Goal: Information Seeking & Learning: Learn about a topic

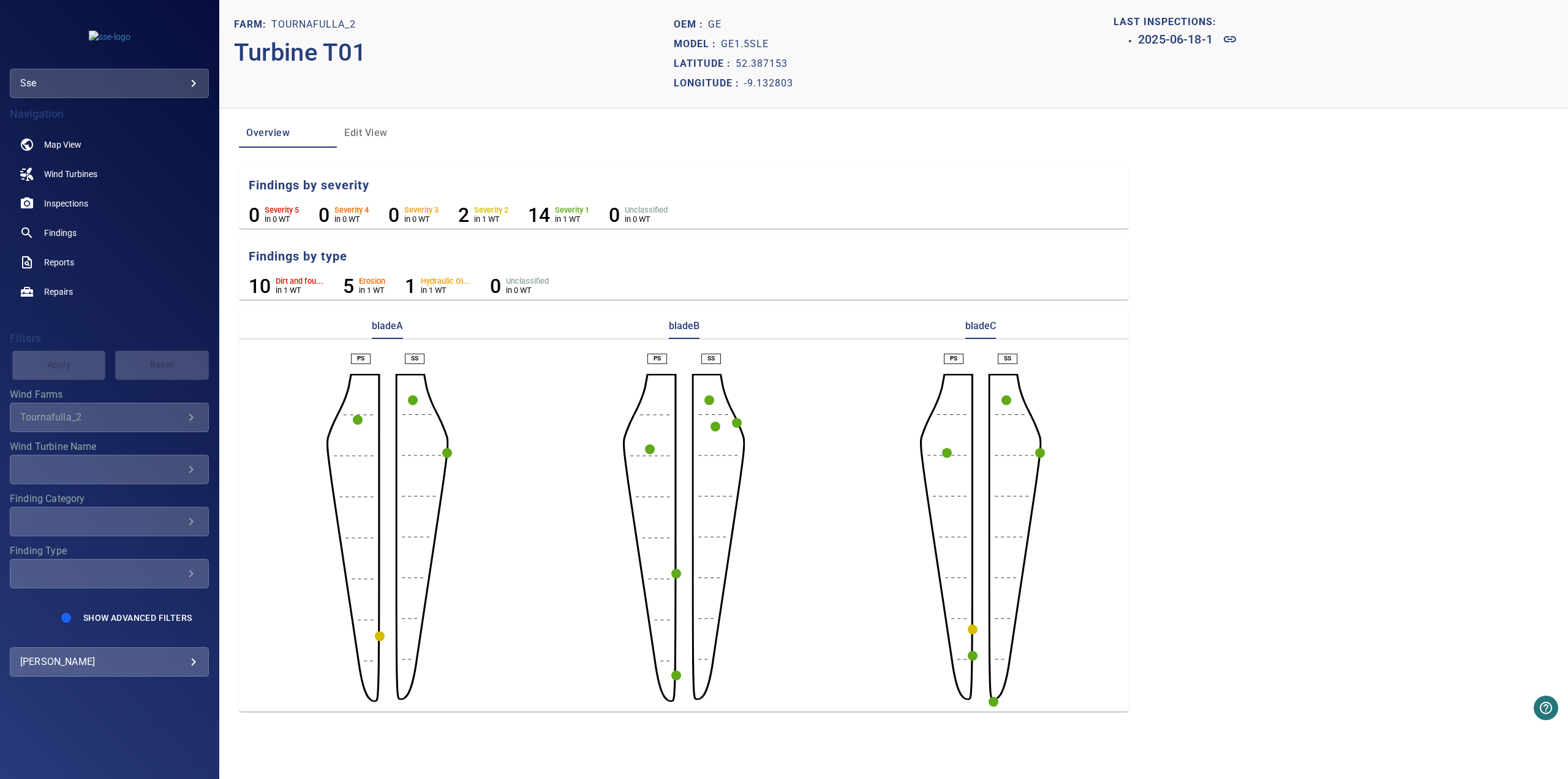
click at [744, 400] on circle "button" at bounding box center [973, 629] width 10 height 10
click at [744, 400] on icon at bounding box center [935, 650] width 15 height 15
click at [678, 400] on circle "button" at bounding box center [676, 574] width 10 height 10
click at [640, 400] on icon at bounding box center [639, 595] width 12 height 6
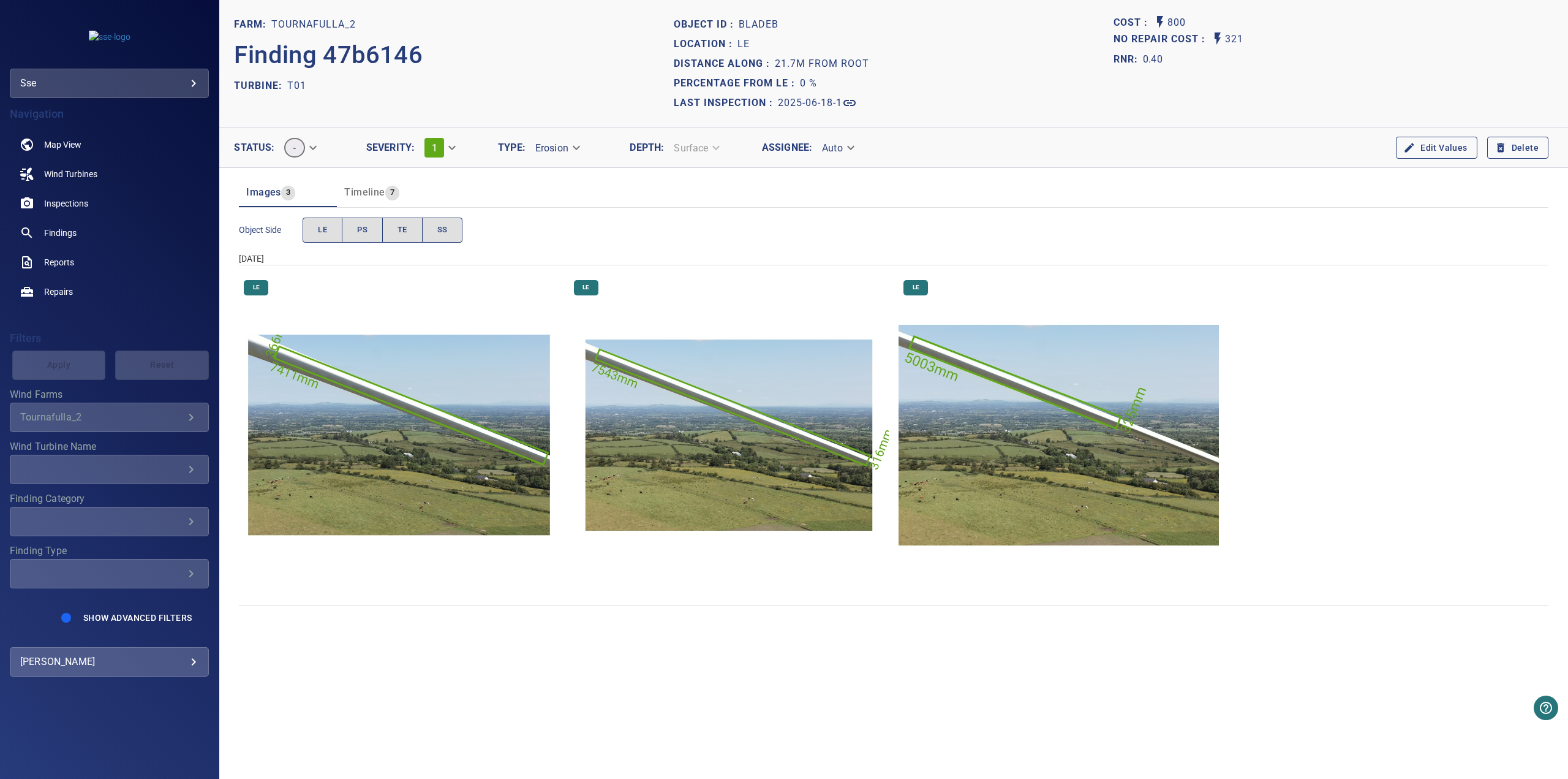
click at [744, 400] on img "Tournafulla_2/T01/2025-06-18-1/2025-06-18-3/image7wp9.jpg" at bounding box center [729, 435] width 320 height 320
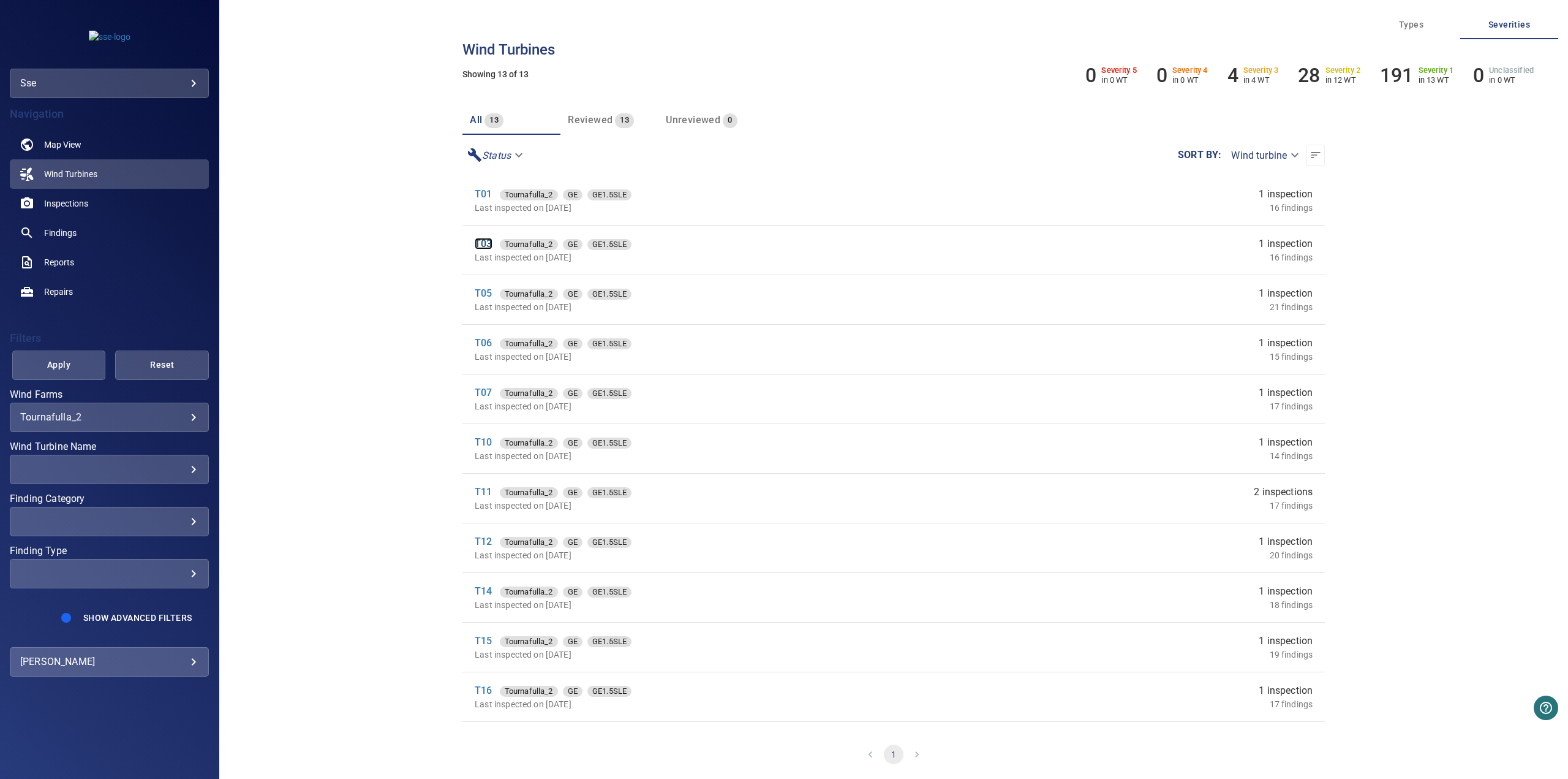
click at [486, 245] on link "T03" at bounding box center [482, 243] width 17 height 12
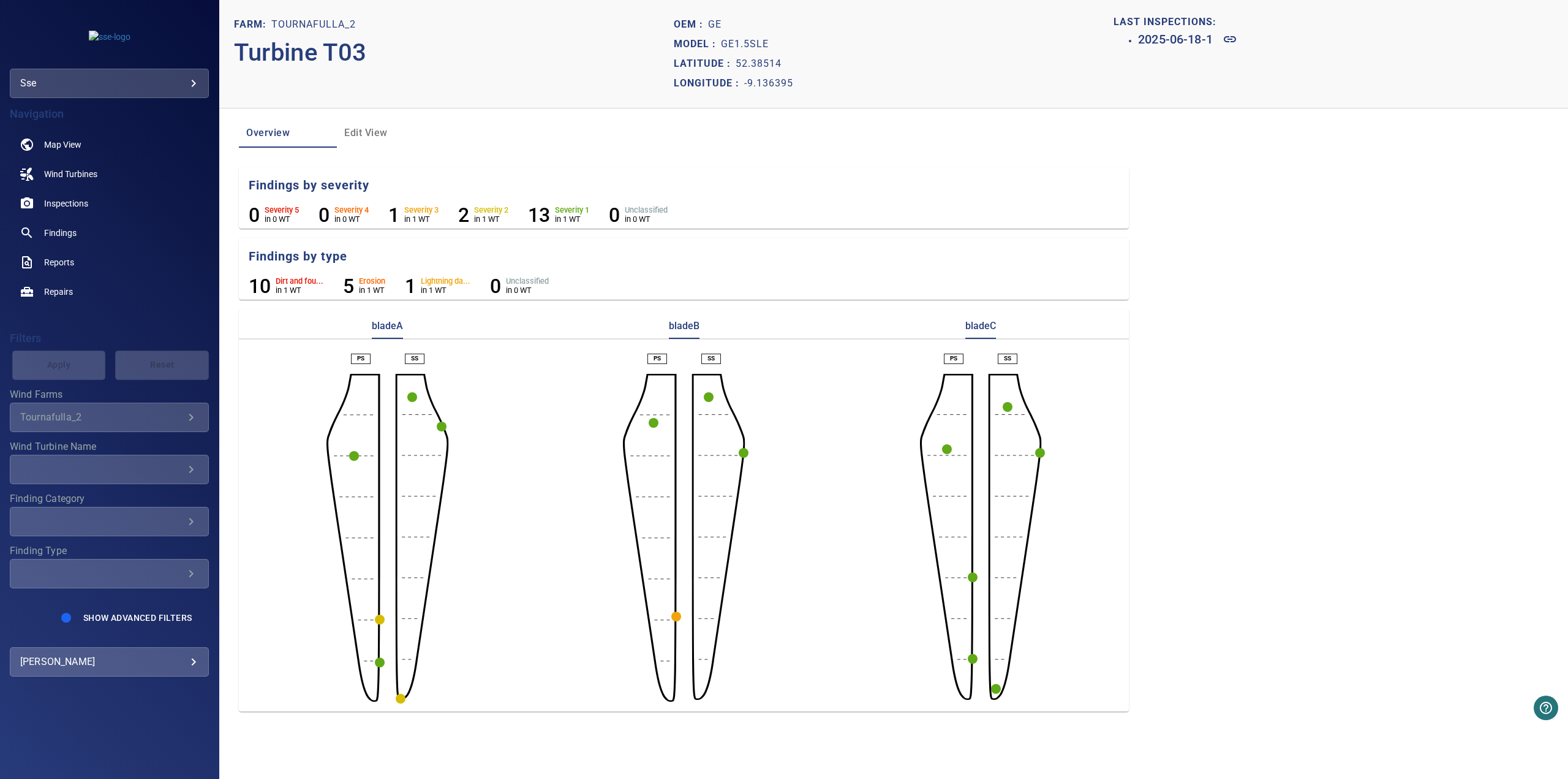
click at [377, 400] on circle "button" at bounding box center [380, 619] width 10 height 10
click at [400, 400] on div at bounding box center [784, 389] width 1568 height 779
click at [401, 400] on circle "button" at bounding box center [401, 699] width 10 height 10
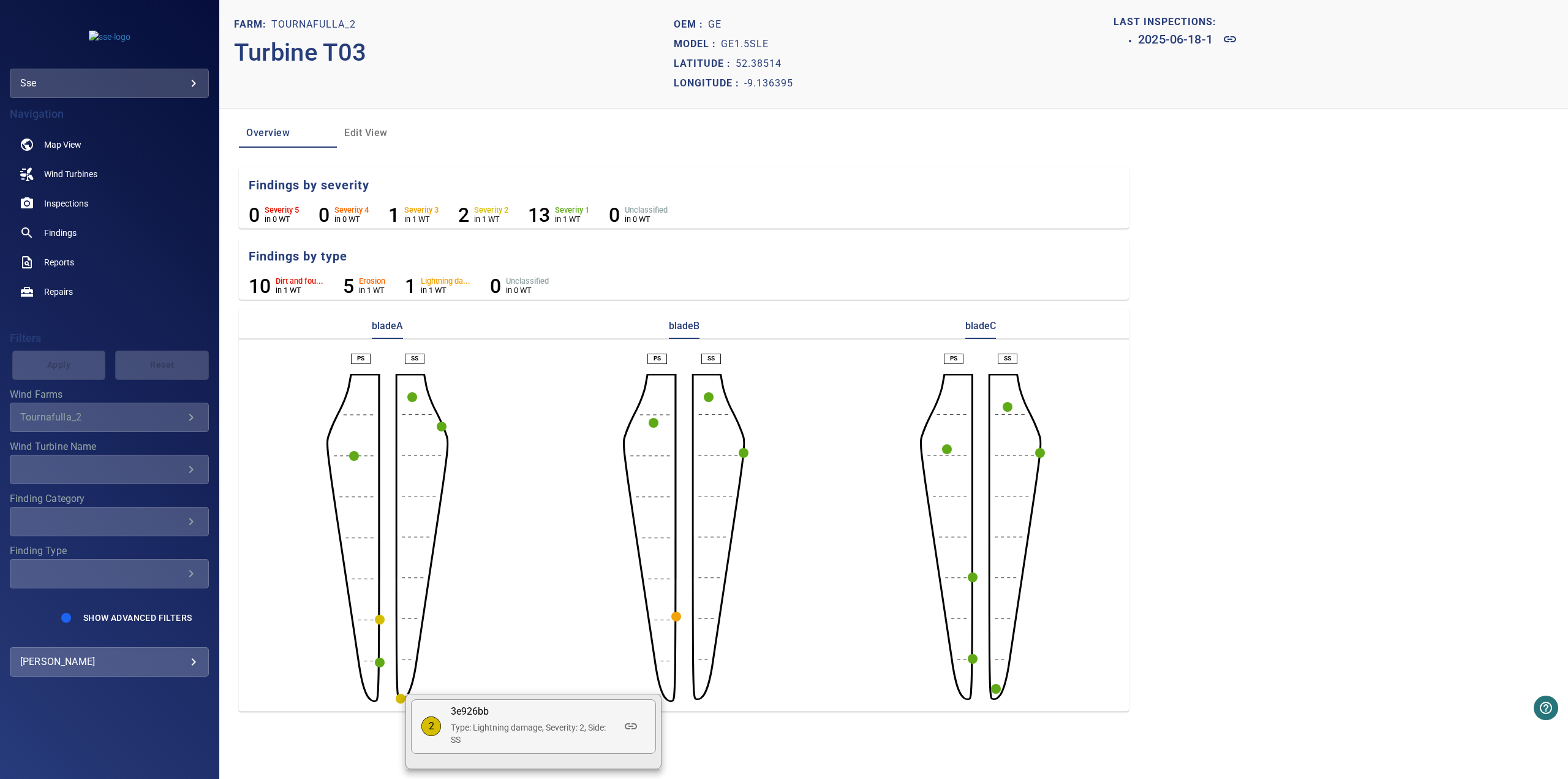
click at [678, 400] on div at bounding box center [784, 389] width 1568 height 779
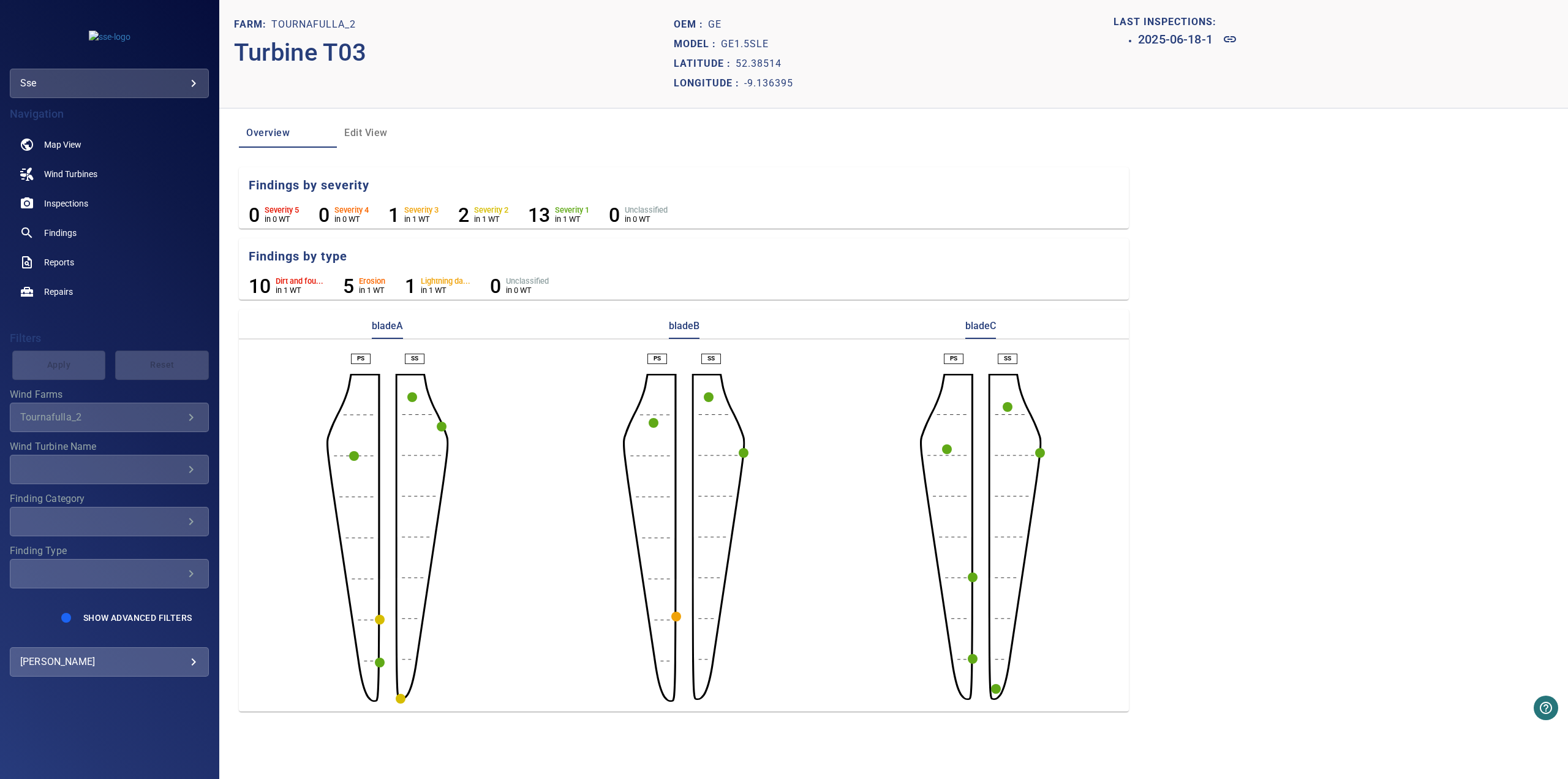
click at [678, 400] on circle "button" at bounding box center [676, 616] width 10 height 10
click at [639, 400] on icon at bounding box center [639, 638] width 12 height 6
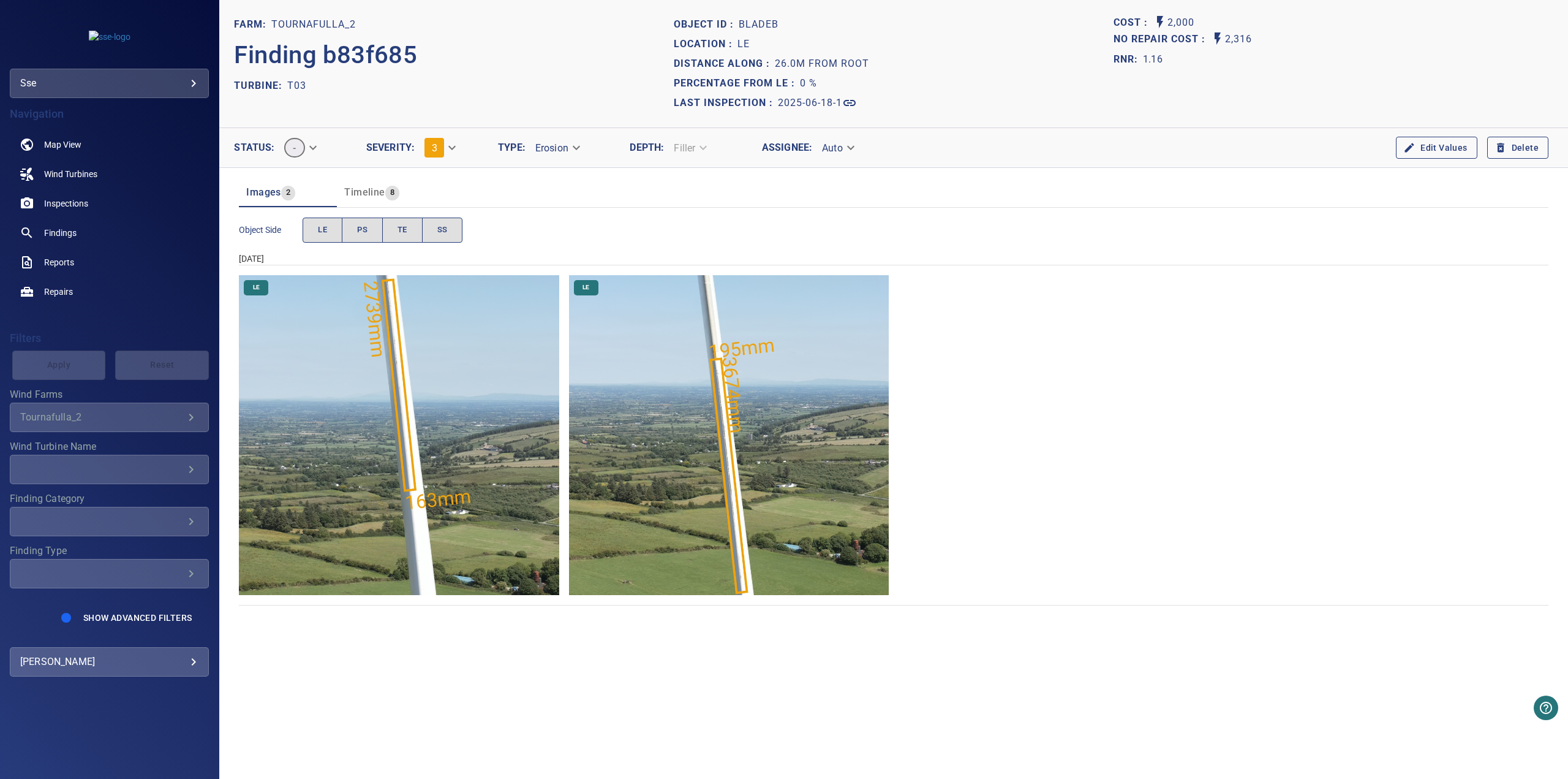
click at [729, 400] on img "Tournafulla_2/T03/2025-06-18-1/2025-06-18-3/image90wp96.jpg" at bounding box center [729, 435] width 320 height 320
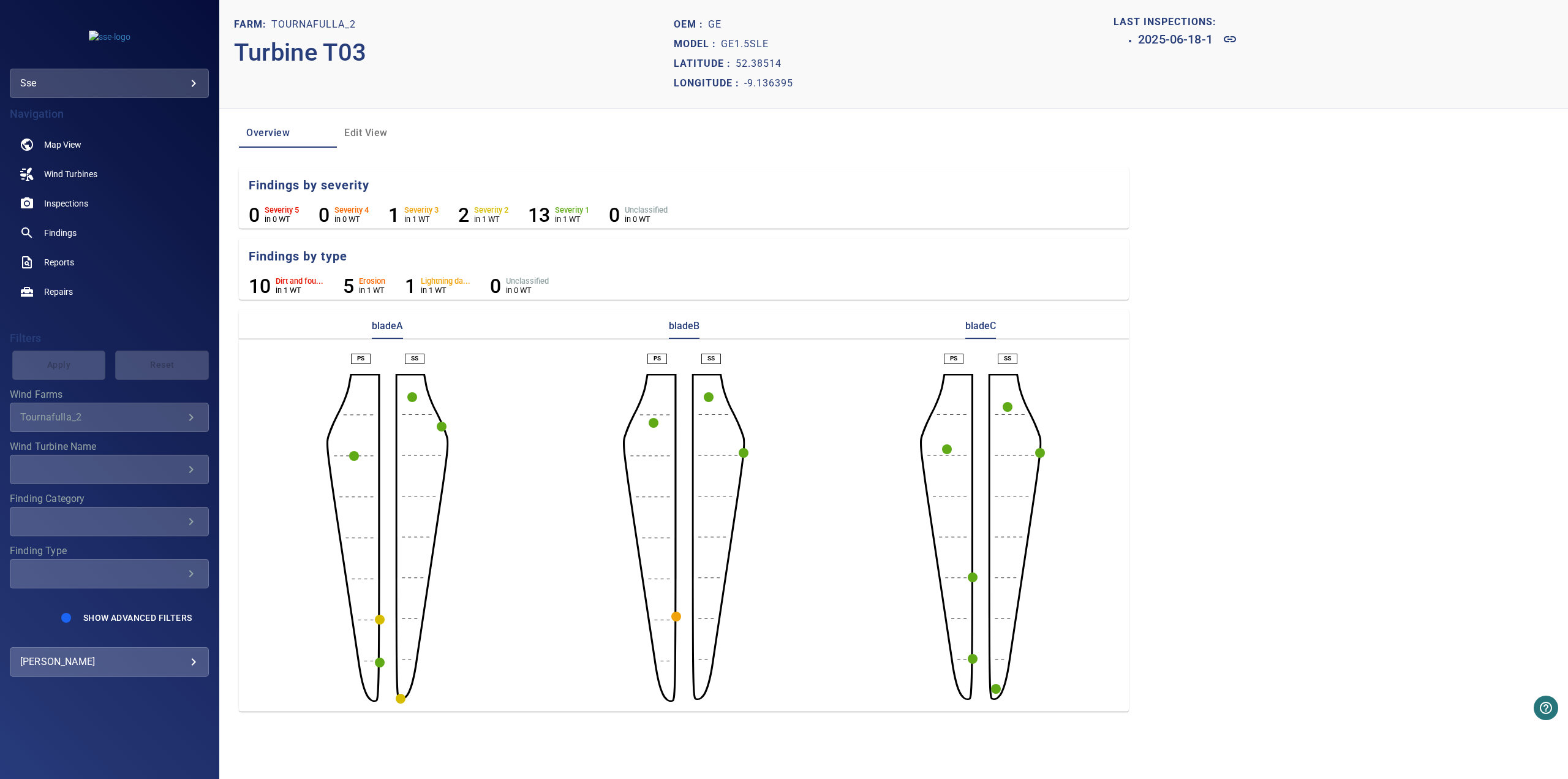
click at [400, 400] on circle "button" at bounding box center [401, 699] width 10 height 10
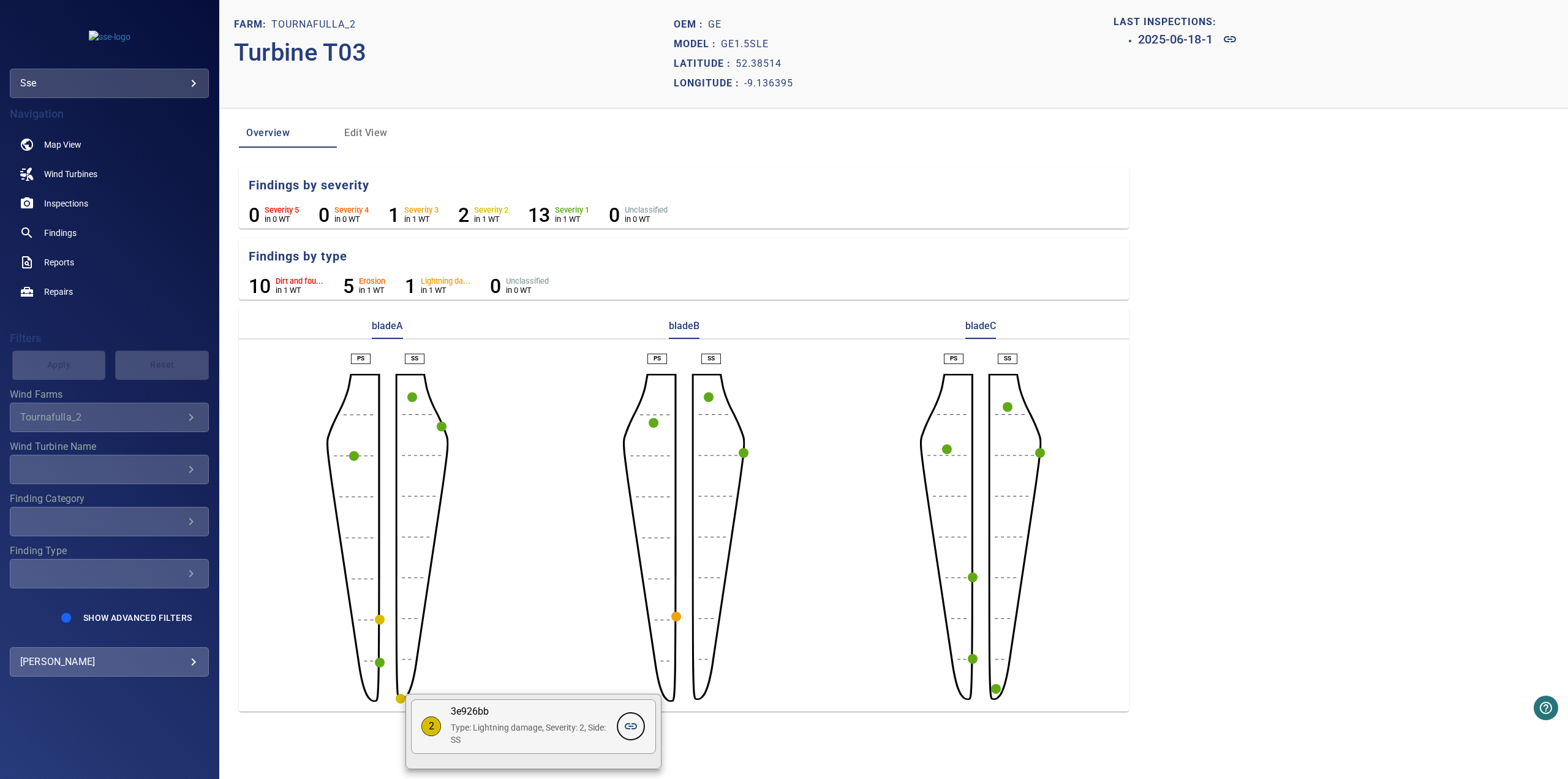
click at [627, 400] on icon at bounding box center [630, 726] width 15 height 15
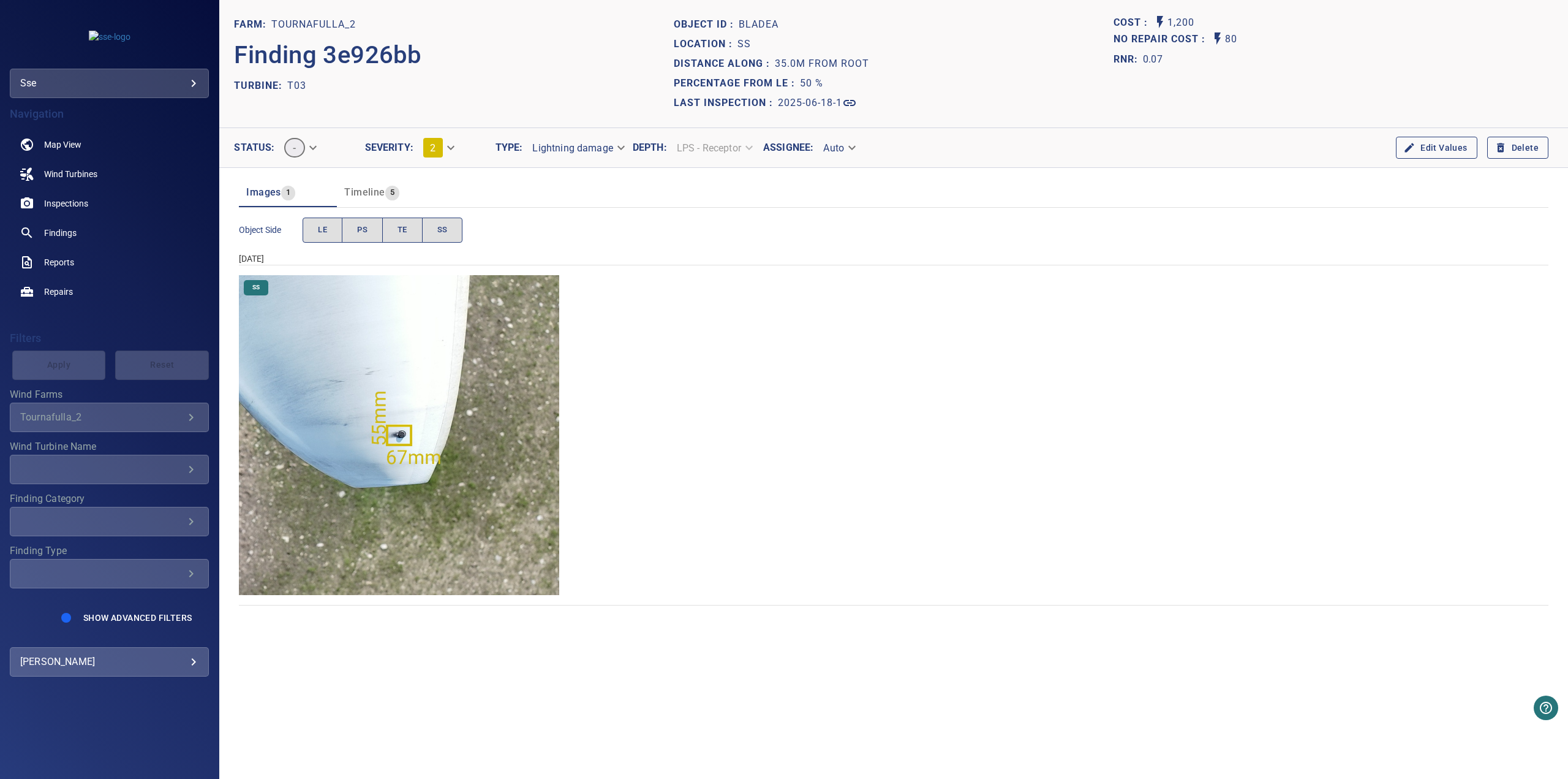
click at [401, 400] on img "Tournafulla_2/T03/2025-06-18-1/2025-06-18-3/image71wp76.jpg" at bounding box center [399, 435] width 320 height 320
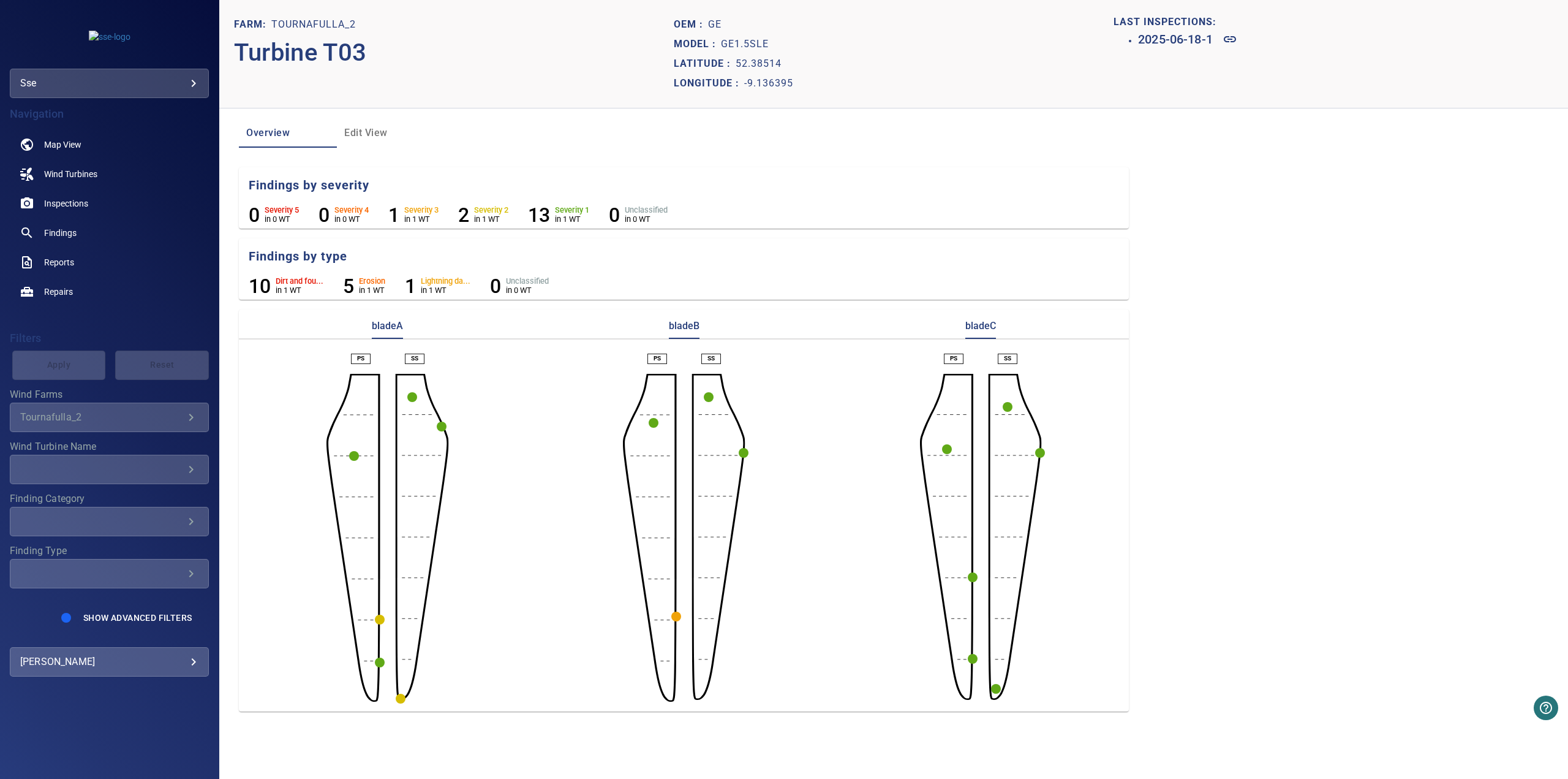
click at [379, 400] on circle "button" at bounding box center [380, 619] width 10 height 10
click at [575, 400] on icon at bounding box center [570, 641] width 12 height 6
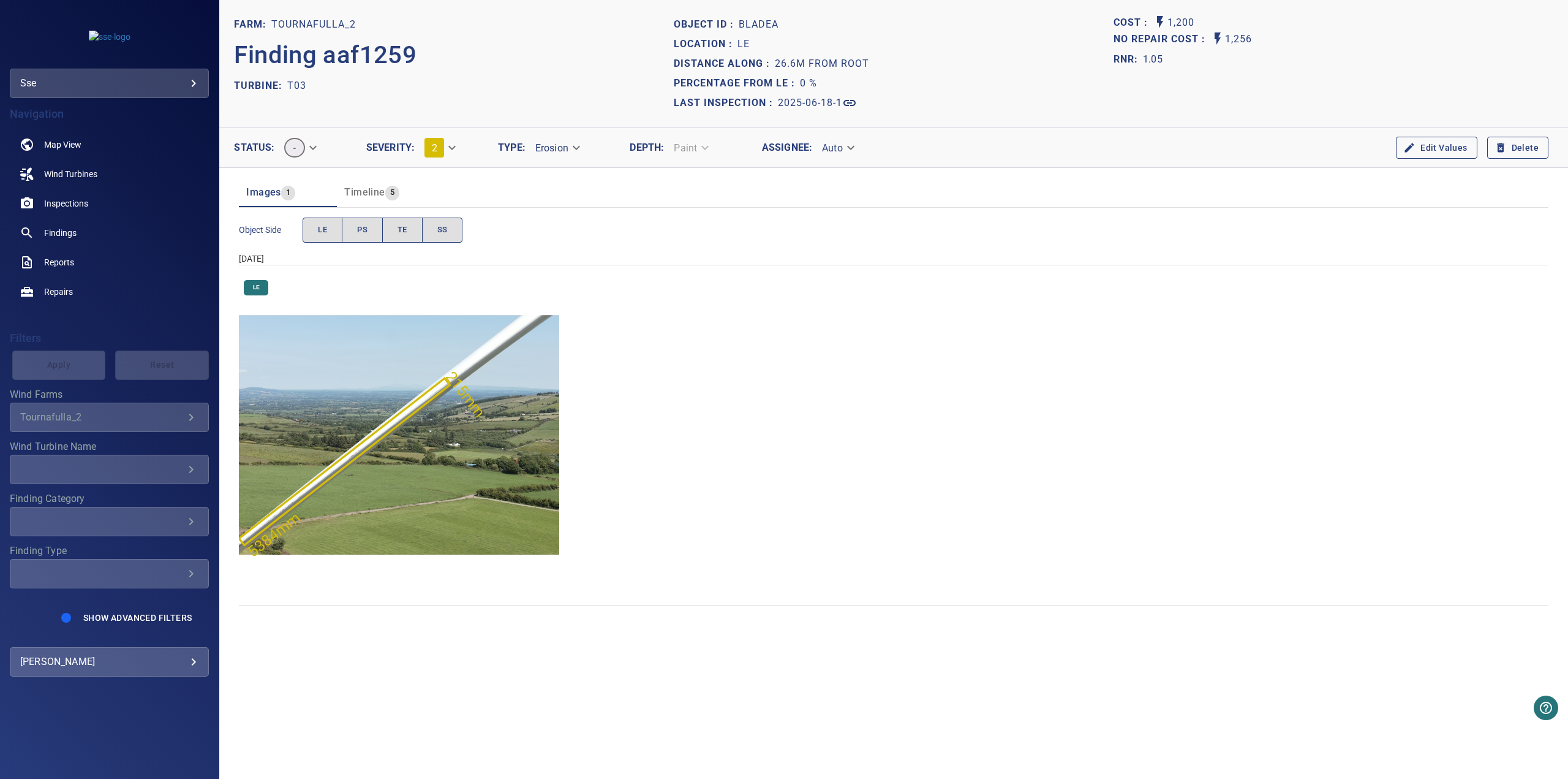
click at [382, 400] on img "Tournafulla_2/T03/2025-06-18-1/2025-06-18-3/image41wp44.jpg" at bounding box center [399, 435] width 320 height 320
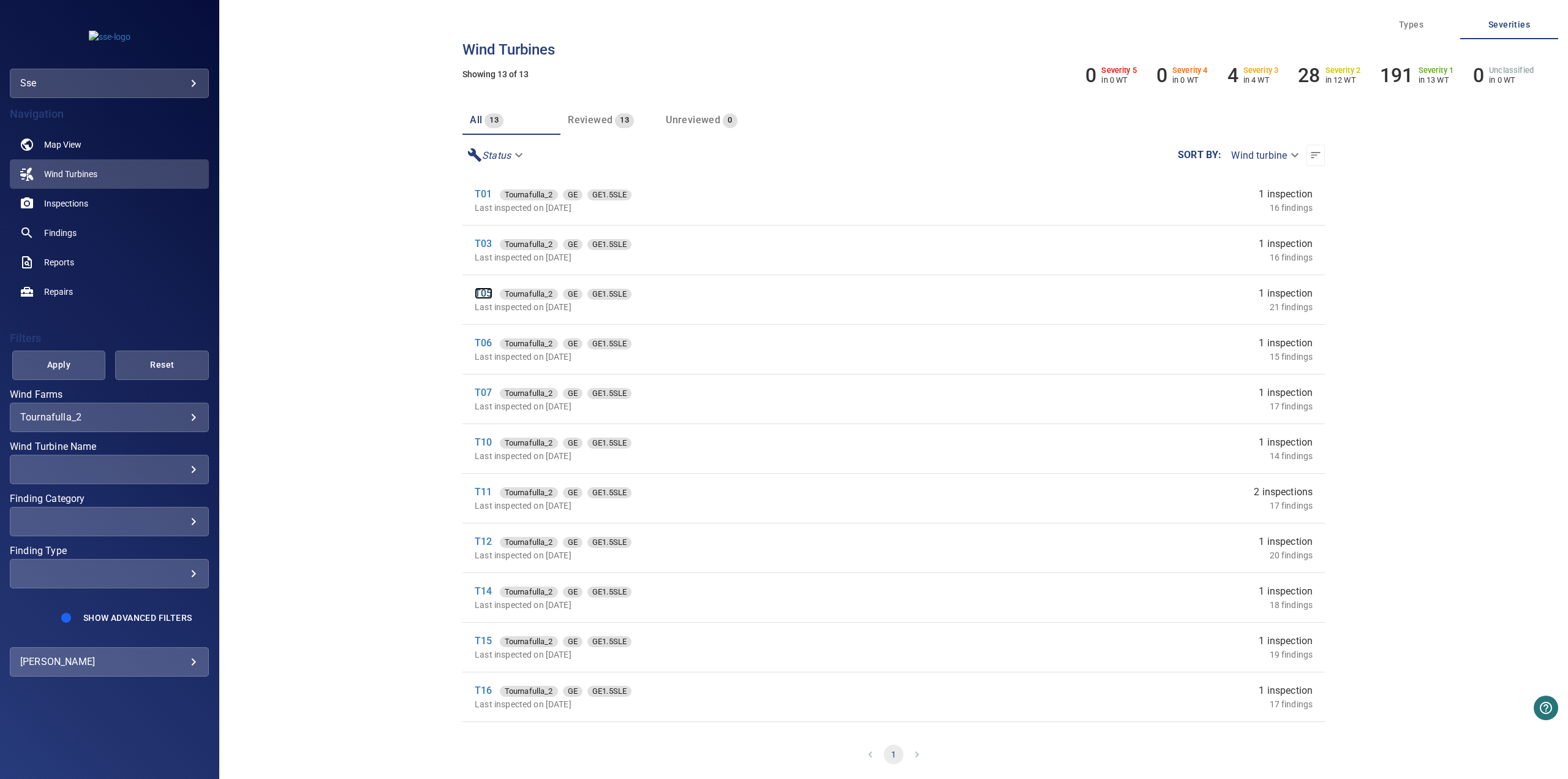
click at [486, 292] on link "T05" at bounding box center [482, 293] width 17 height 12
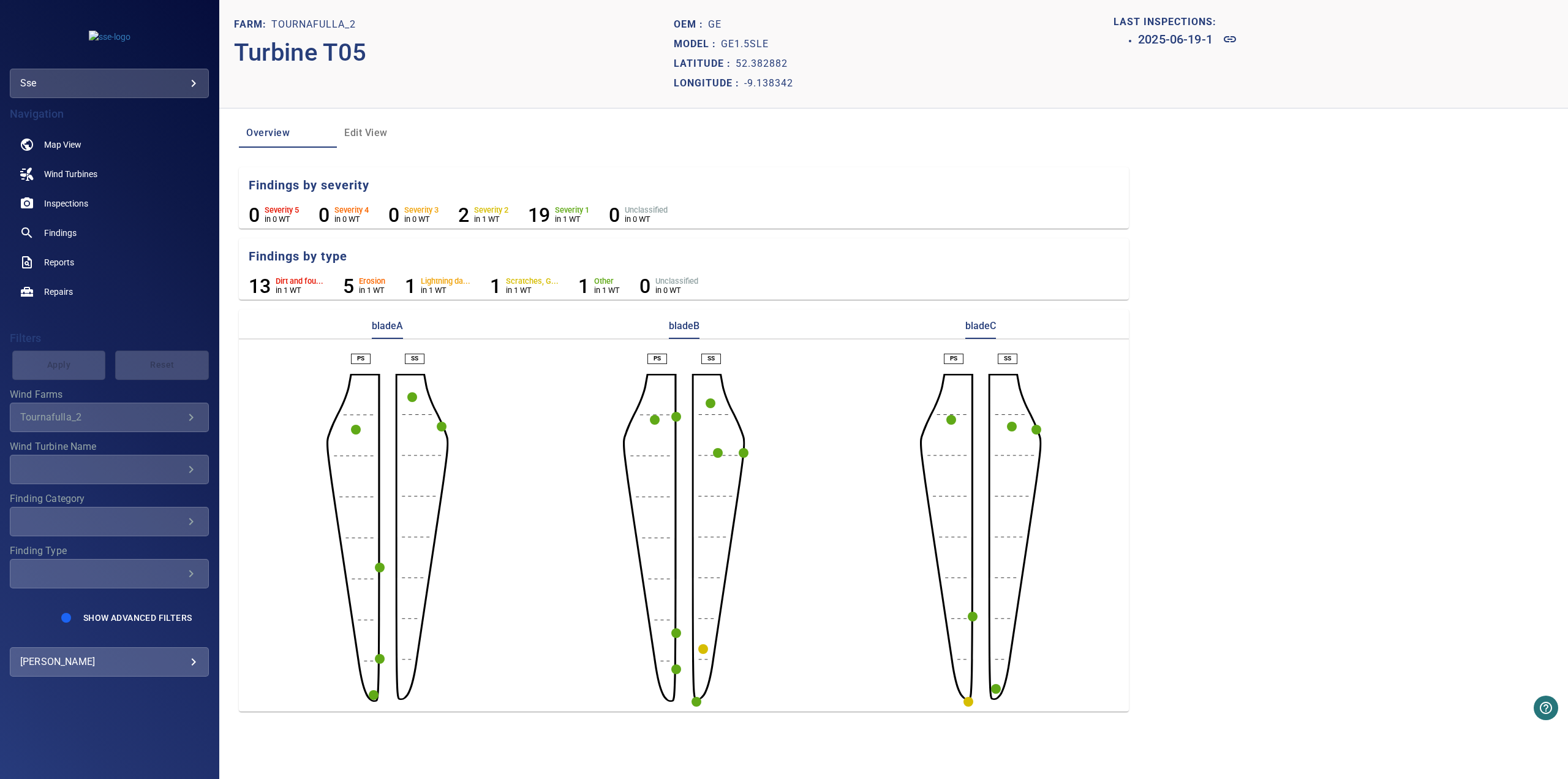
click at [701, 400] on circle "button" at bounding box center [703, 649] width 10 height 10
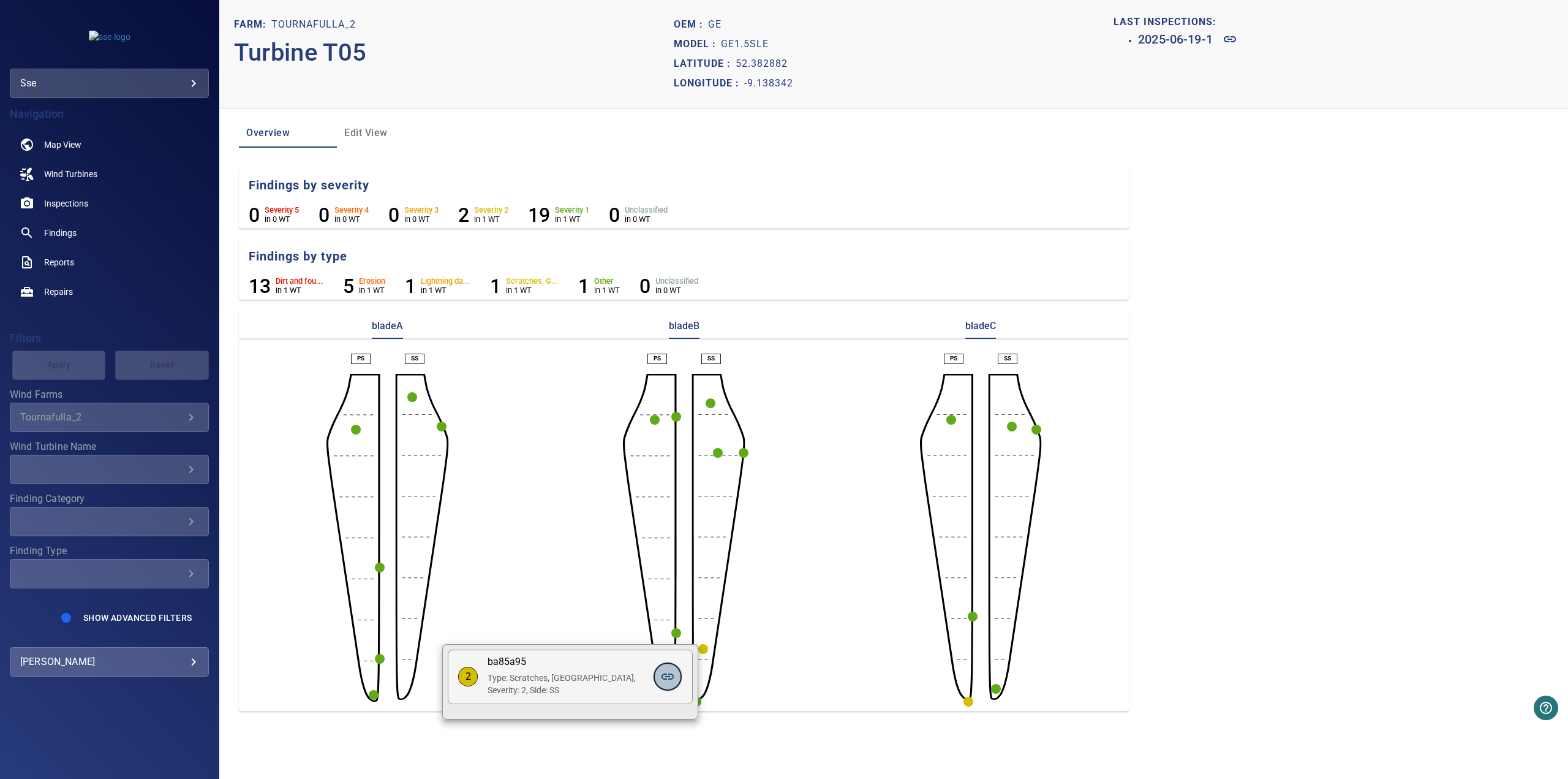
click at [670, 400] on icon at bounding box center [667, 676] width 15 height 15
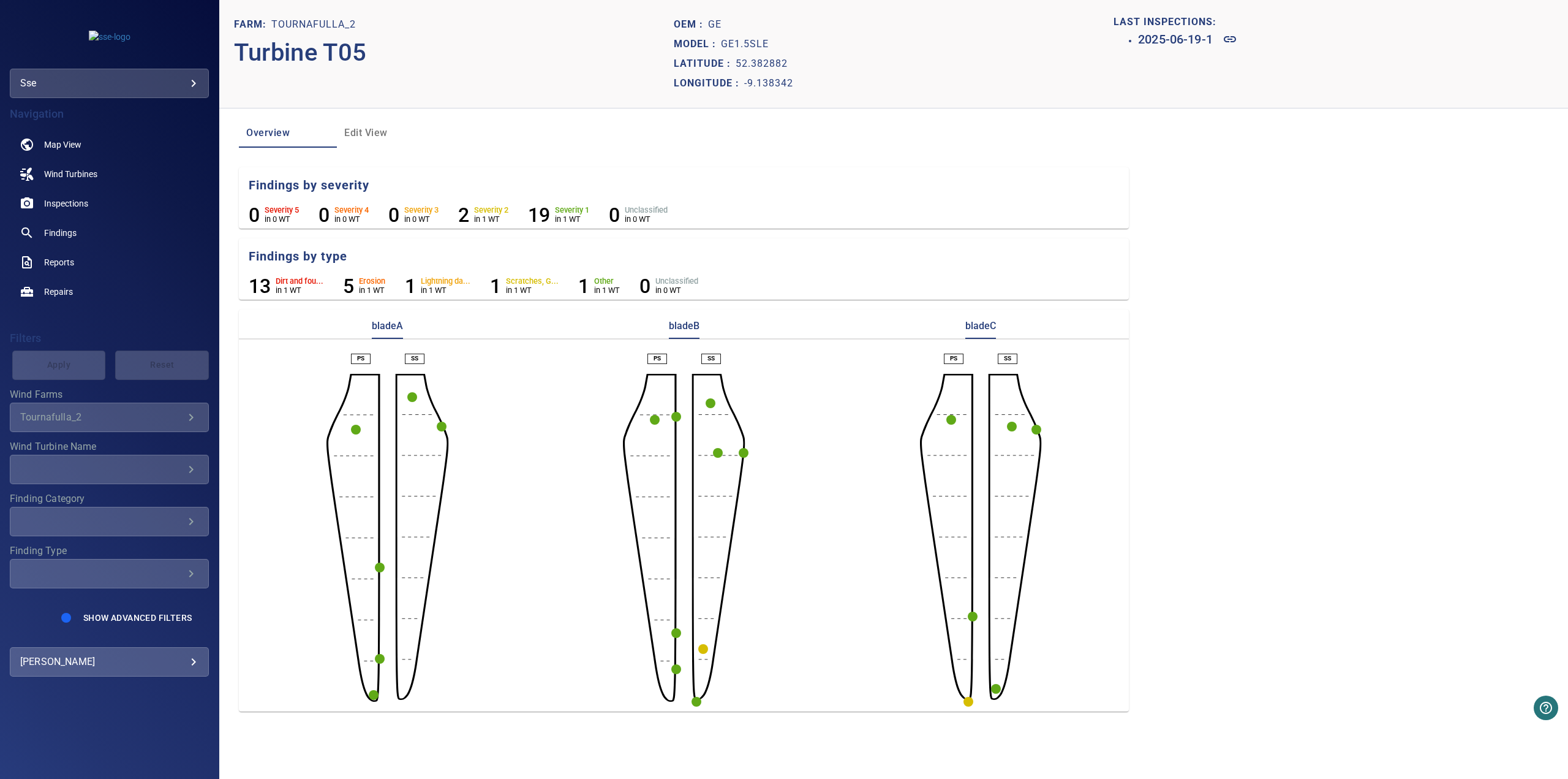
click at [744, 400] on circle "button" at bounding box center [968, 702] width 10 height 10
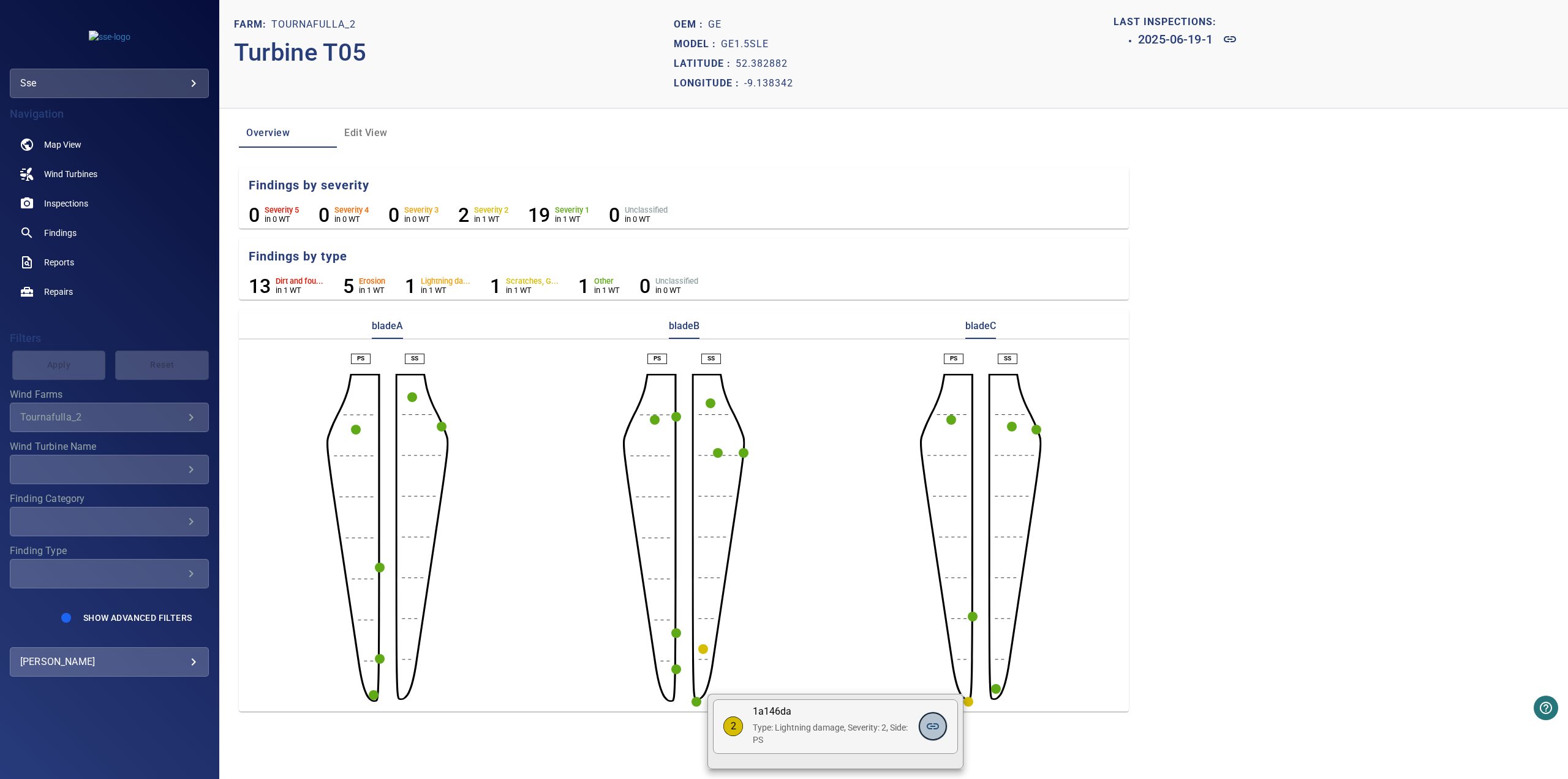
click at [744, 400] on icon at bounding box center [932, 726] width 15 height 15
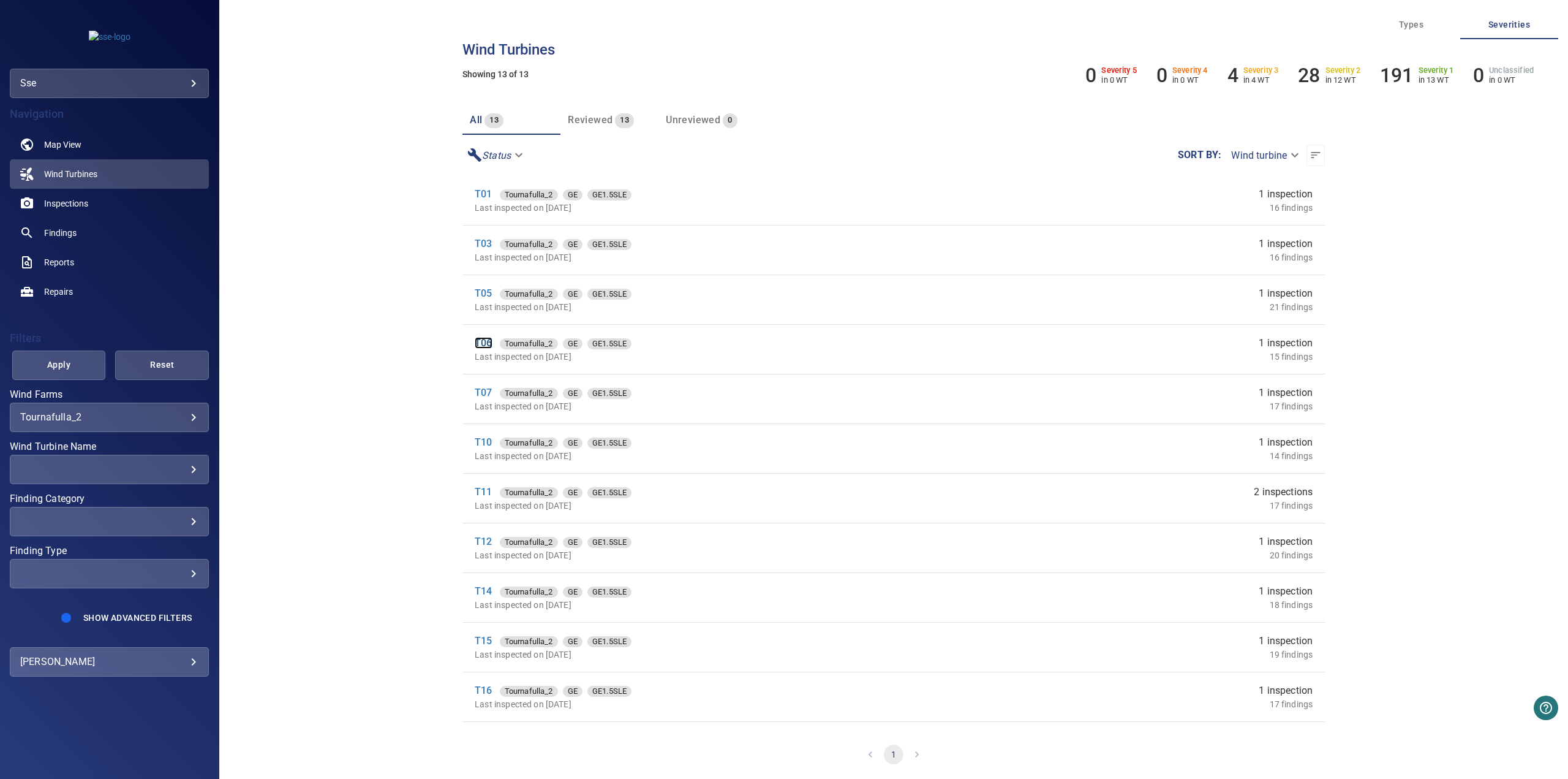
click at [486, 340] on link "T06" at bounding box center [482, 343] width 17 height 12
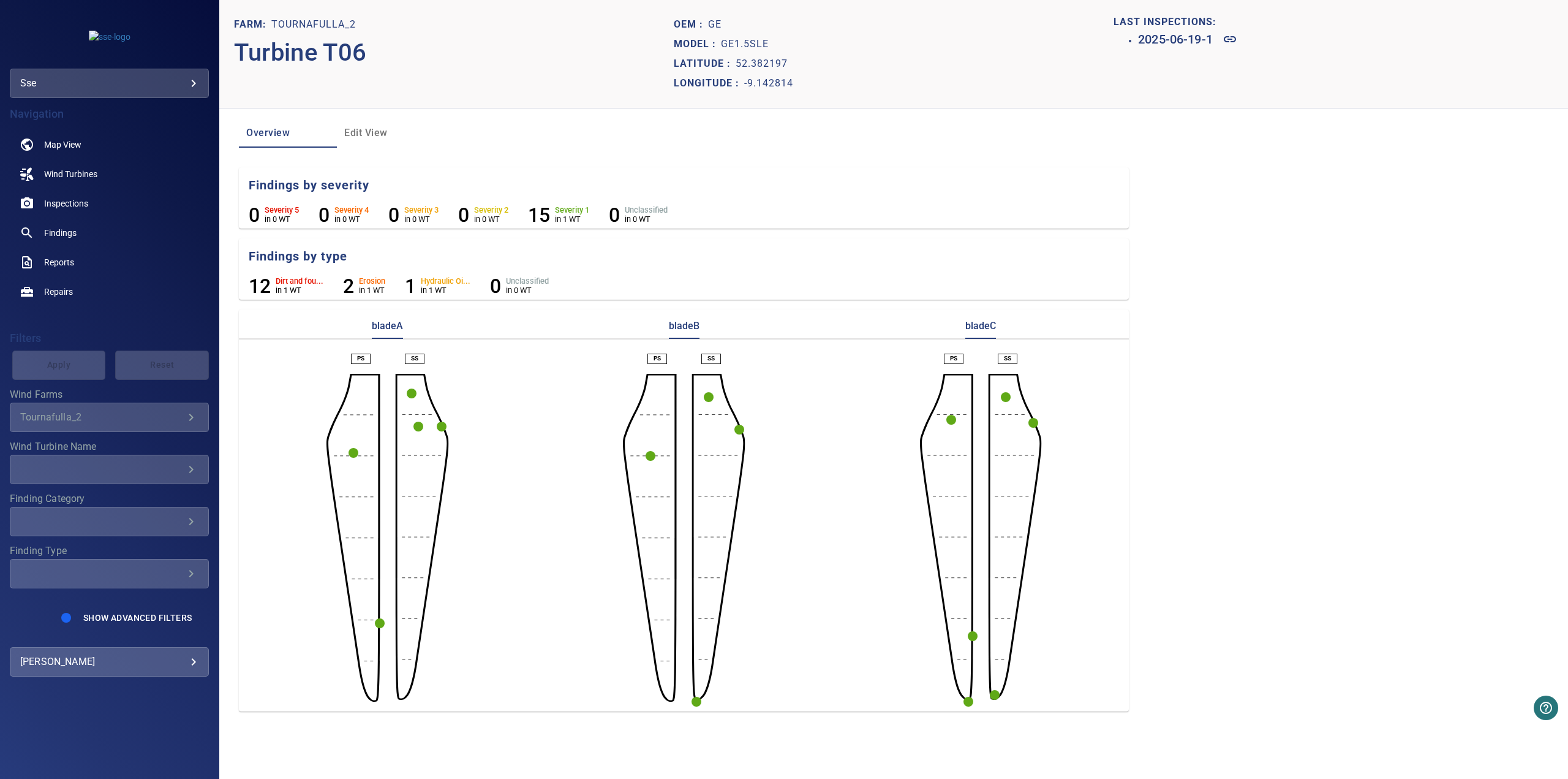
click at [744, 400] on circle "button" at bounding box center [973, 636] width 10 height 10
click at [744, 400] on link at bounding box center [934, 657] width 29 height 29
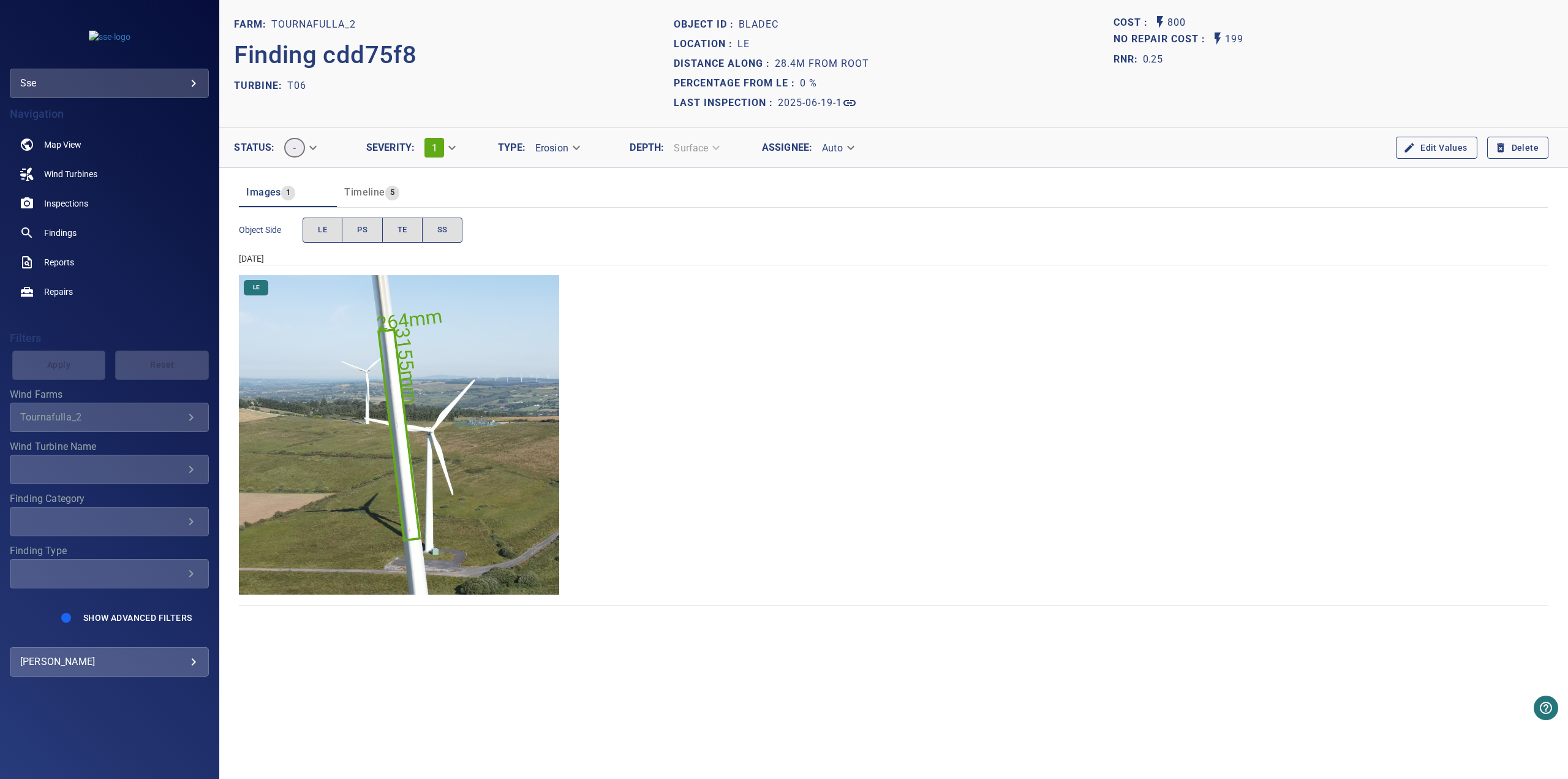
click at [401, 400] on img "Tournafulla_2/T06/2025-06-19-1/2025-06-19-2/image104wp110.jpg" at bounding box center [399, 435] width 320 height 320
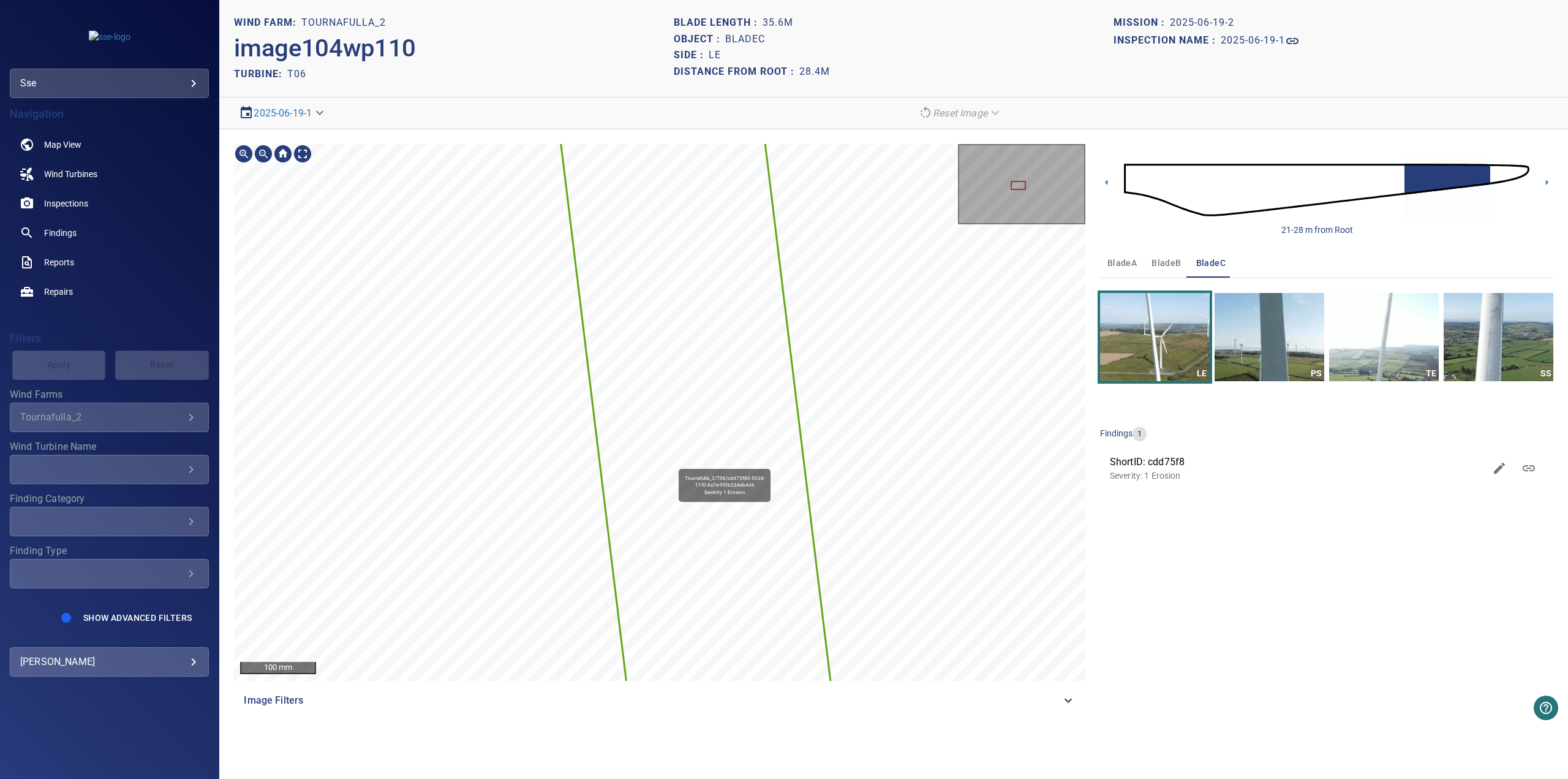
click at [674, 400] on div "Tournafulla_2/T06/cdd75f80-5038-11f0-8e7e-9f0b334eb4d6 Severity 1 Erosion 100 m…" at bounding box center [659, 429] width 850 height 572
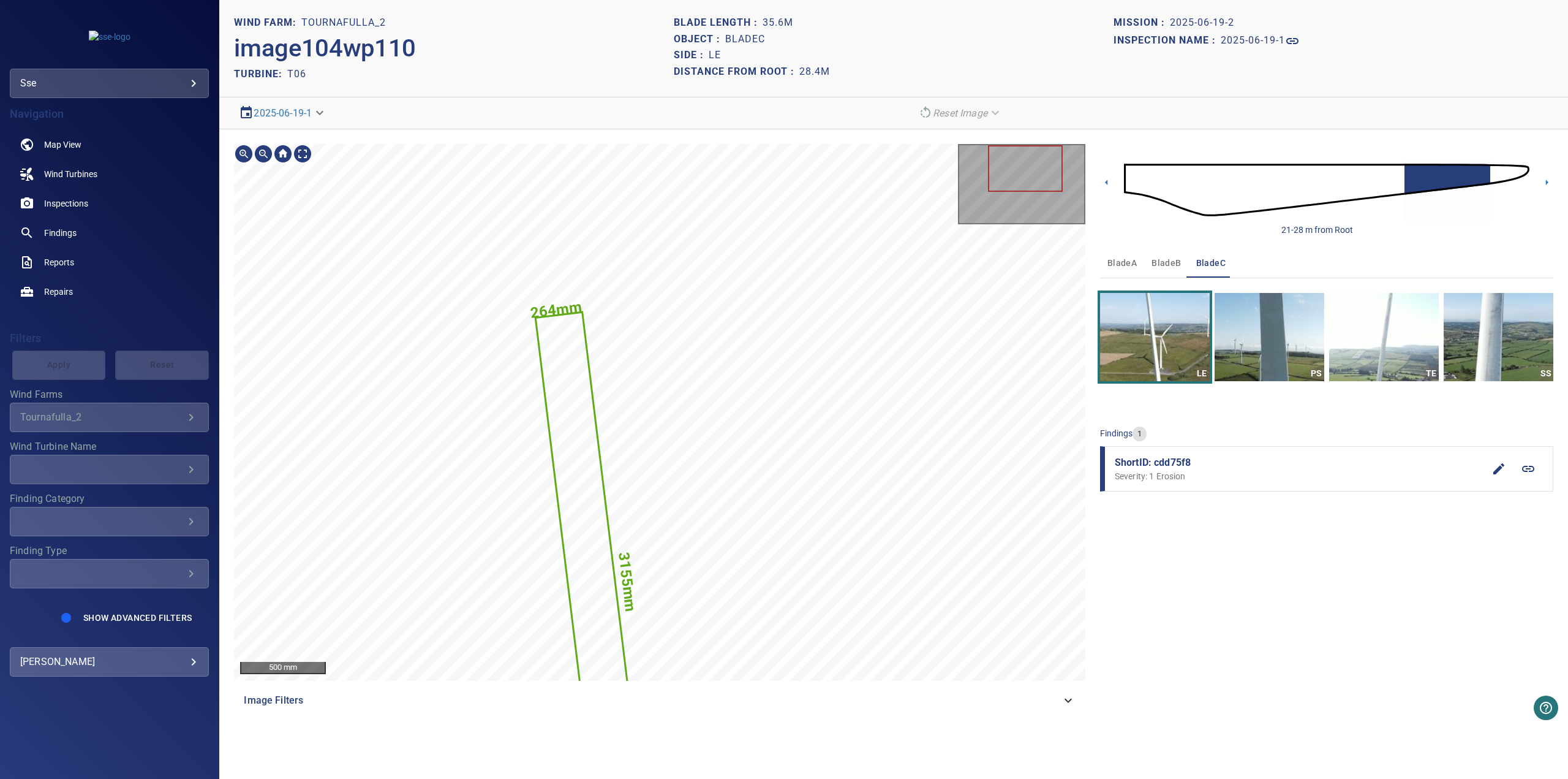
click at [744, 156] on div at bounding box center [1025, 169] width 75 height 47
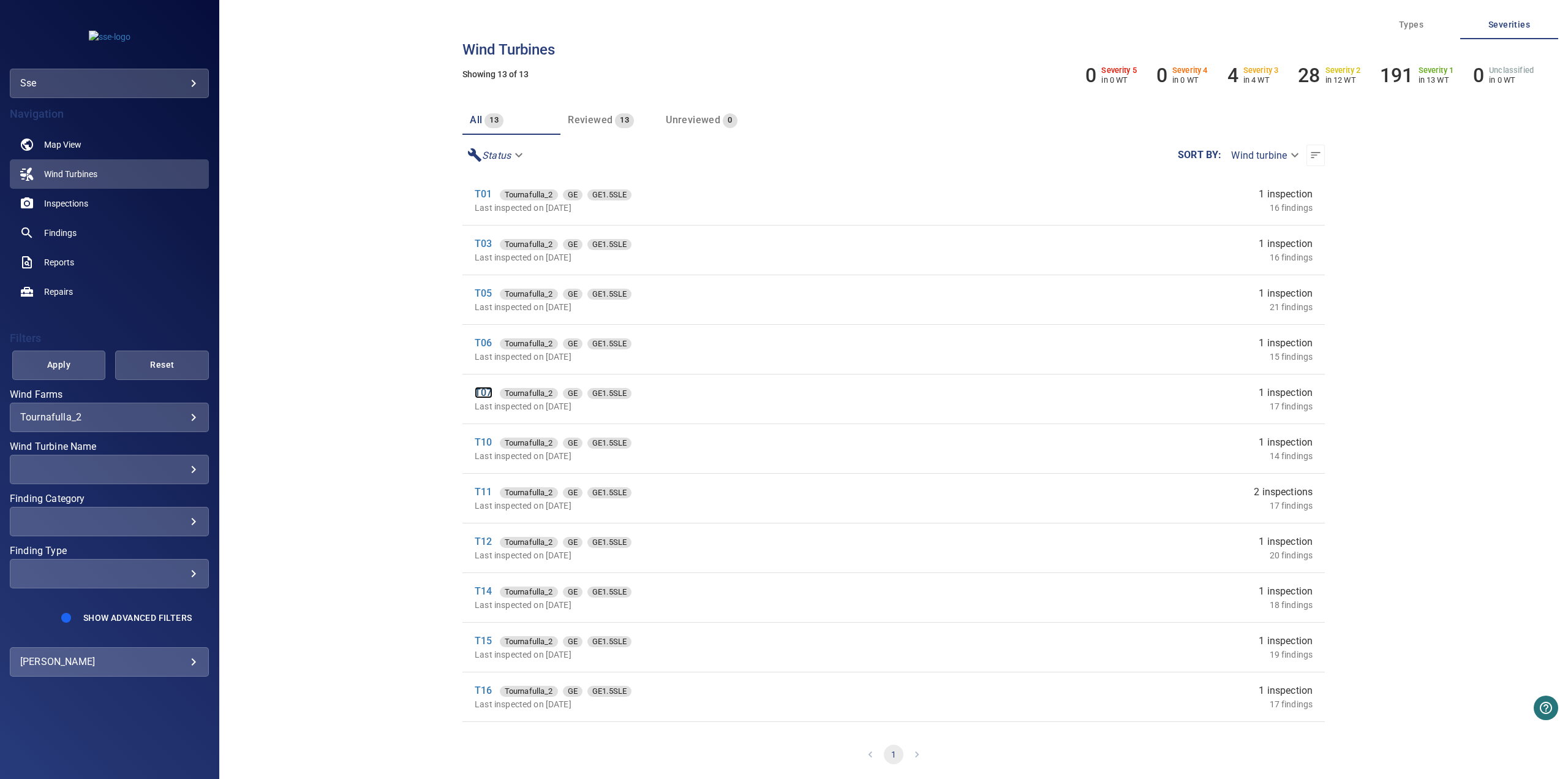
click at [482, 390] on link "T07" at bounding box center [482, 393] width 17 height 12
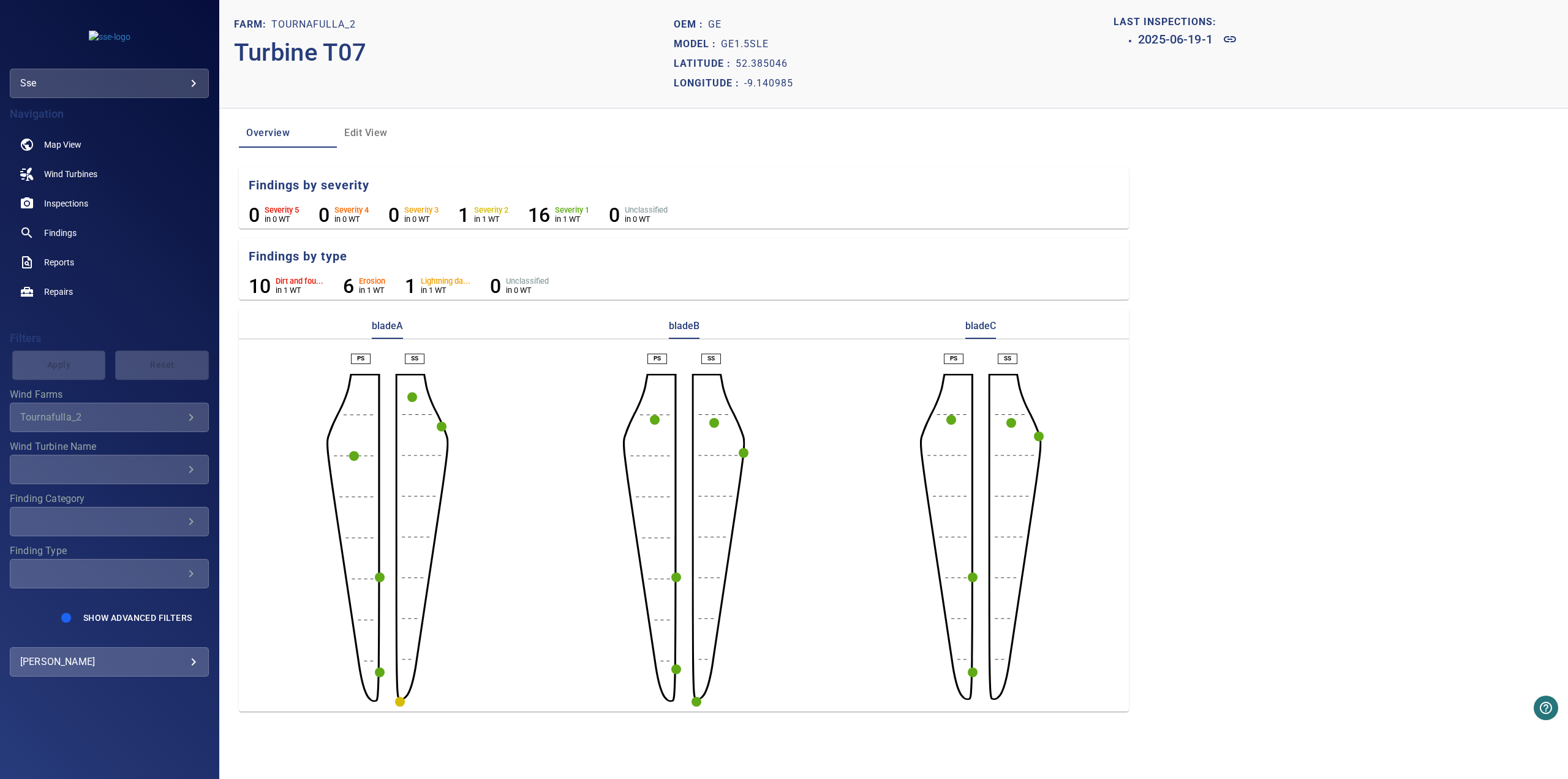
click at [402, 400] on circle "button" at bounding box center [400, 702] width 10 height 10
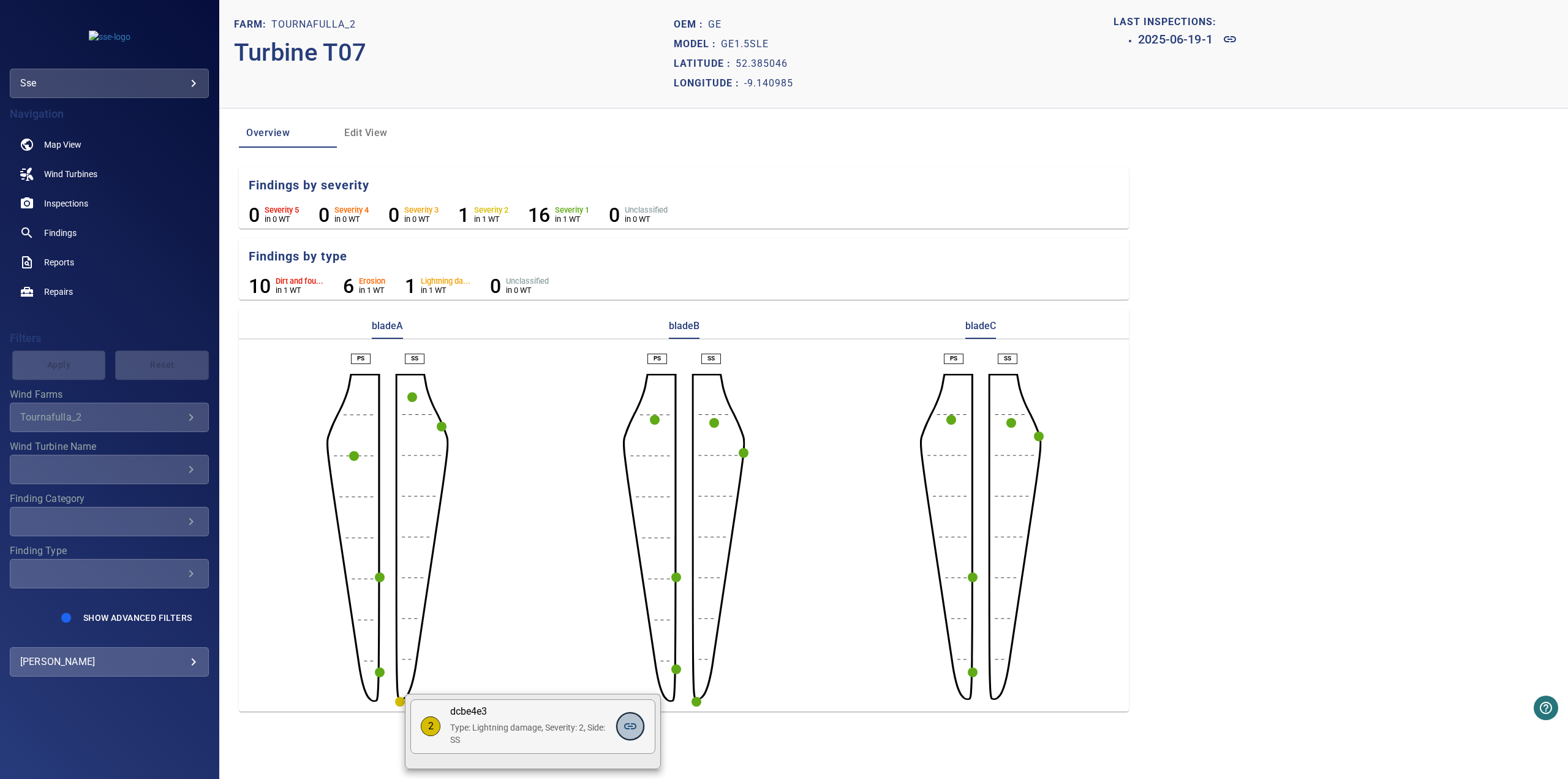
click at [629, 400] on icon at bounding box center [630, 726] width 15 height 15
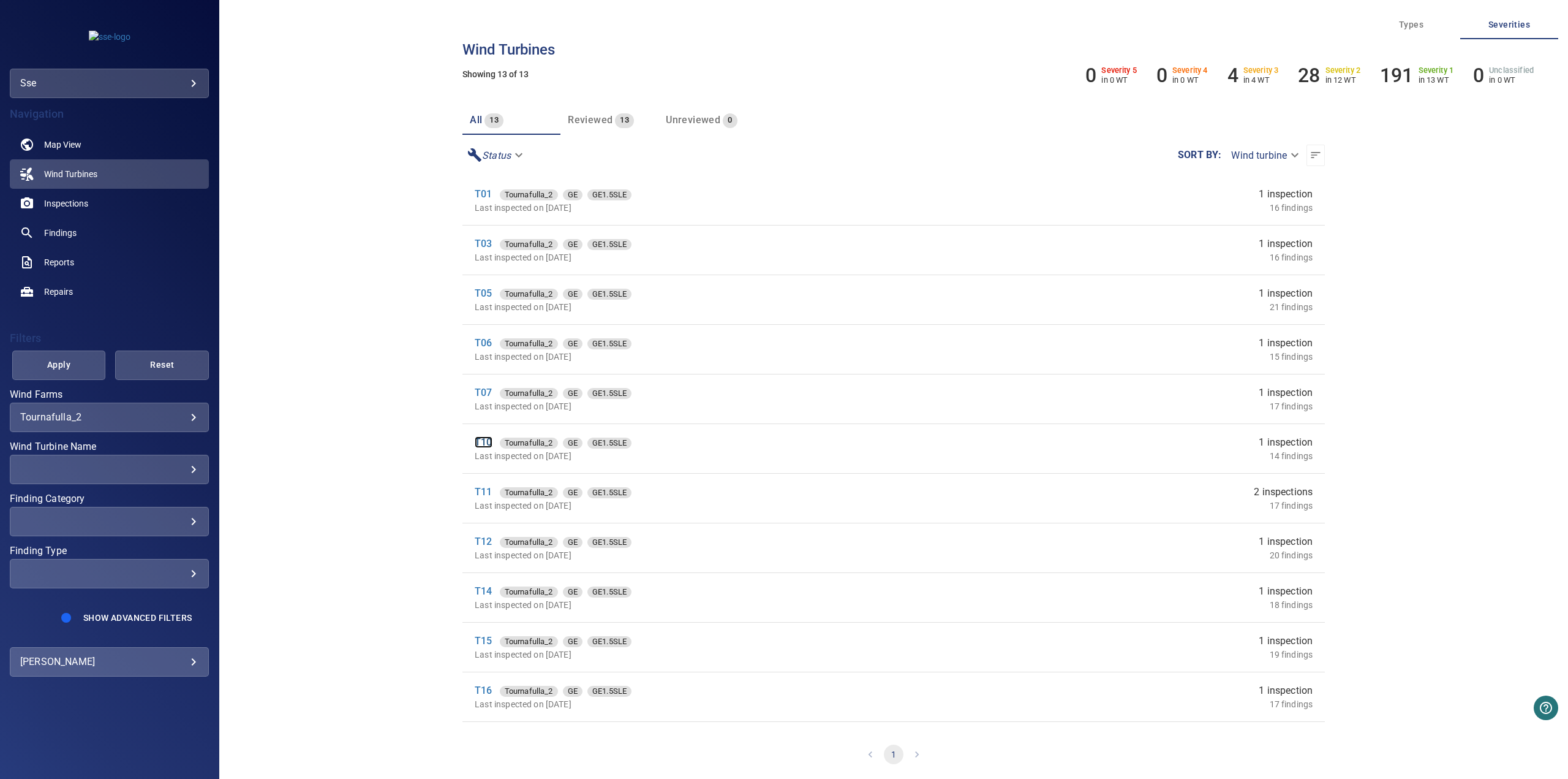
click at [482, 400] on link "T10" at bounding box center [482, 442] width 17 height 12
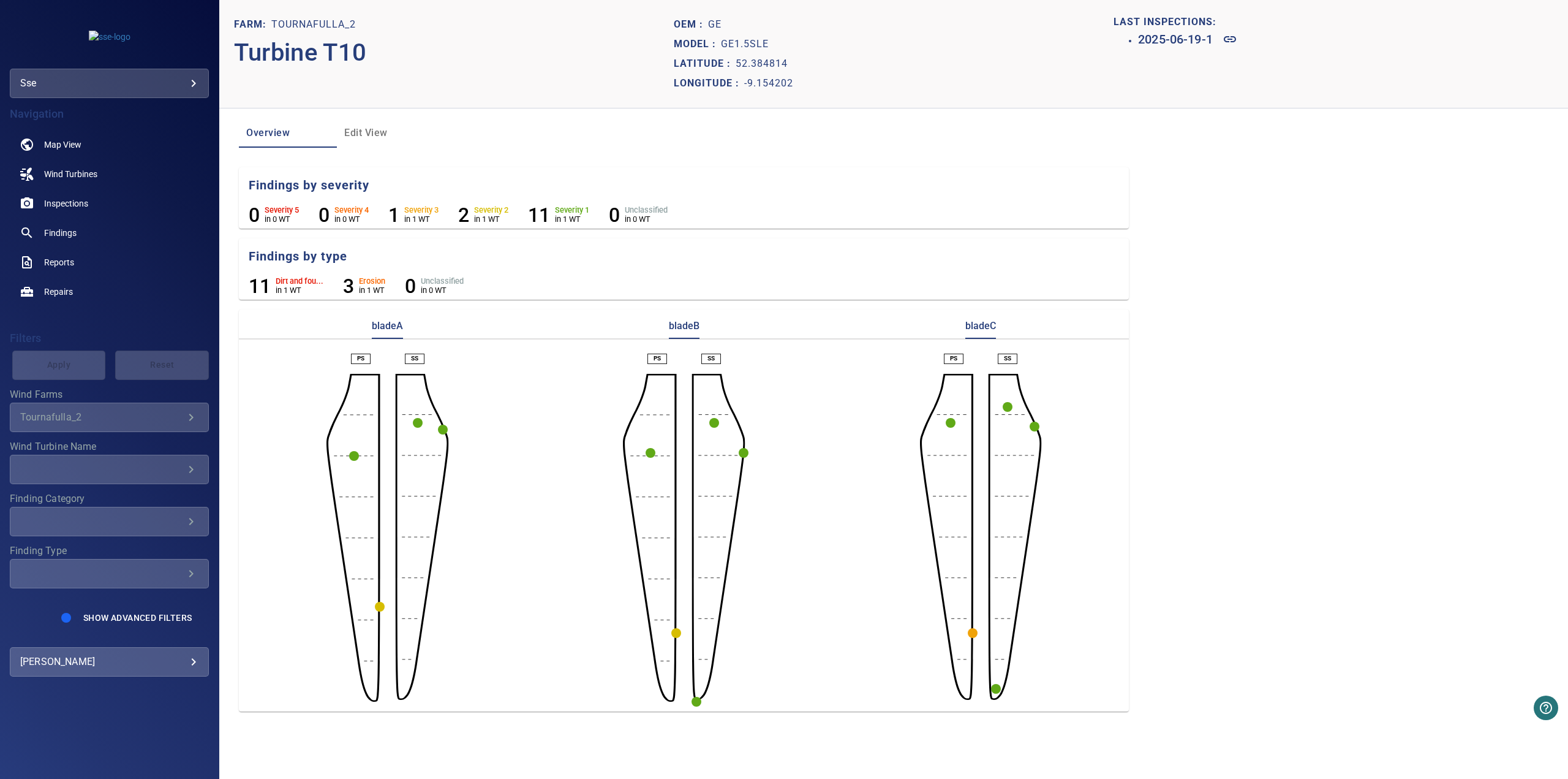
click at [744, 400] on circle "button" at bounding box center [973, 633] width 10 height 10
click at [744, 400] on link at bounding box center [934, 653] width 29 height 29
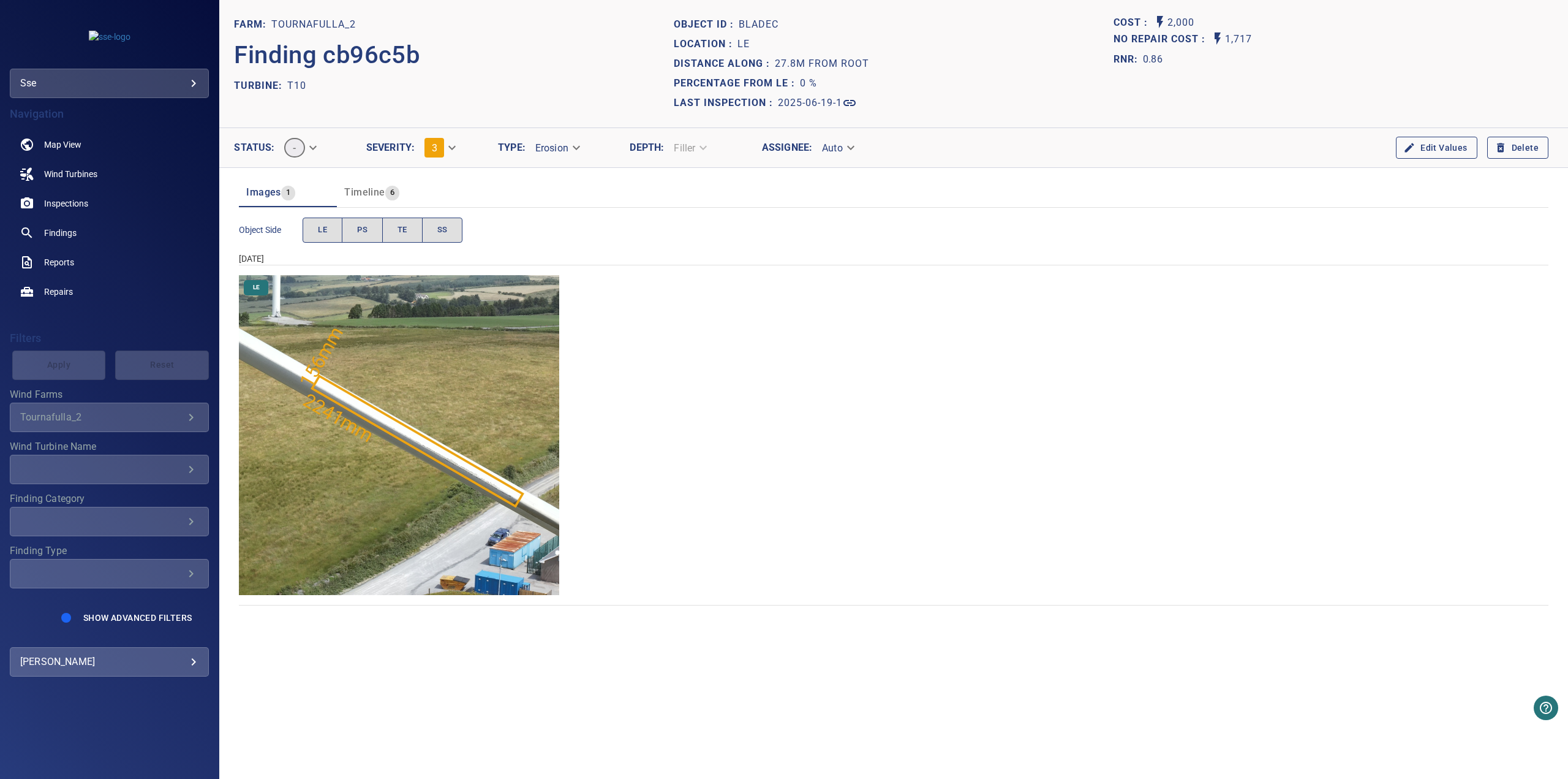
click at [443, 400] on img "Tournafulla_2/T10/2025-06-19-1/2025-06-19-1/image51wp55.jpg" at bounding box center [399, 435] width 320 height 320
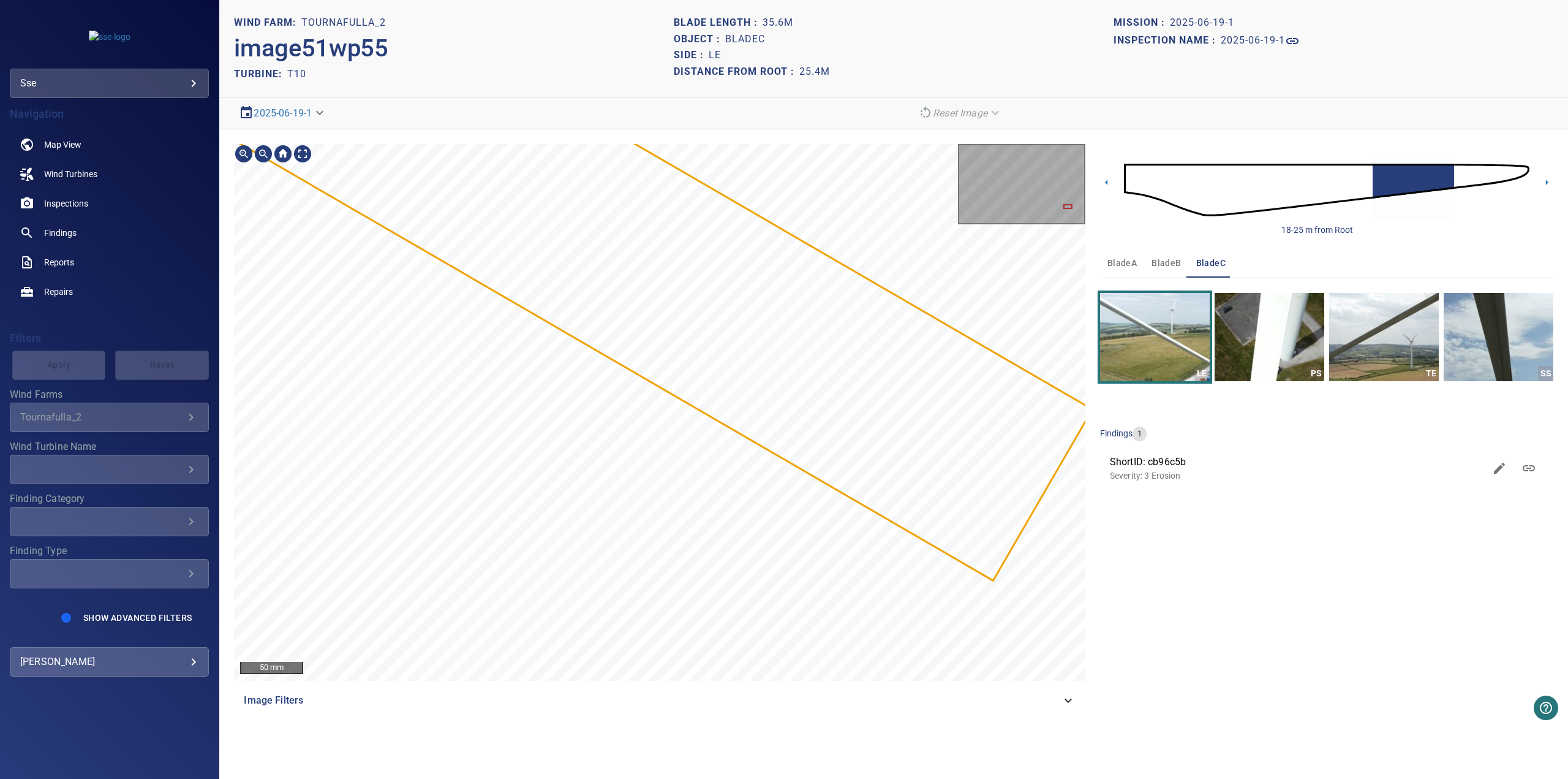
click at [744, 205] on div at bounding box center [1068, 206] width 9 height 5
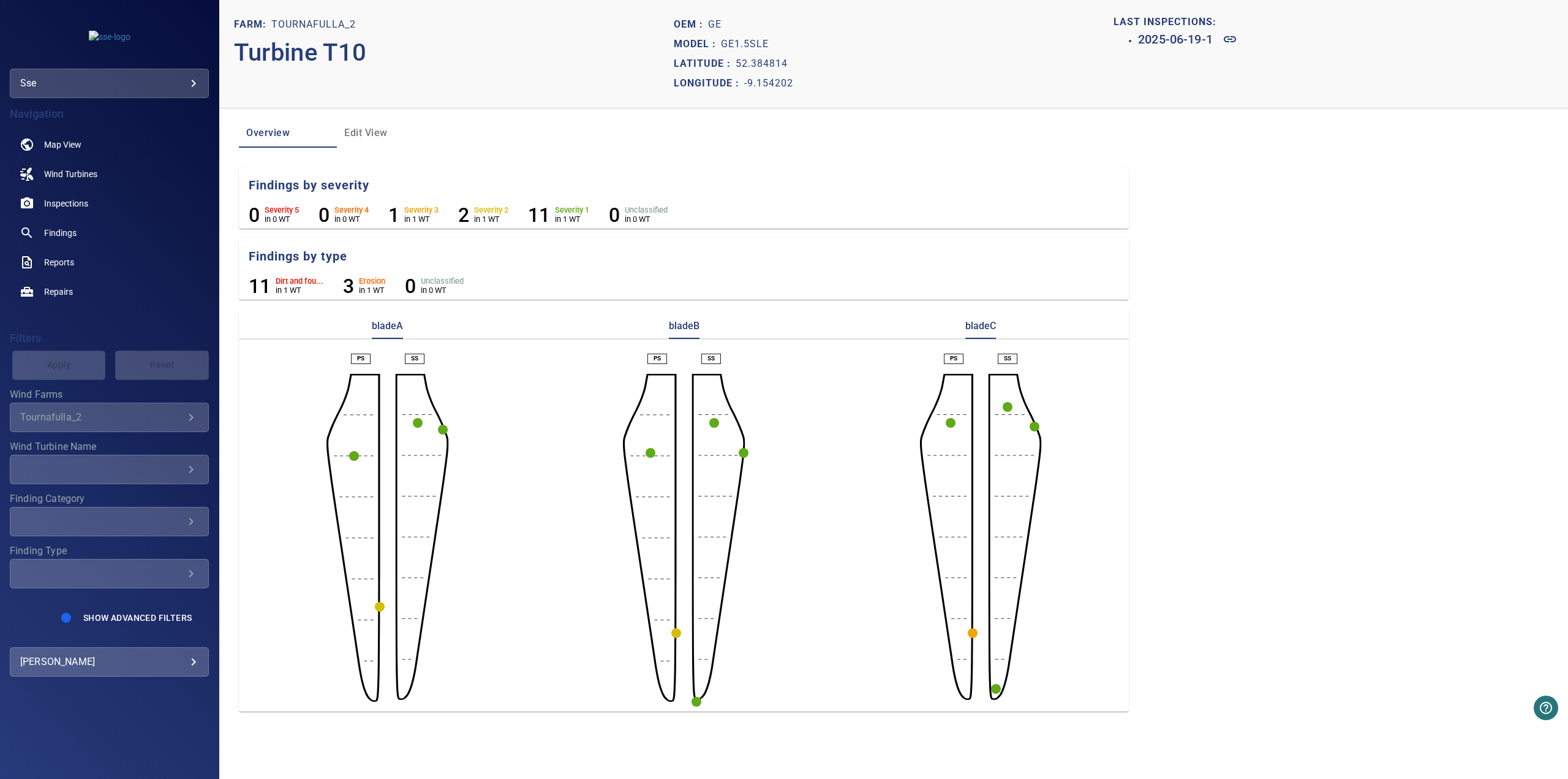
click at [744, 400] on circle "button" at bounding box center [973, 633] width 10 height 10
click at [744, 400] on icon at bounding box center [935, 654] width 12 height 6
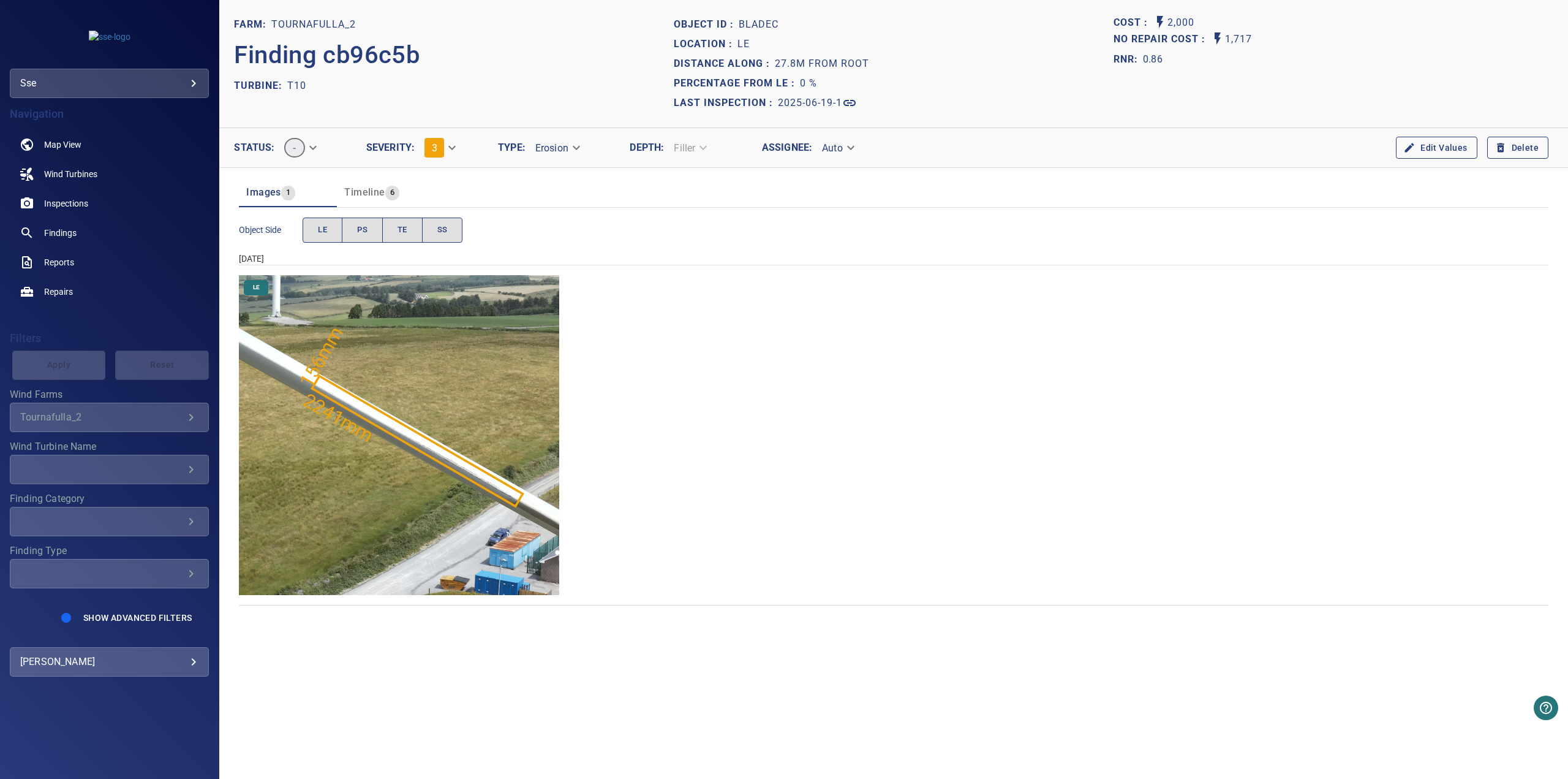
click at [454, 400] on img "Tournafulla_2/T10/2025-06-19-1/2025-06-19-1/image51wp55.jpg" at bounding box center [399, 435] width 320 height 320
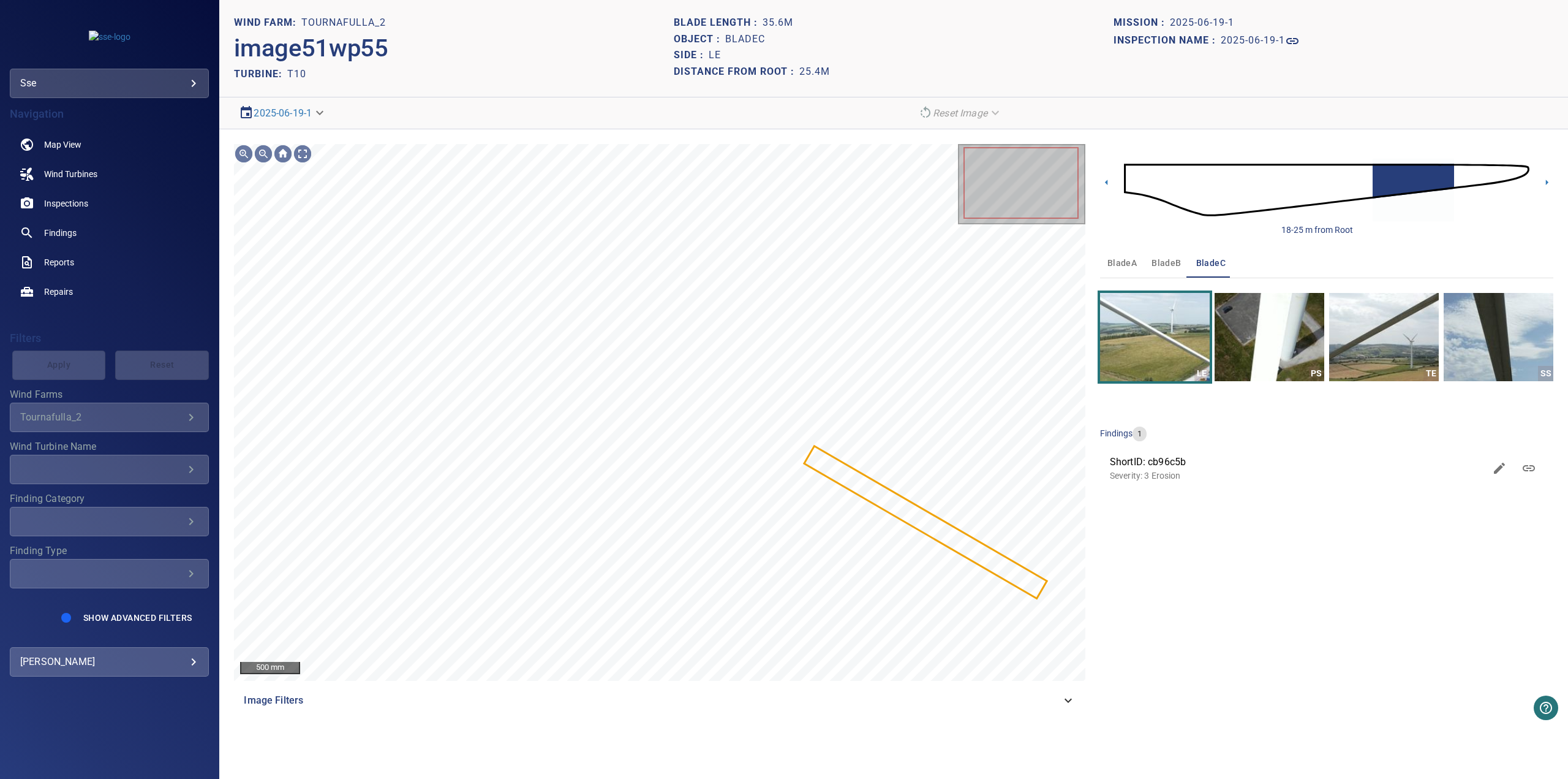
click at [744, 174] on img at bounding box center [1326, 190] width 406 height 98
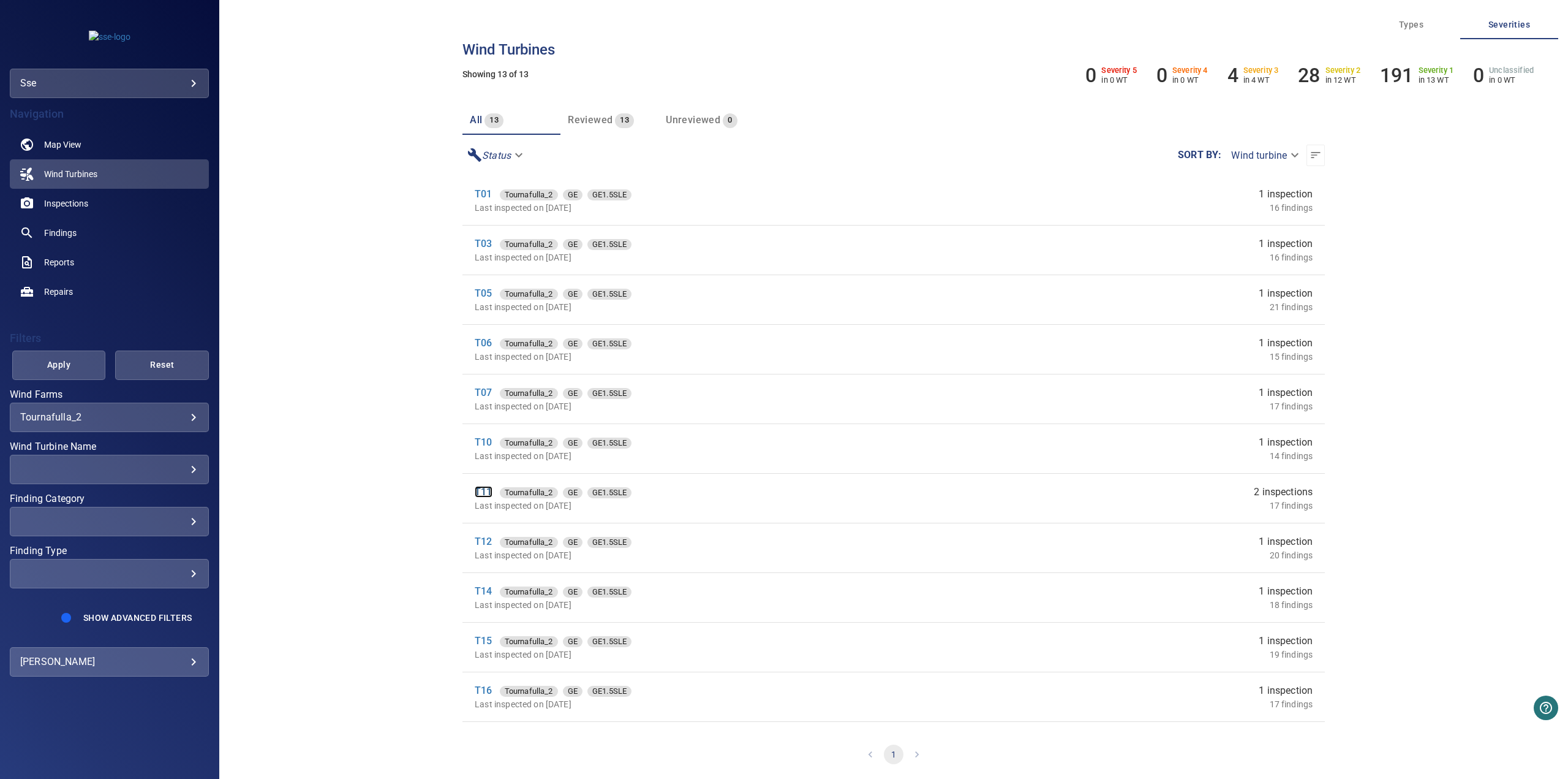
click at [484, 400] on link "T11" at bounding box center [482, 492] width 17 height 12
click at [486, 400] on link "T12" at bounding box center [482, 542] width 17 height 12
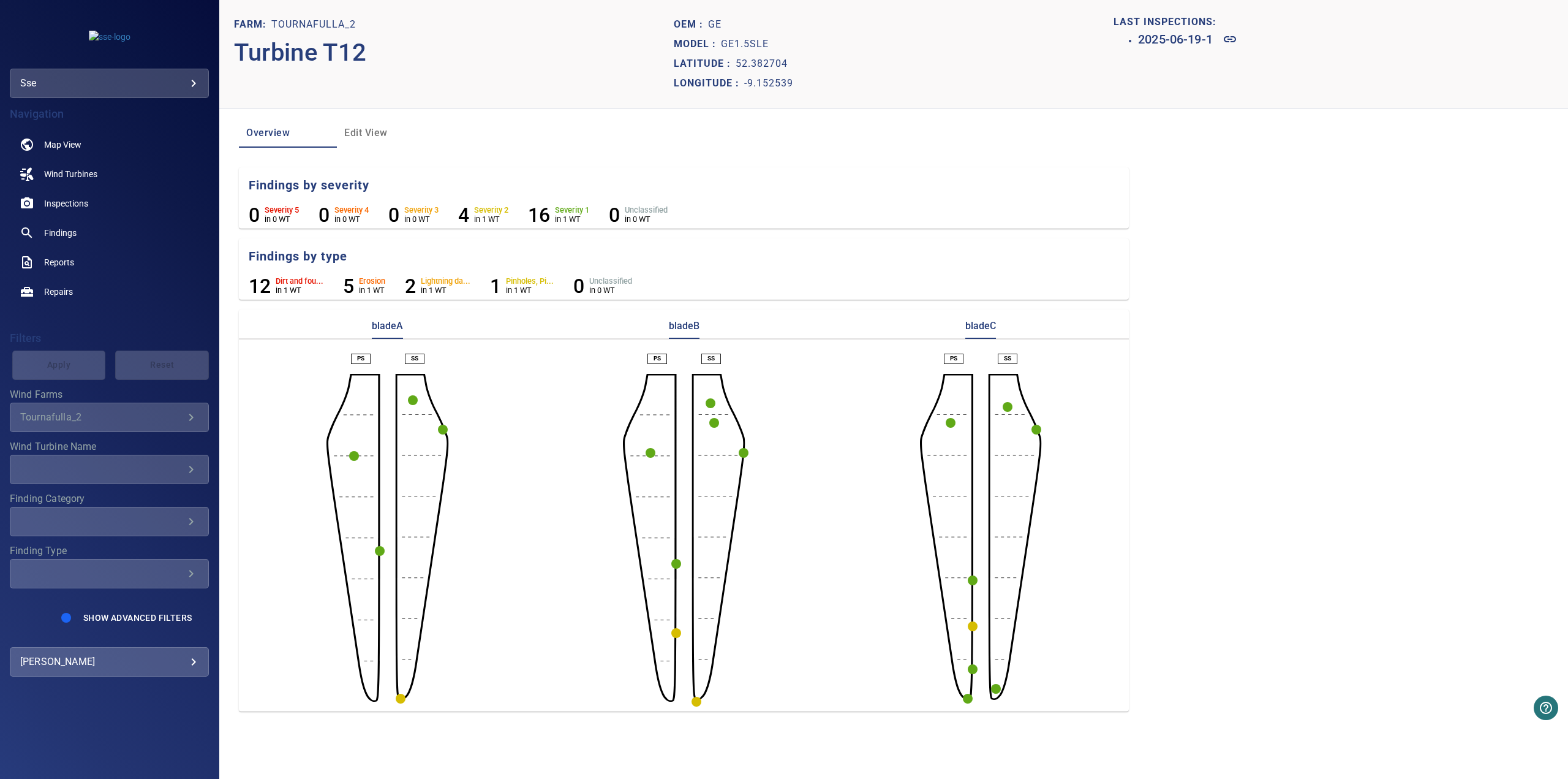
click at [681, 400] on icon "button" at bounding box center [676, 633] width 10 height 10
click at [644, 400] on icon at bounding box center [638, 654] width 15 height 15
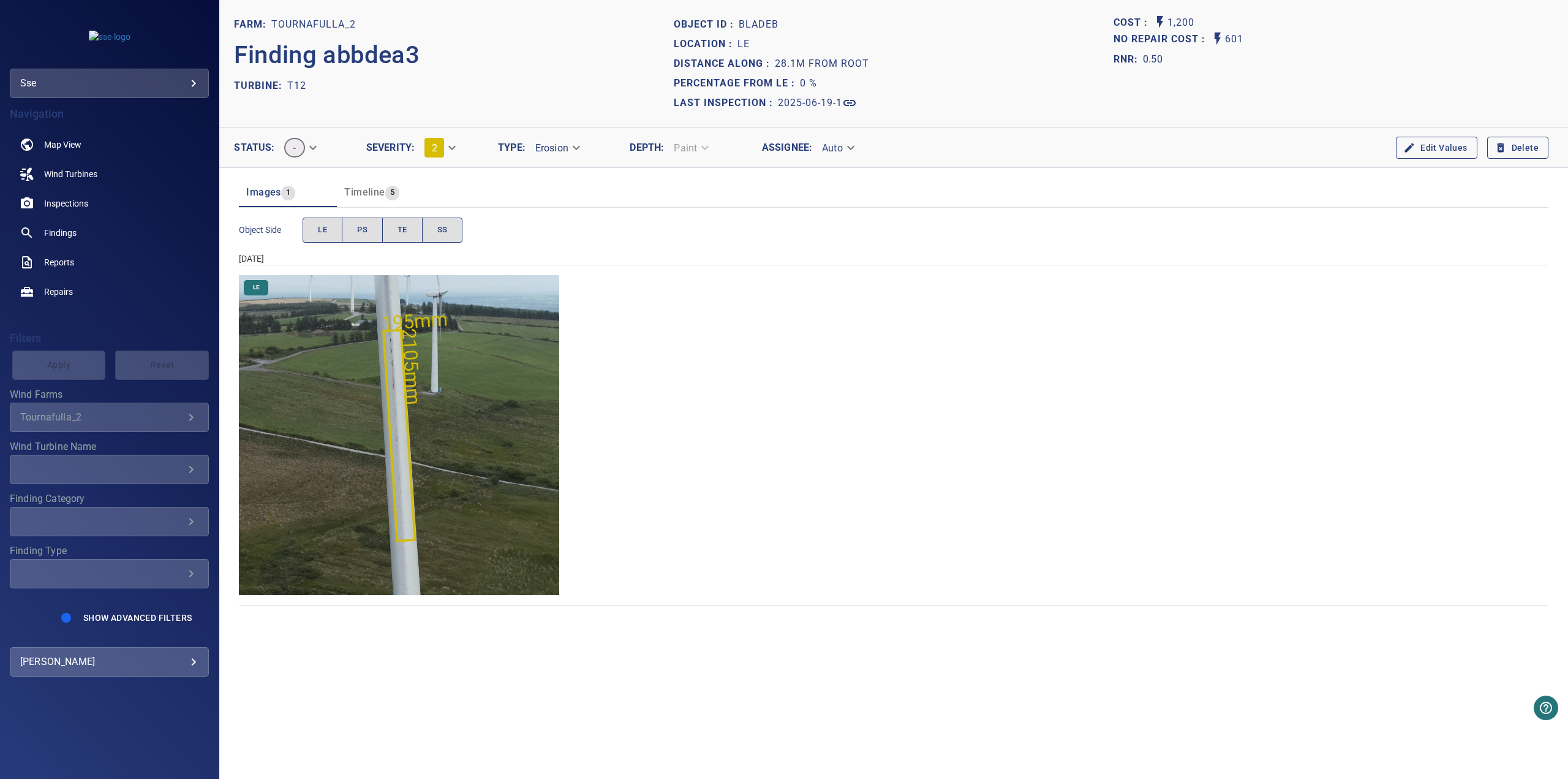
click at [401, 400] on img "Tournafulla_2/T12/2025-06-19-1/2025-06-19-3/image96wp103.jpg" at bounding box center [399, 435] width 320 height 320
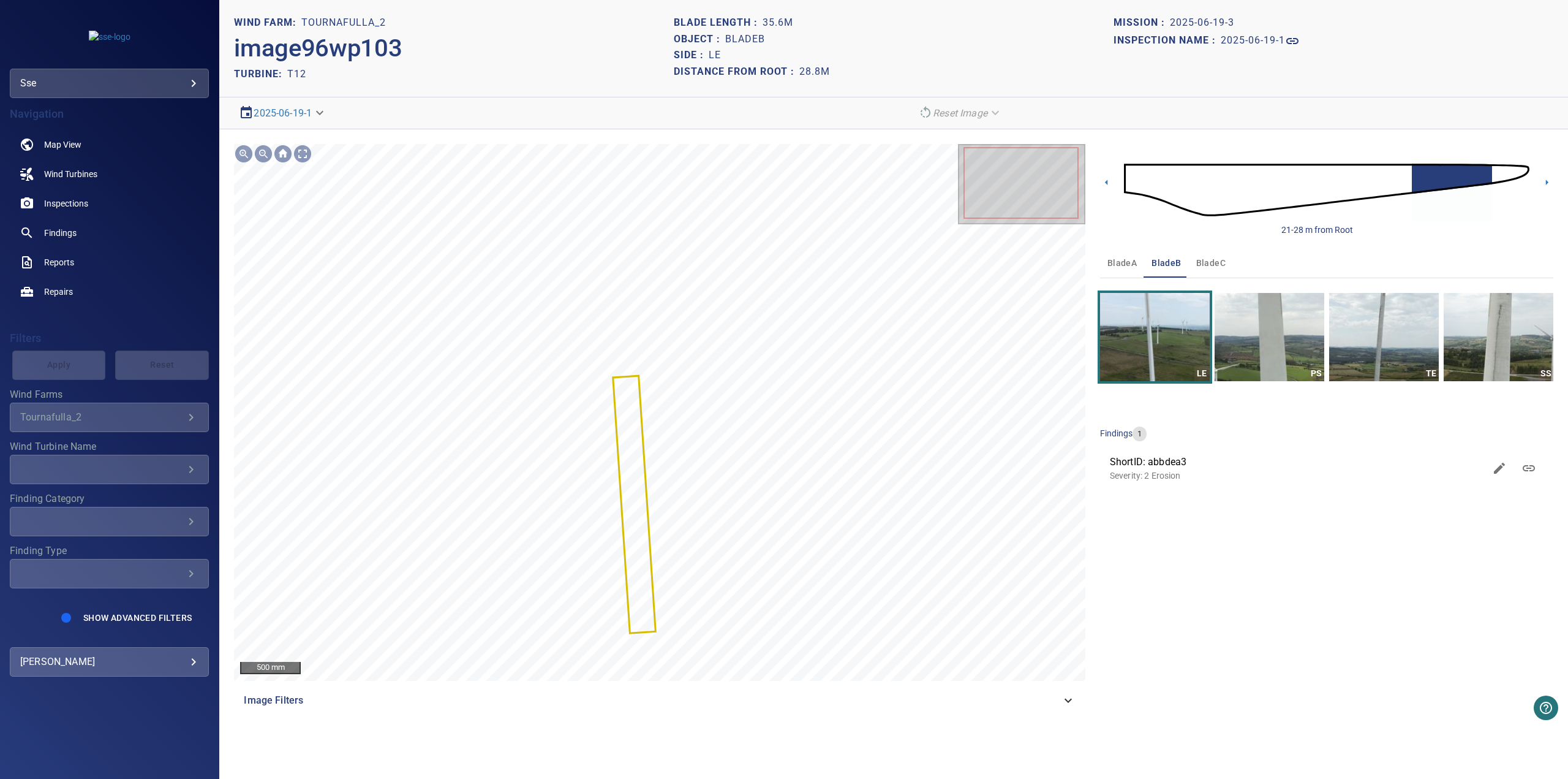
click at [744, 174] on img at bounding box center [1326, 190] width 406 height 98
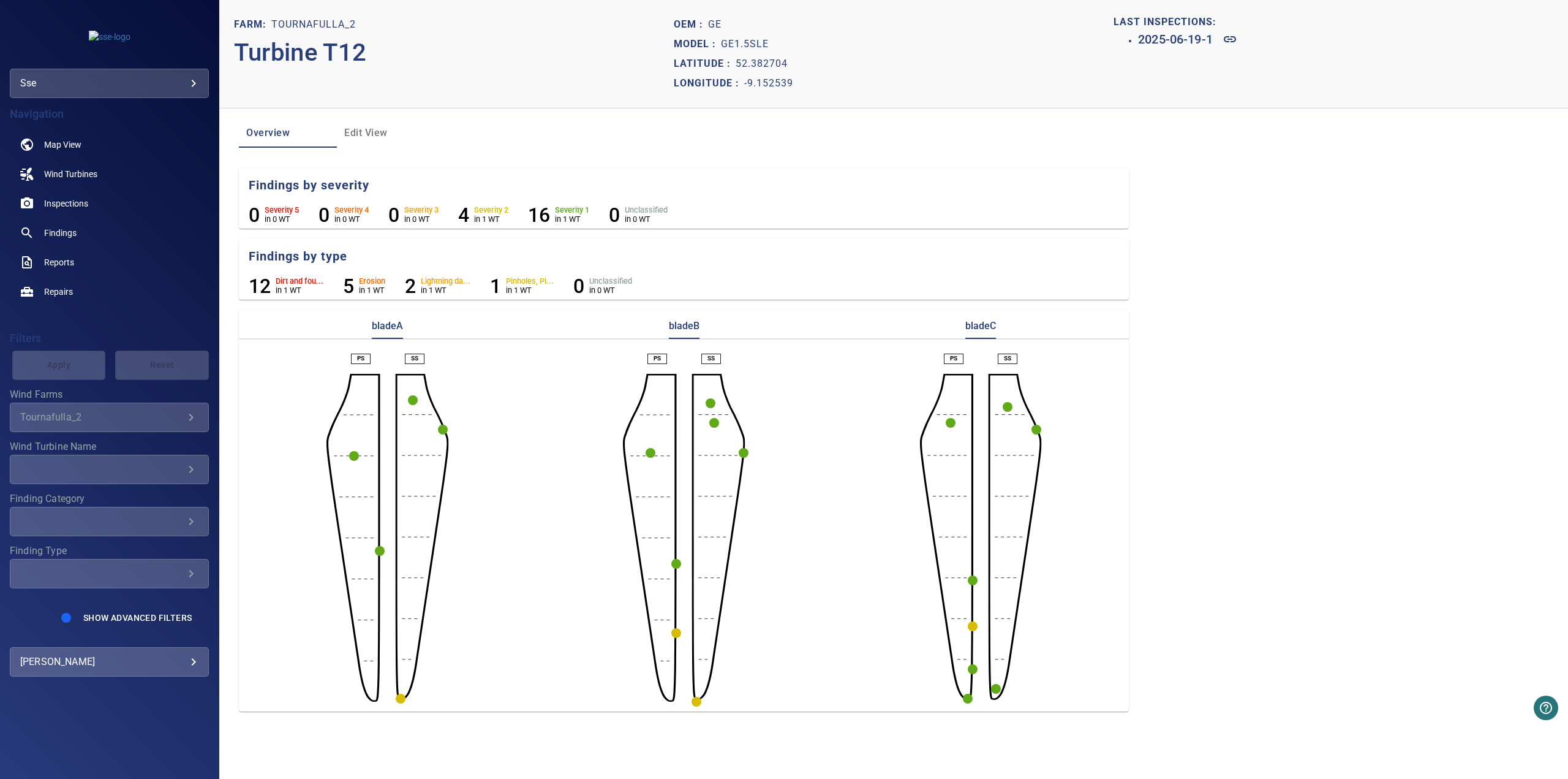
click at [693, 400] on circle "button" at bounding box center [697, 702] width 10 height 10
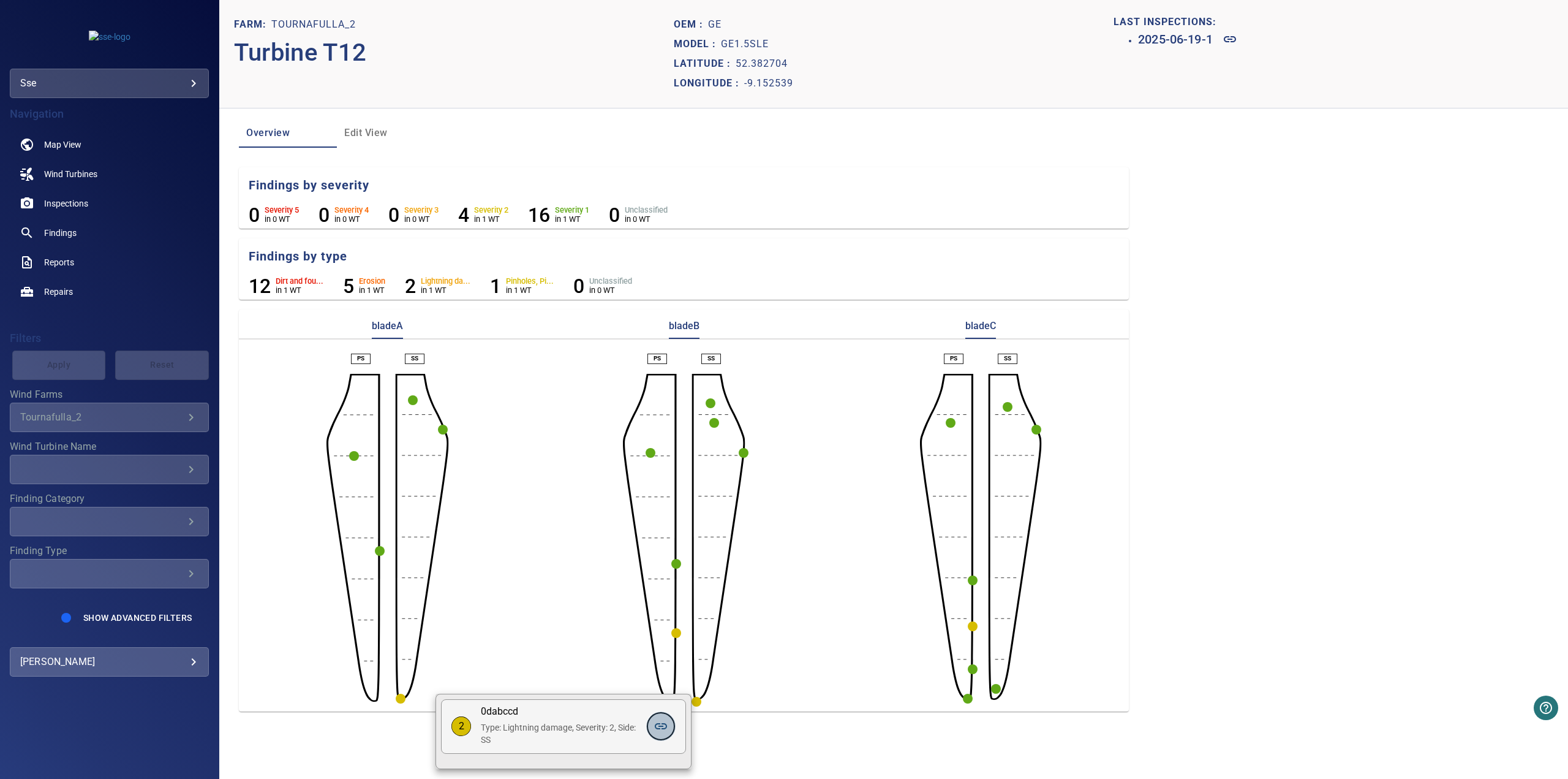
click at [666, 400] on icon at bounding box center [661, 726] width 12 height 6
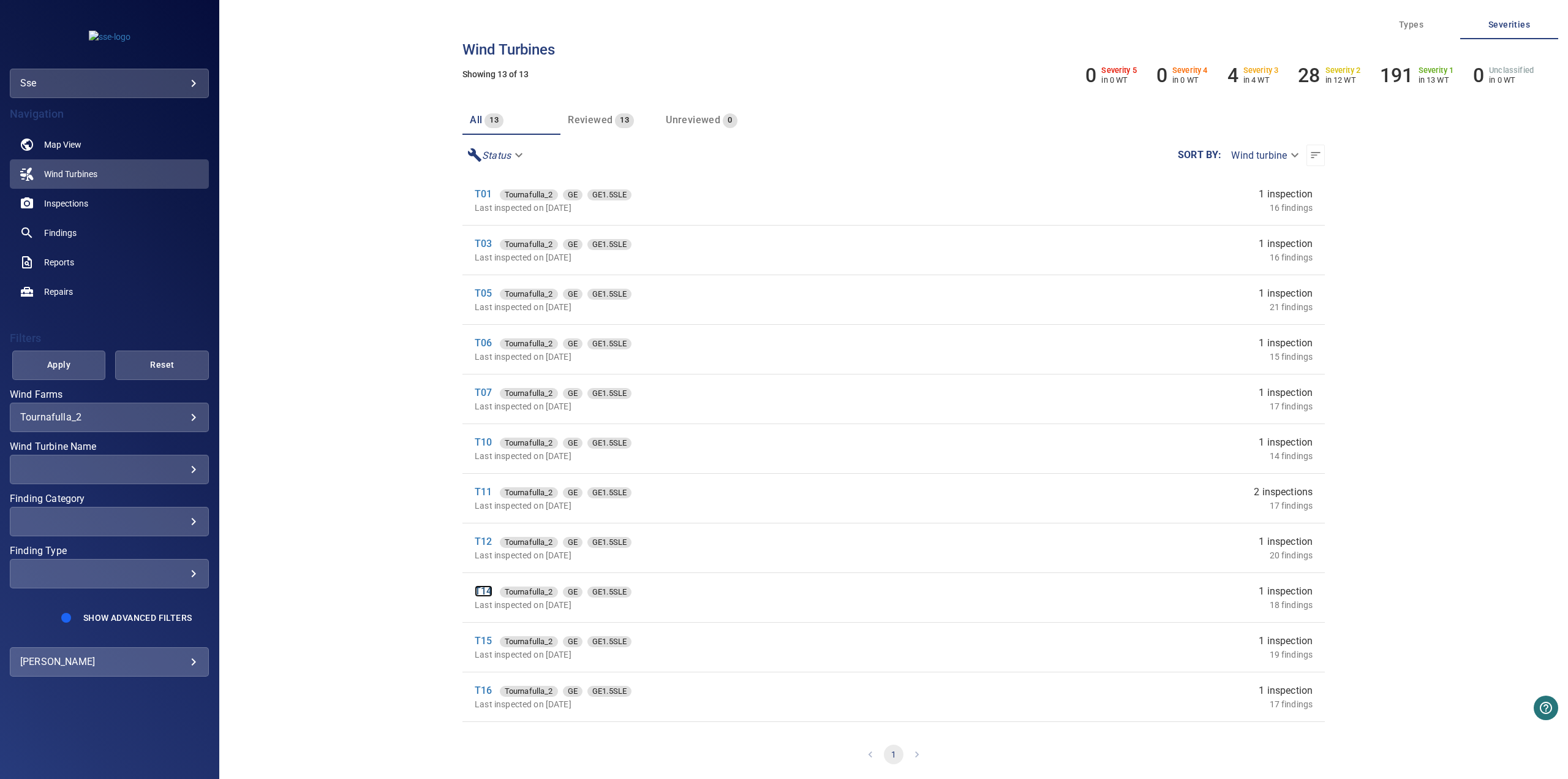
click at [488, 400] on link "T14" at bounding box center [482, 591] width 17 height 12
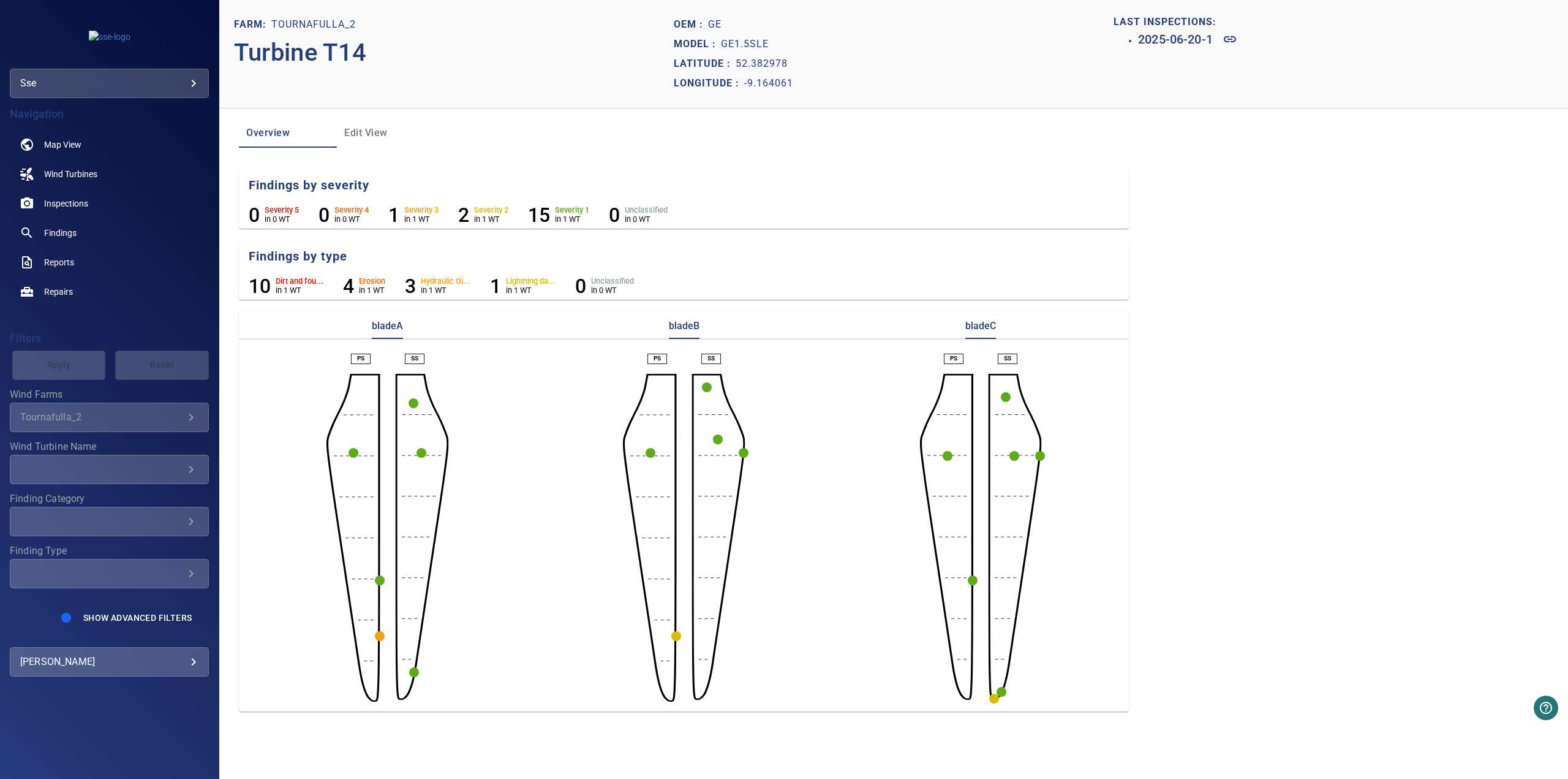
click at [378, 400] on circle "button" at bounding box center [380, 636] width 10 height 10
click at [572, 400] on icon at bounding box center [570, 657] width 12 height 6
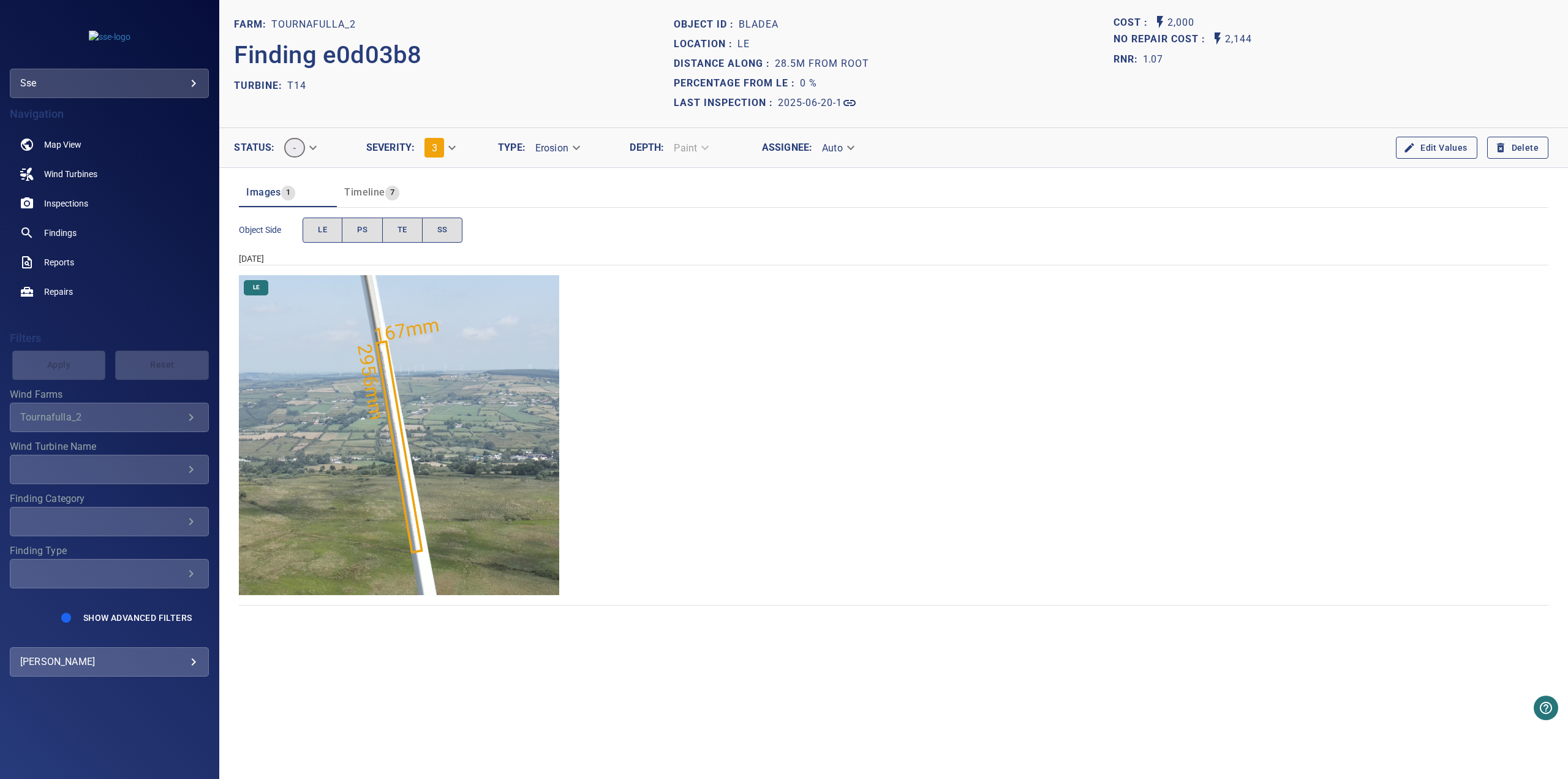
click at [401, 400] on img "Tournafulla_2/T14/2025-06-20-1/2025-06-20-1/image96wp102.jpg" at bounding box center [399, 435] width 320 height 320
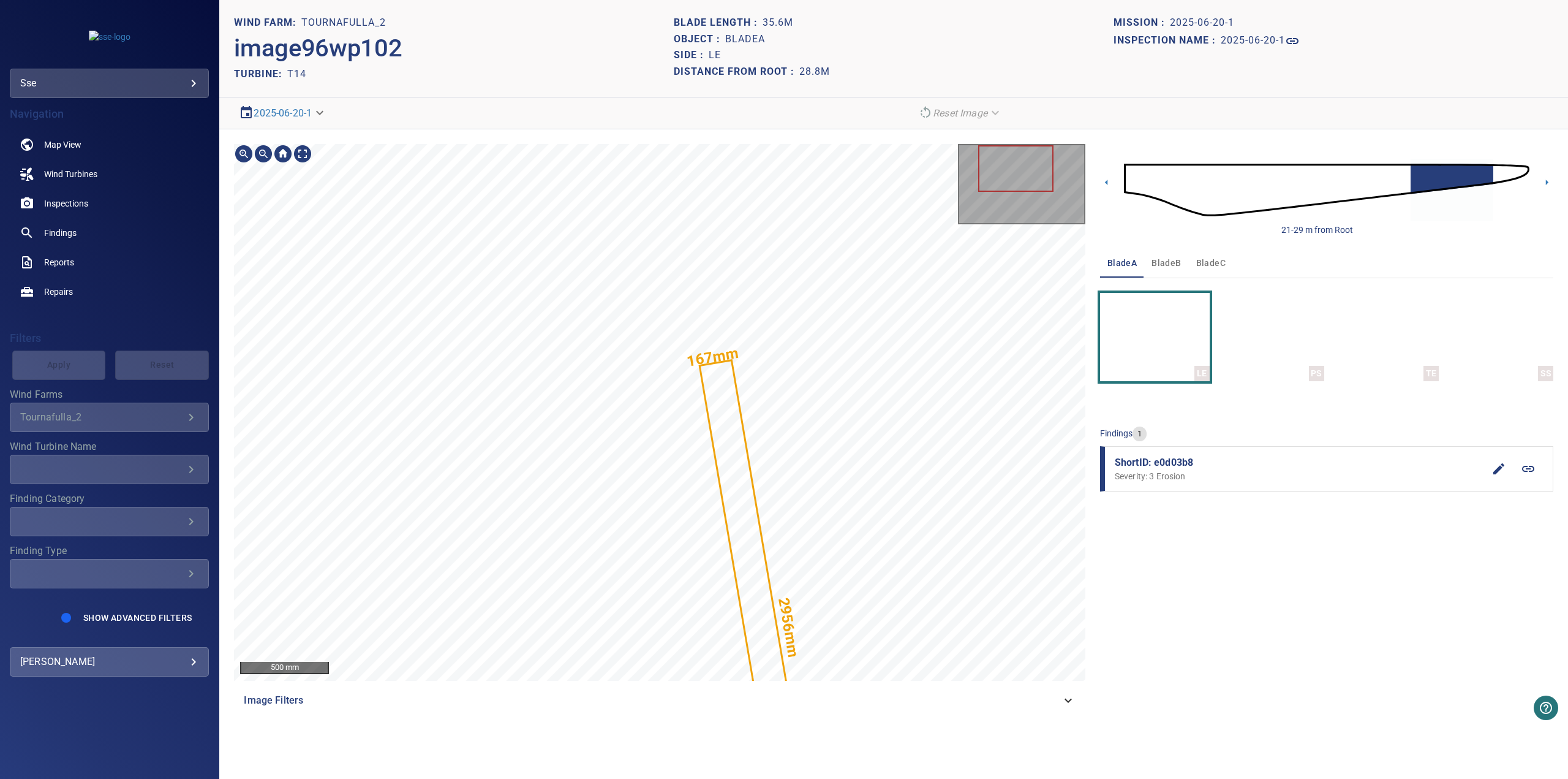
click at [744, 170] on div at bounding box center [1016, 169] width 76 height 47
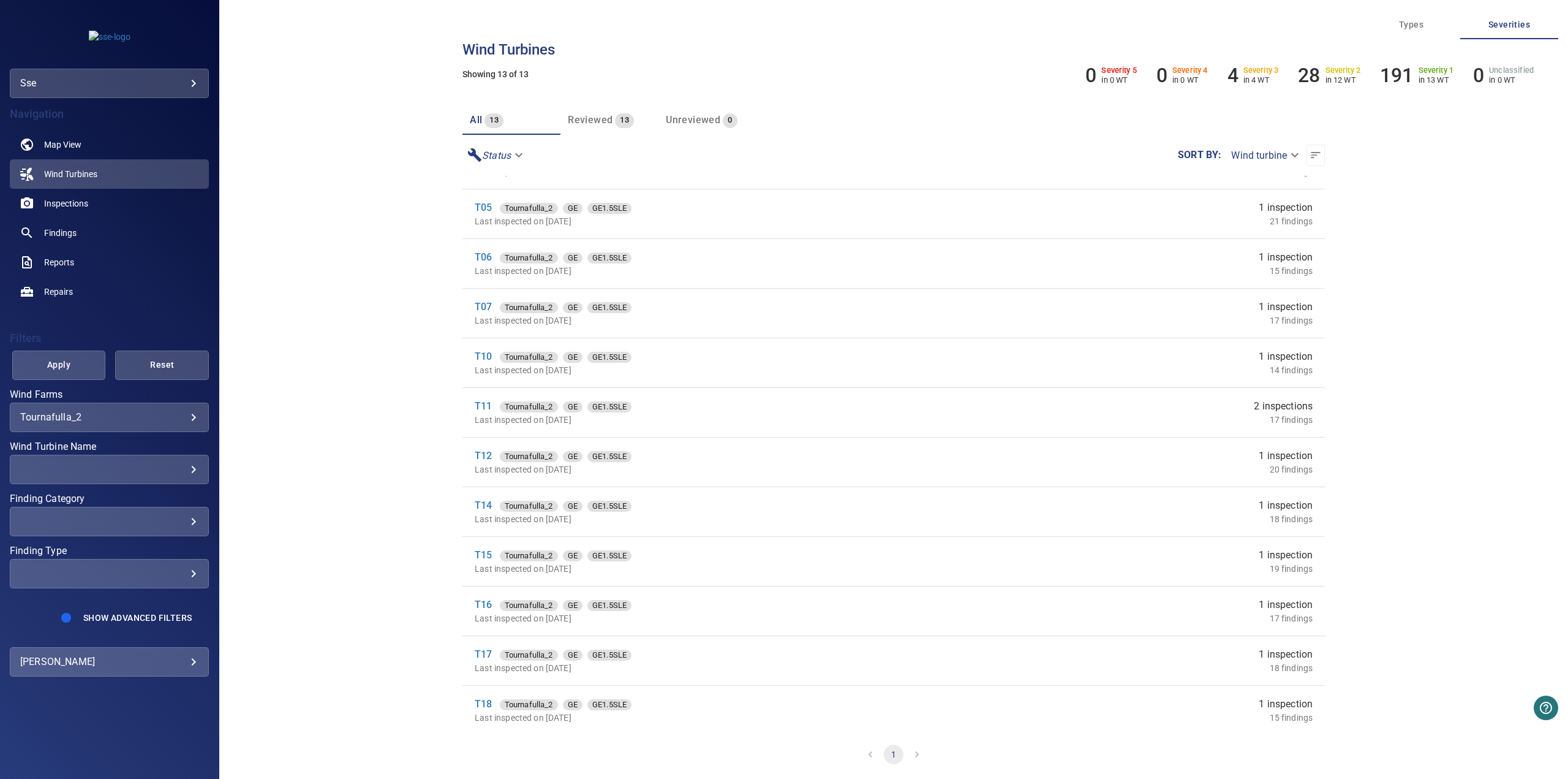
scroll to position [91, 0]
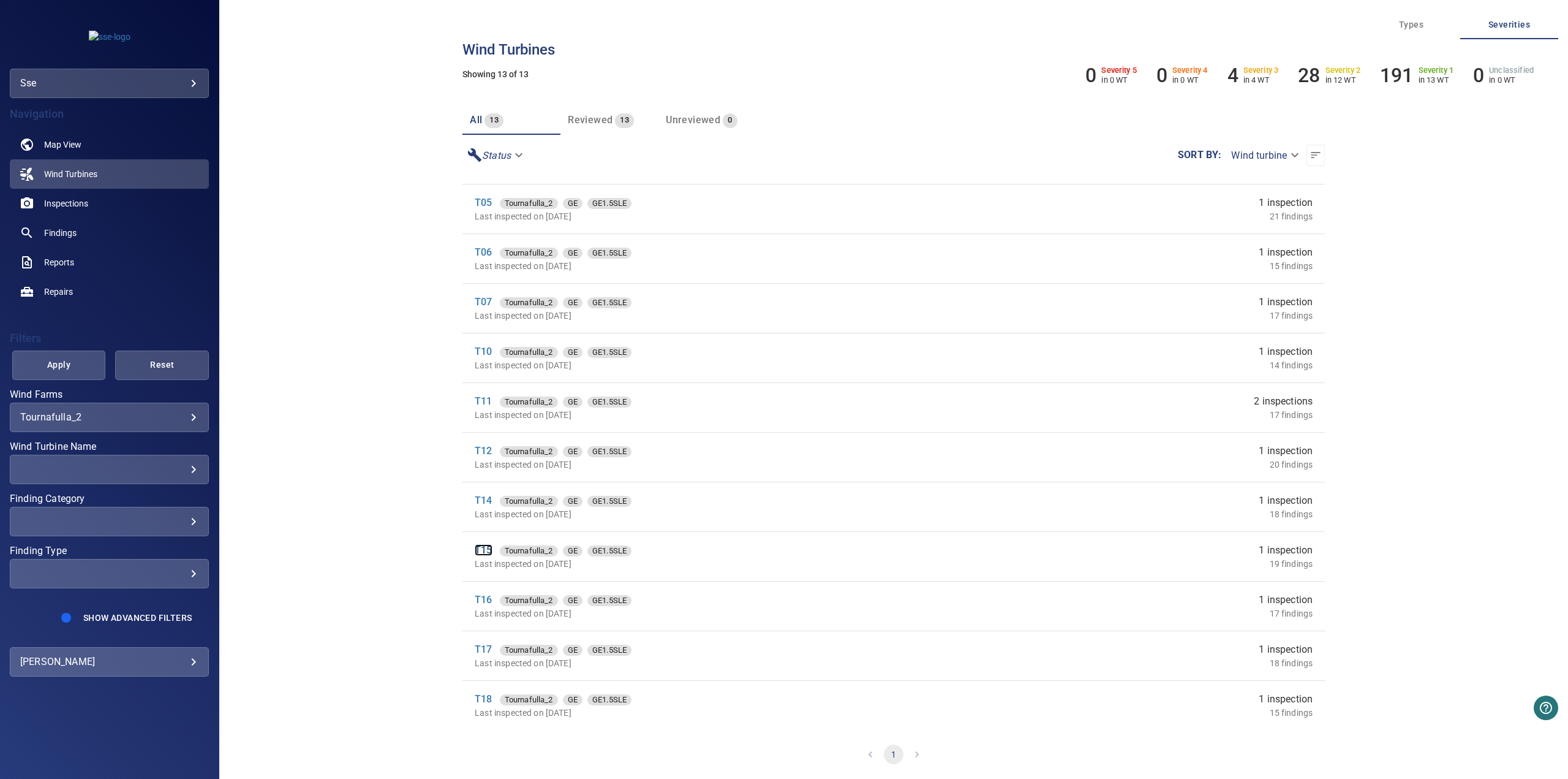
click at [478, 400] on link "T15" at bounding box center [482, 551] width 17 height 12
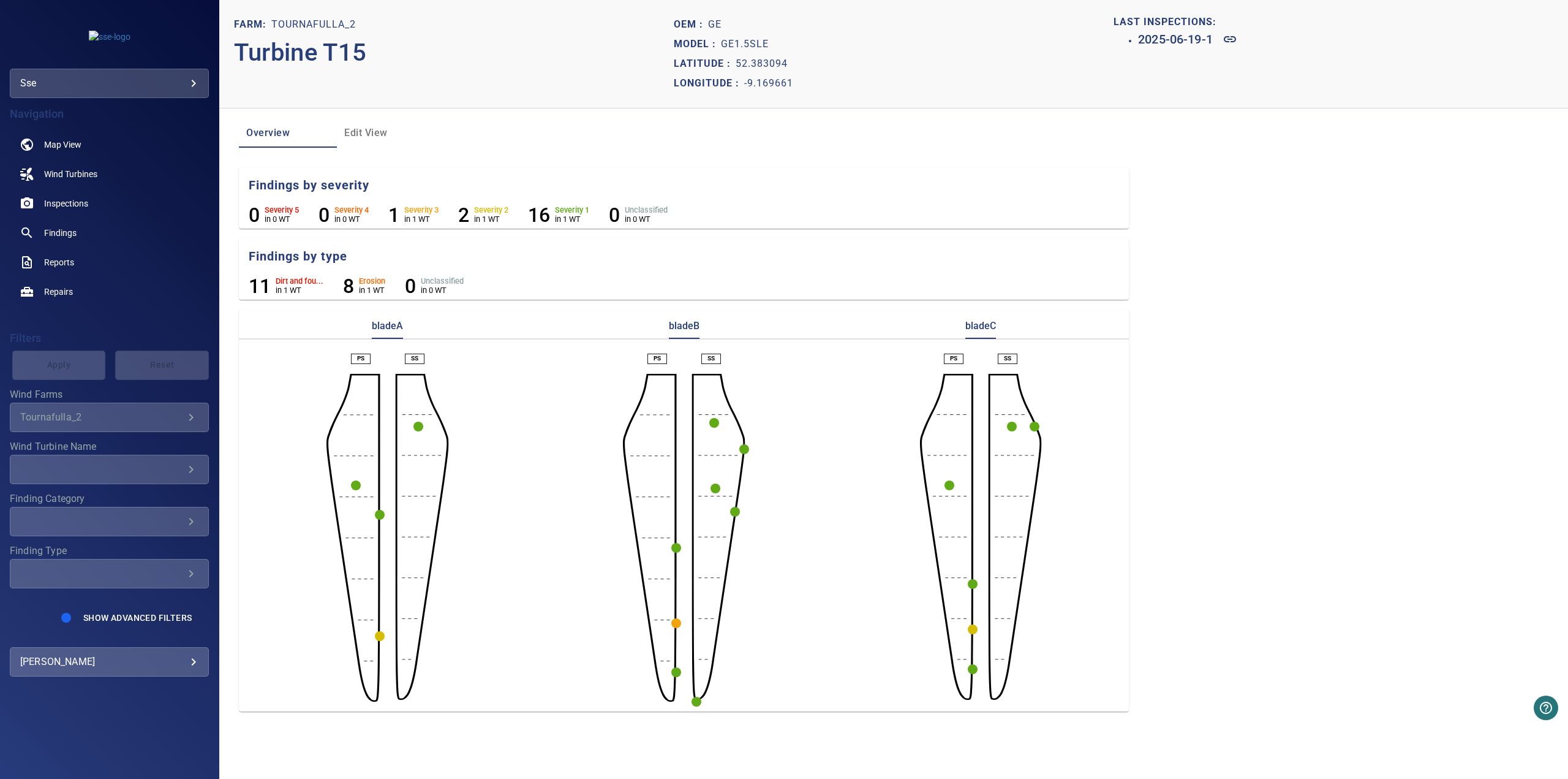
click at [677, 400] on circle "button" at bounding box center [676, 623] width 10 height 10
click at [651, 400] on link at bounding box center [638, 644] width 29 height 29
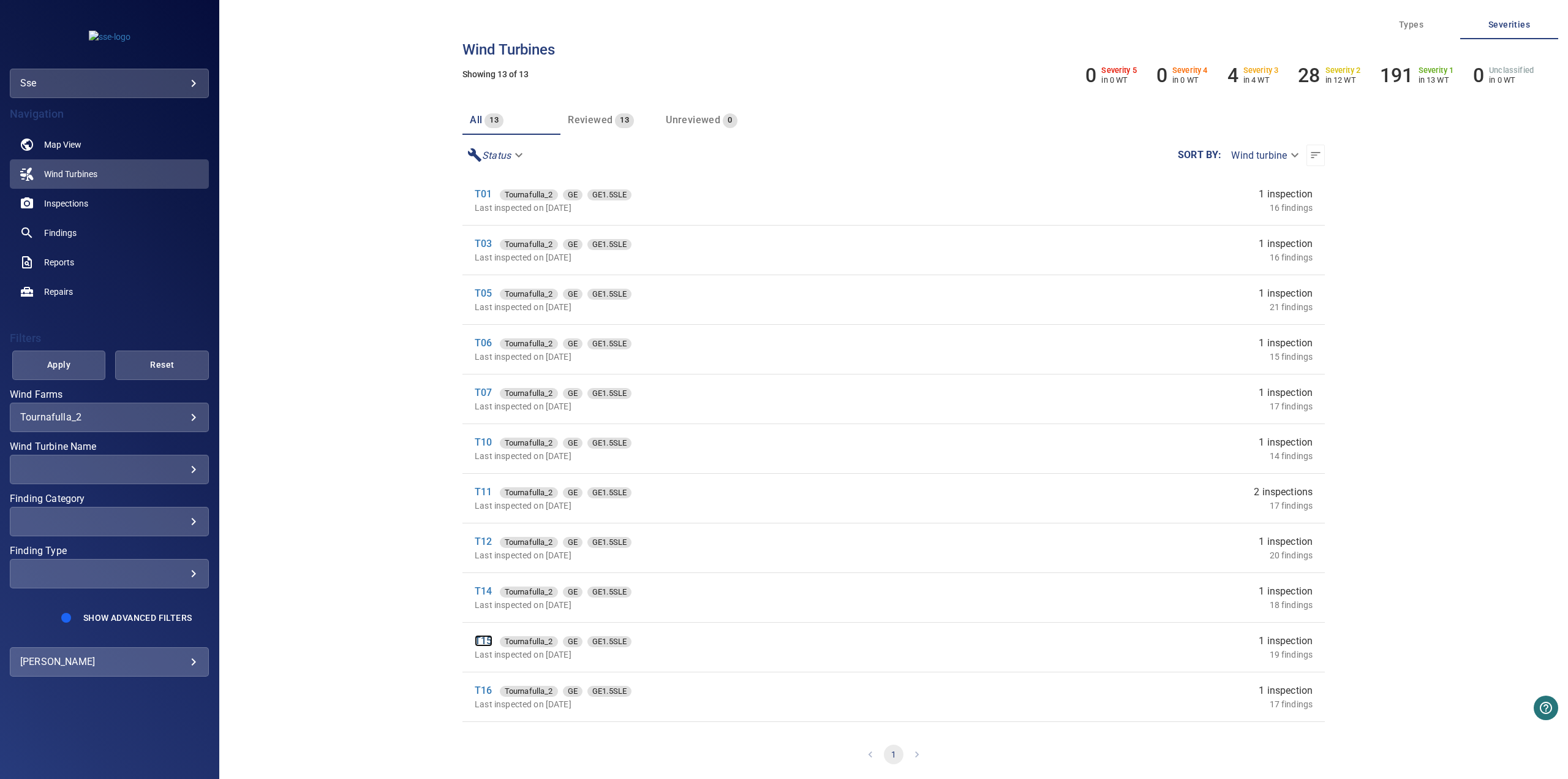
click at [488, 400] on link "T15" at bounding box center [482, 641] width 17 height 12
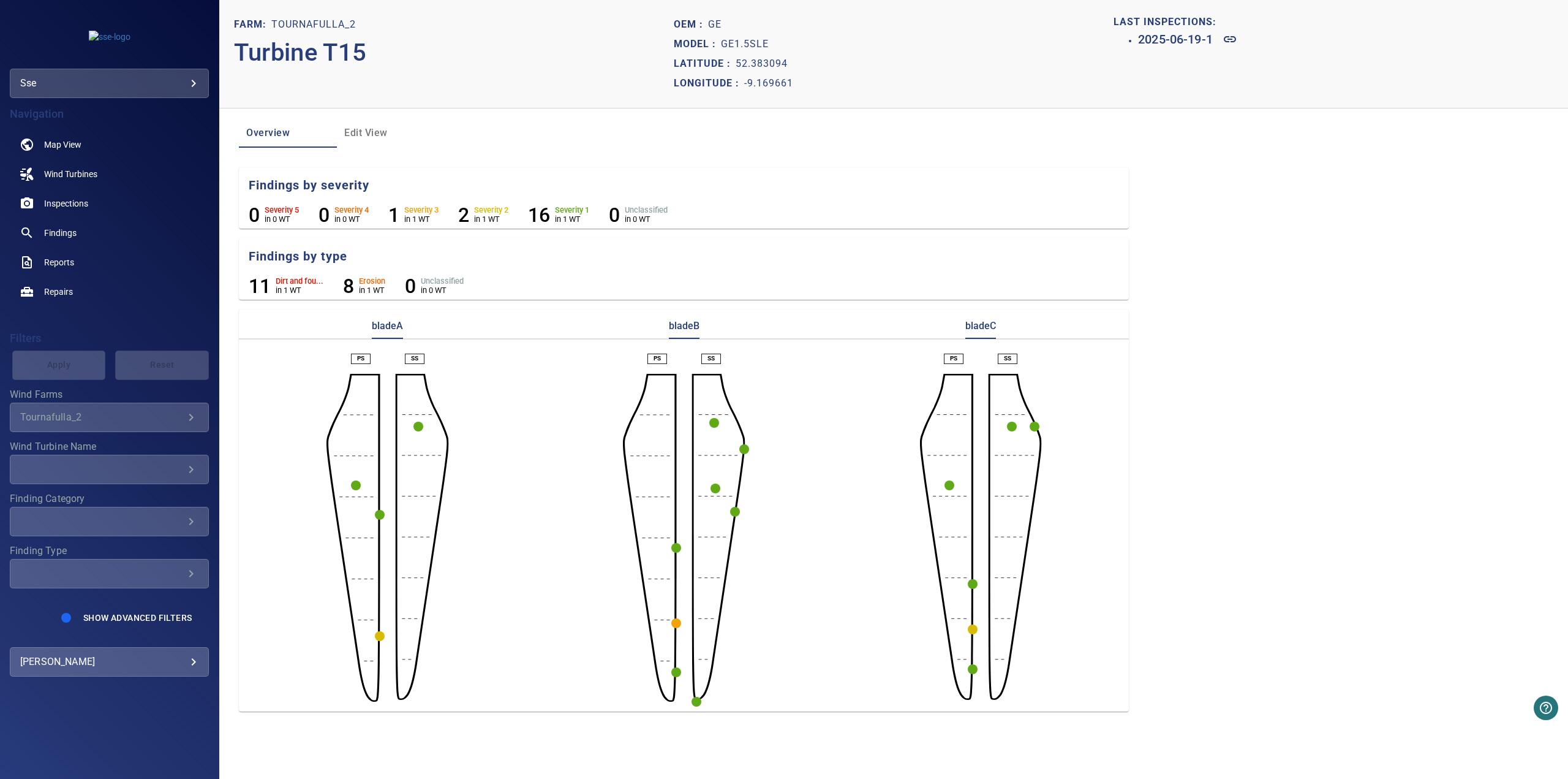
click at [673, 400] on circle "button" at bounding box center [676, 672] width 10 height 10
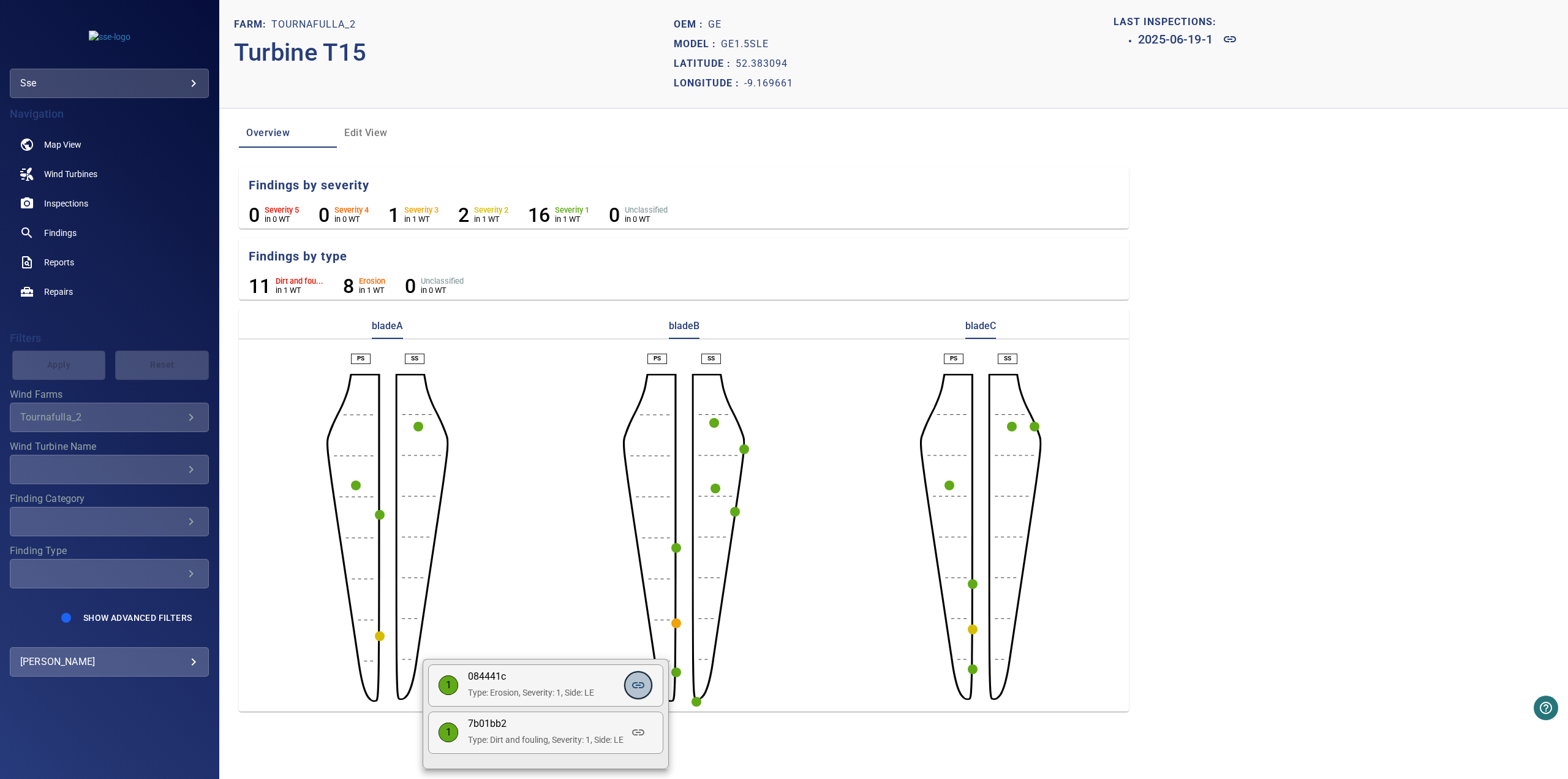
click at [644, 400] on icon at bounding box center [638, 685] width 12 height 6
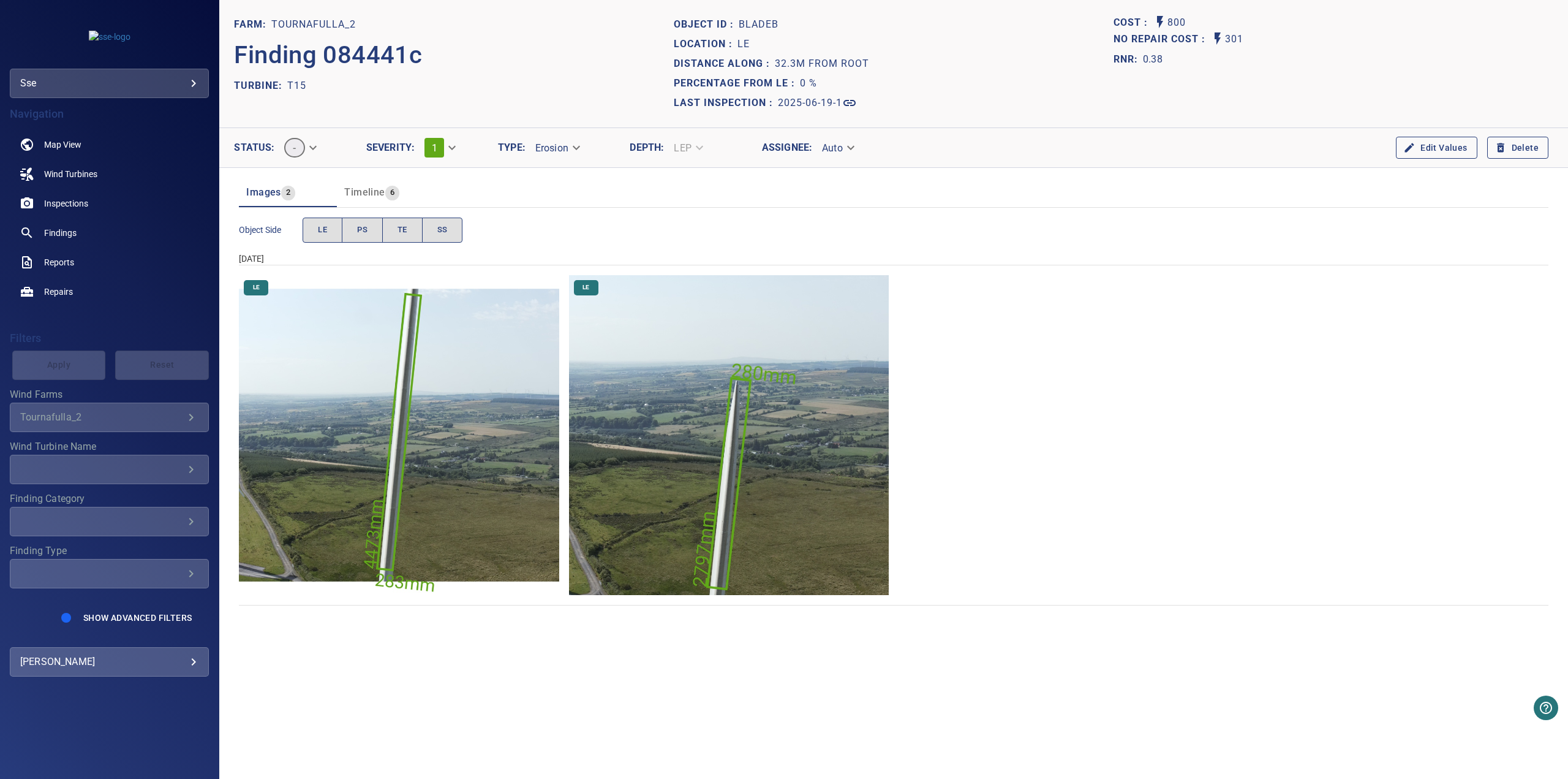
click at [398, 400] on img "Tournafulla_2/T15/2025-06-19-1/2025-06-19-1/image9wp11.jpg" at bounding box center [399, 435] width 320 height 320
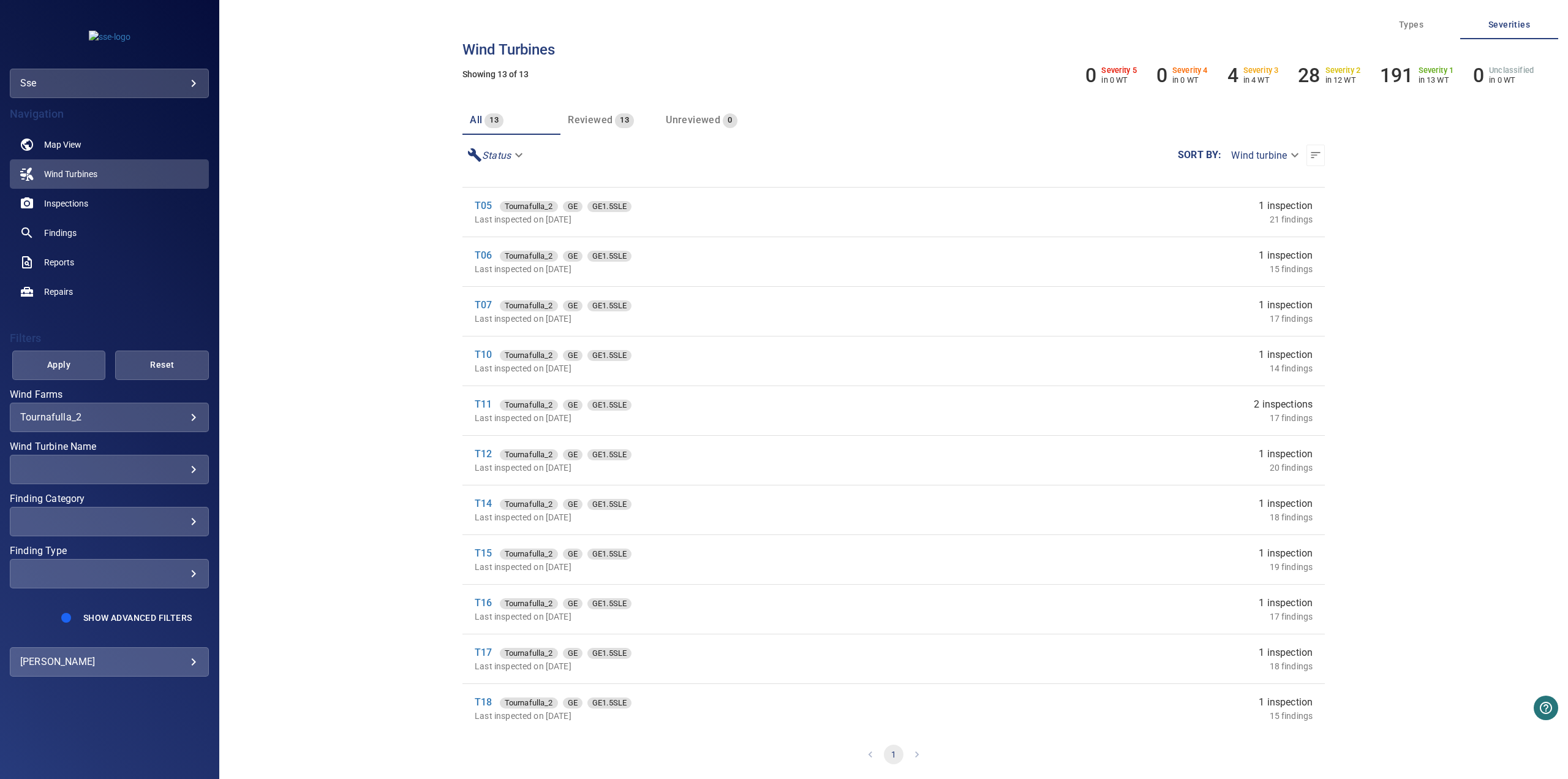
scroll to position [91, 0]
click at [486, 400] on link "T16" at bounding box center [482, 599] width 17 height 12
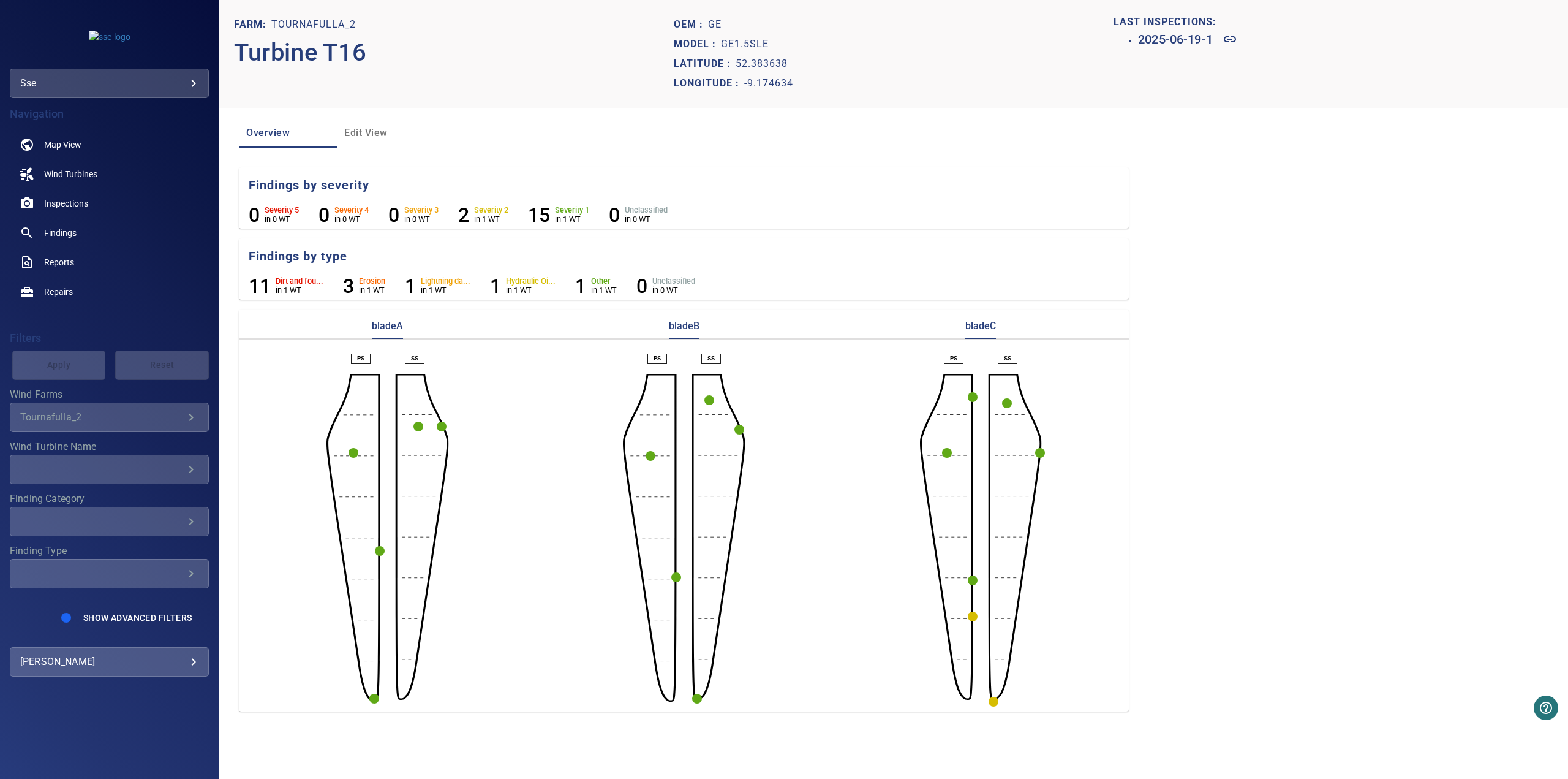
click at [744, 400] on circle "button" at bounding box center [973, 616] width 10 height 10
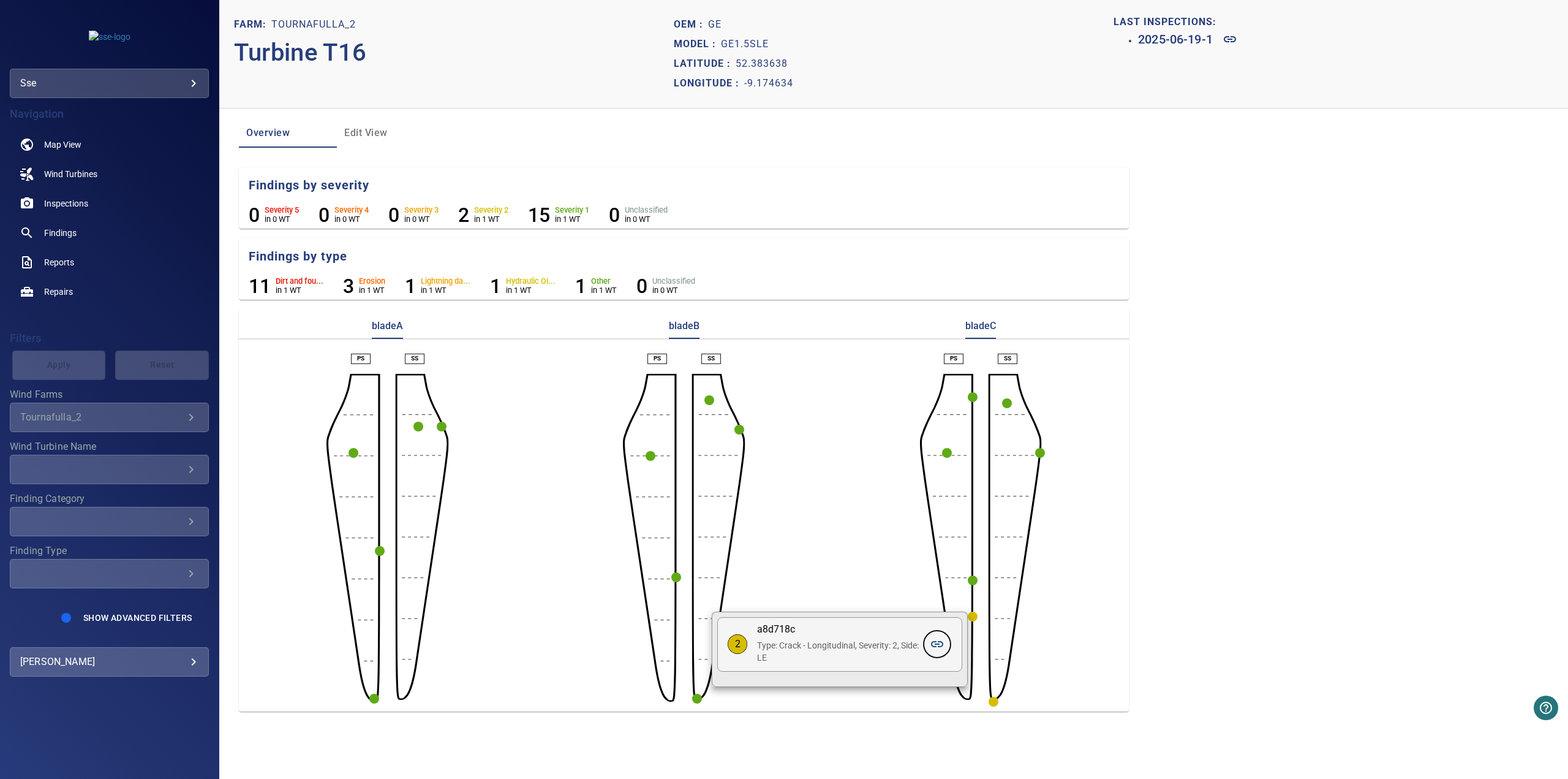
click at [744, 400] on icon at bounding box center [937, 644] width 12 height 6
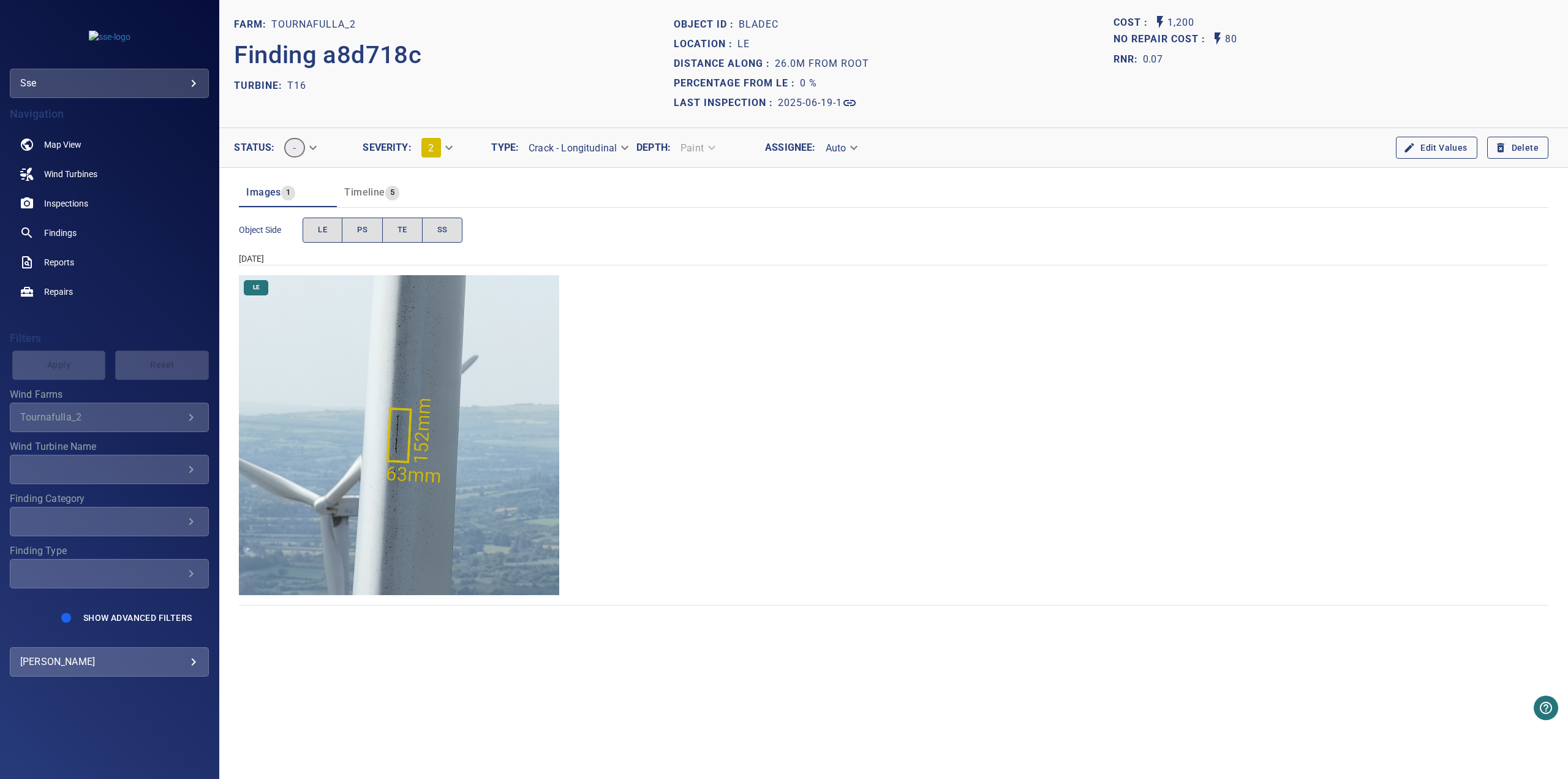
click at [403, 400] on img "Tournafulla_2/T16/2025-06-19-1/2025-06-19-1/image7wp9.jpg" at bounding box center [399, 435] width 320 height 320
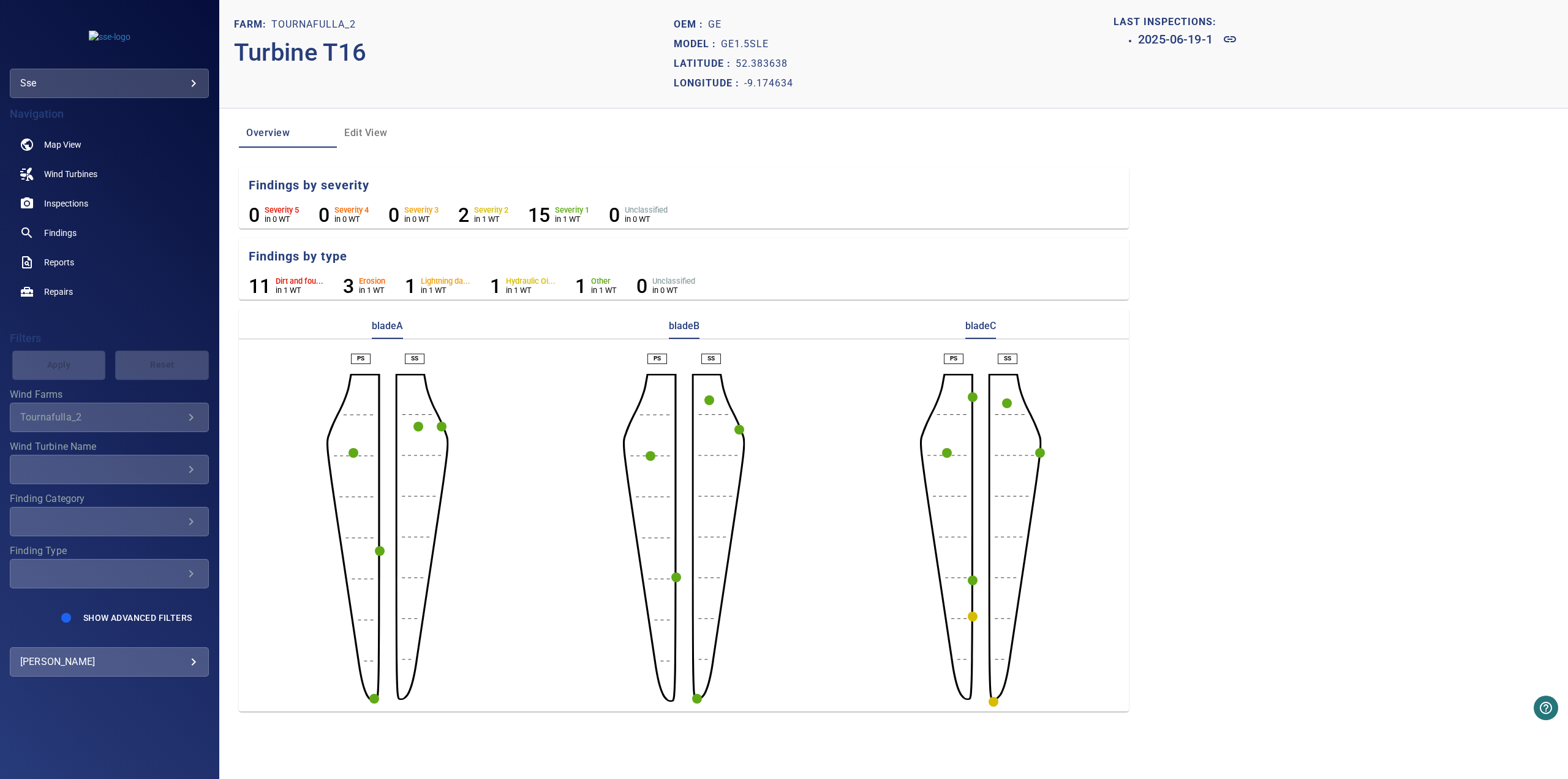
click at [744, 400] on circle "button" at bounding box center [973, 616] width 10 height 10
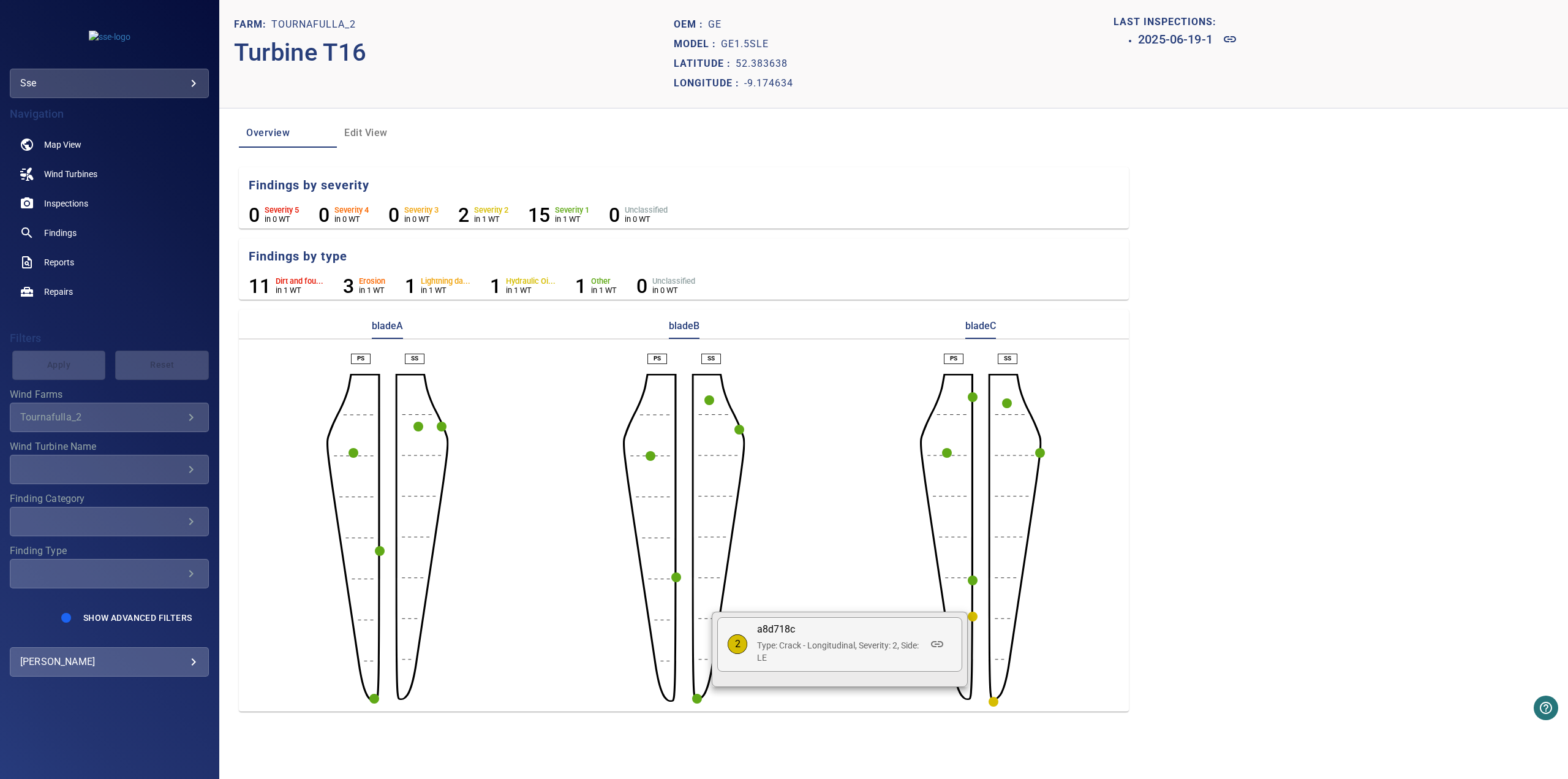
click at [744, 400] on div at bounding box center [784, 389] width 1568 height 779
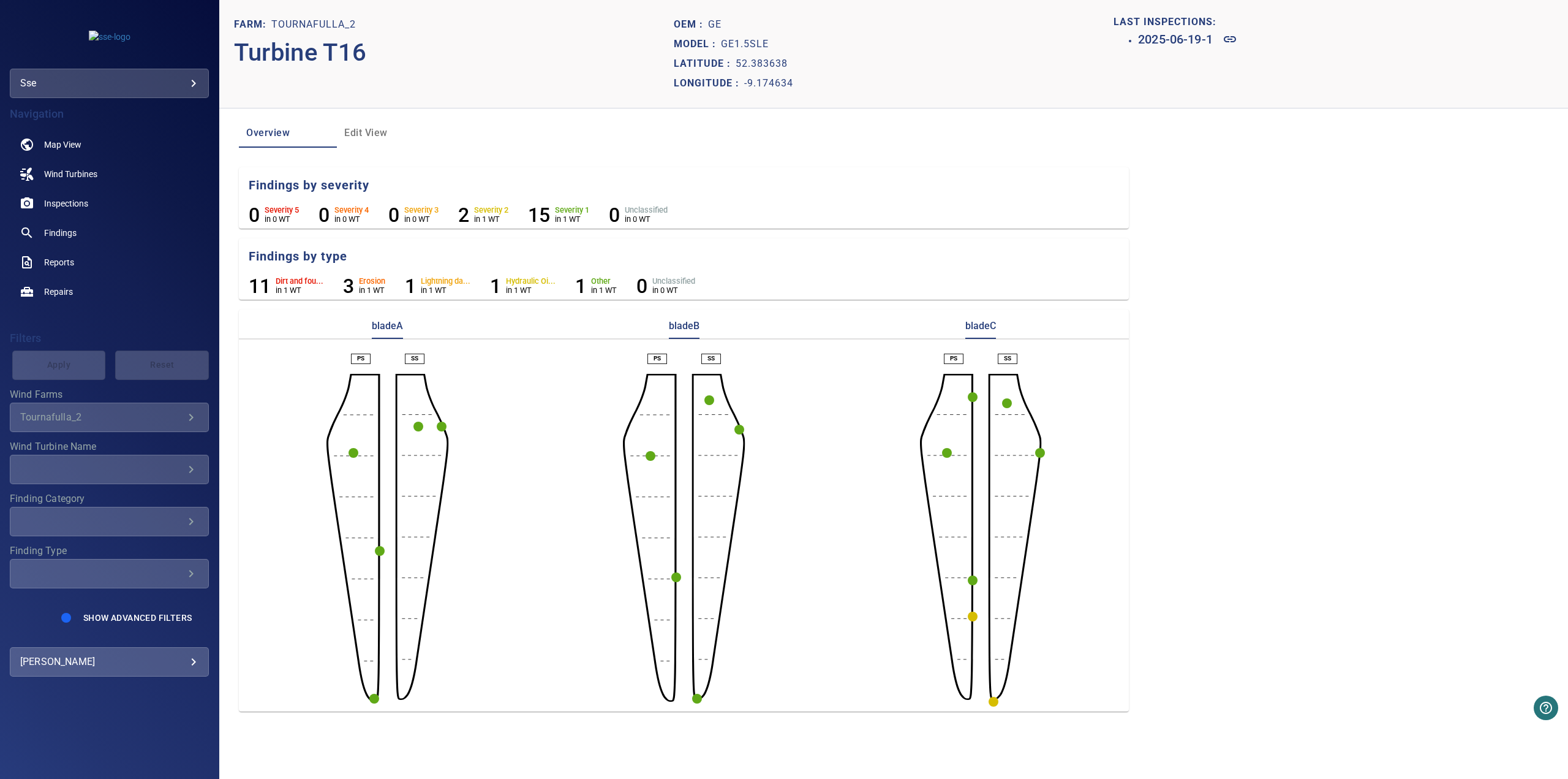
click at [744, 400] on circle "button" at bounding box center [994, 702] width 10 height 10
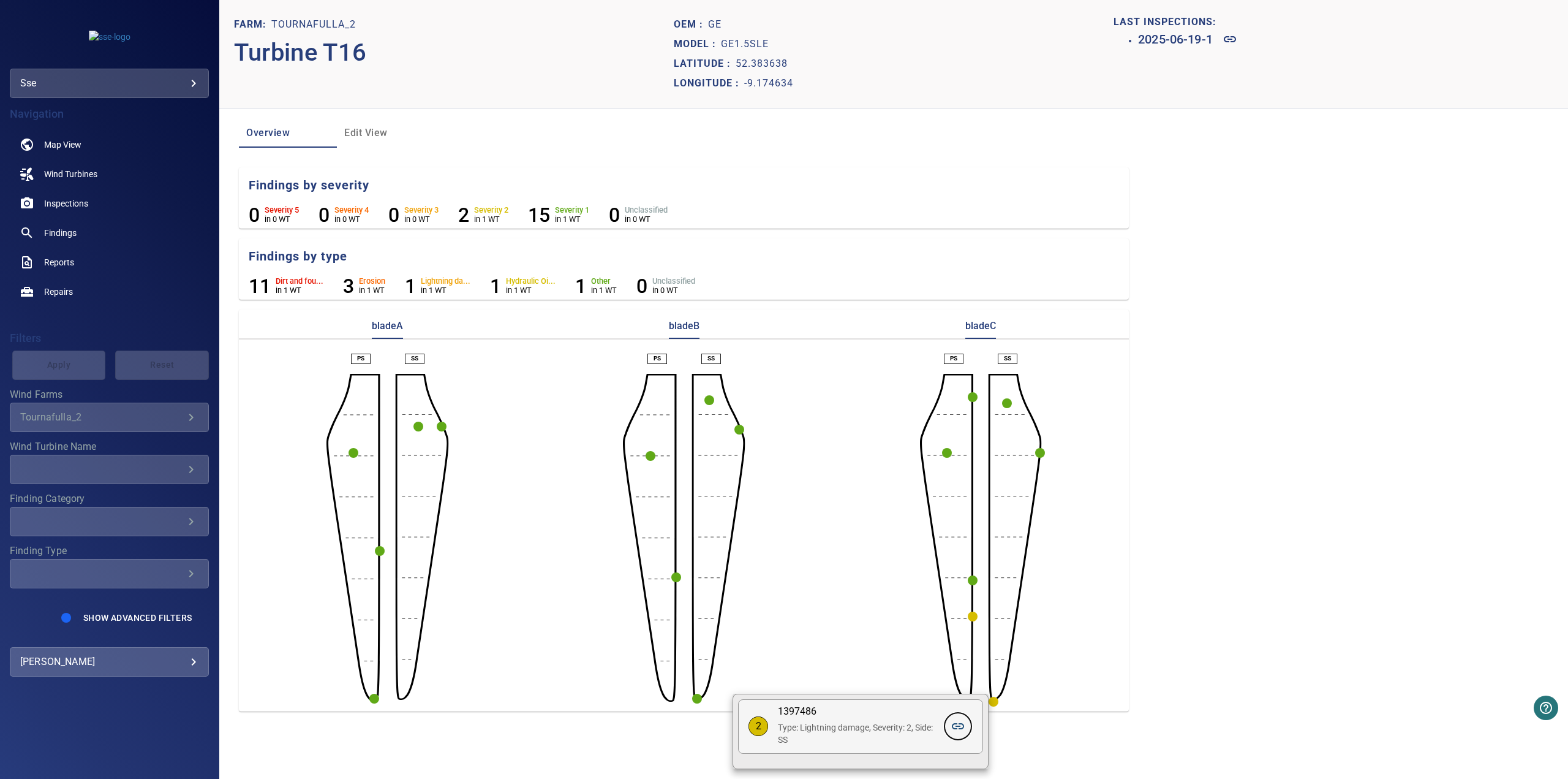
click at [744, 400] on icon at bounding box center [958, 726] width 12 height 6
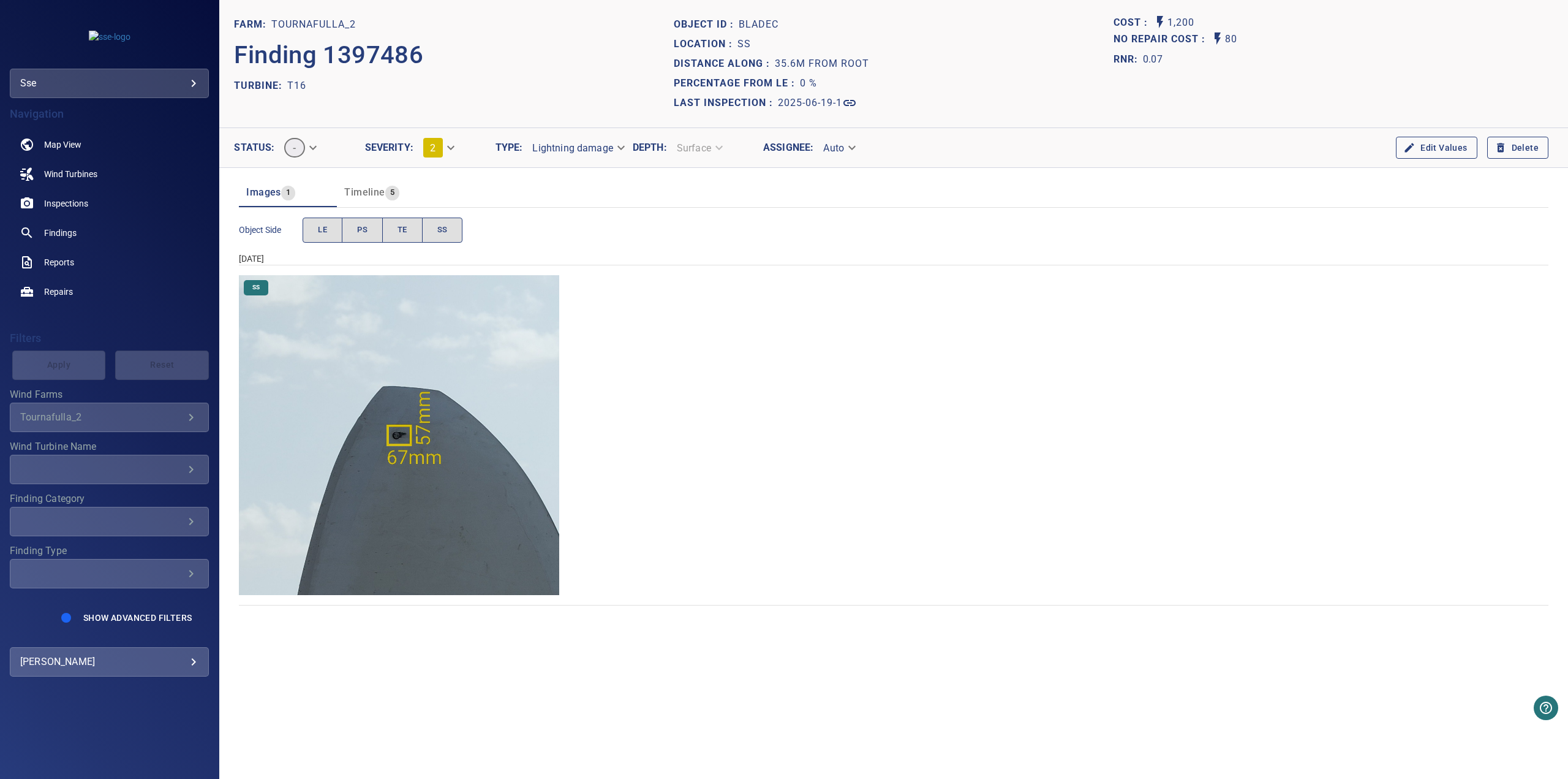
click at [320, 400] on img "Tournafulla_2/T16/2025-06-19-1/2025-06-19-1/image33wp37.jpg" at bounding box center [399, 435] width 320 height 320
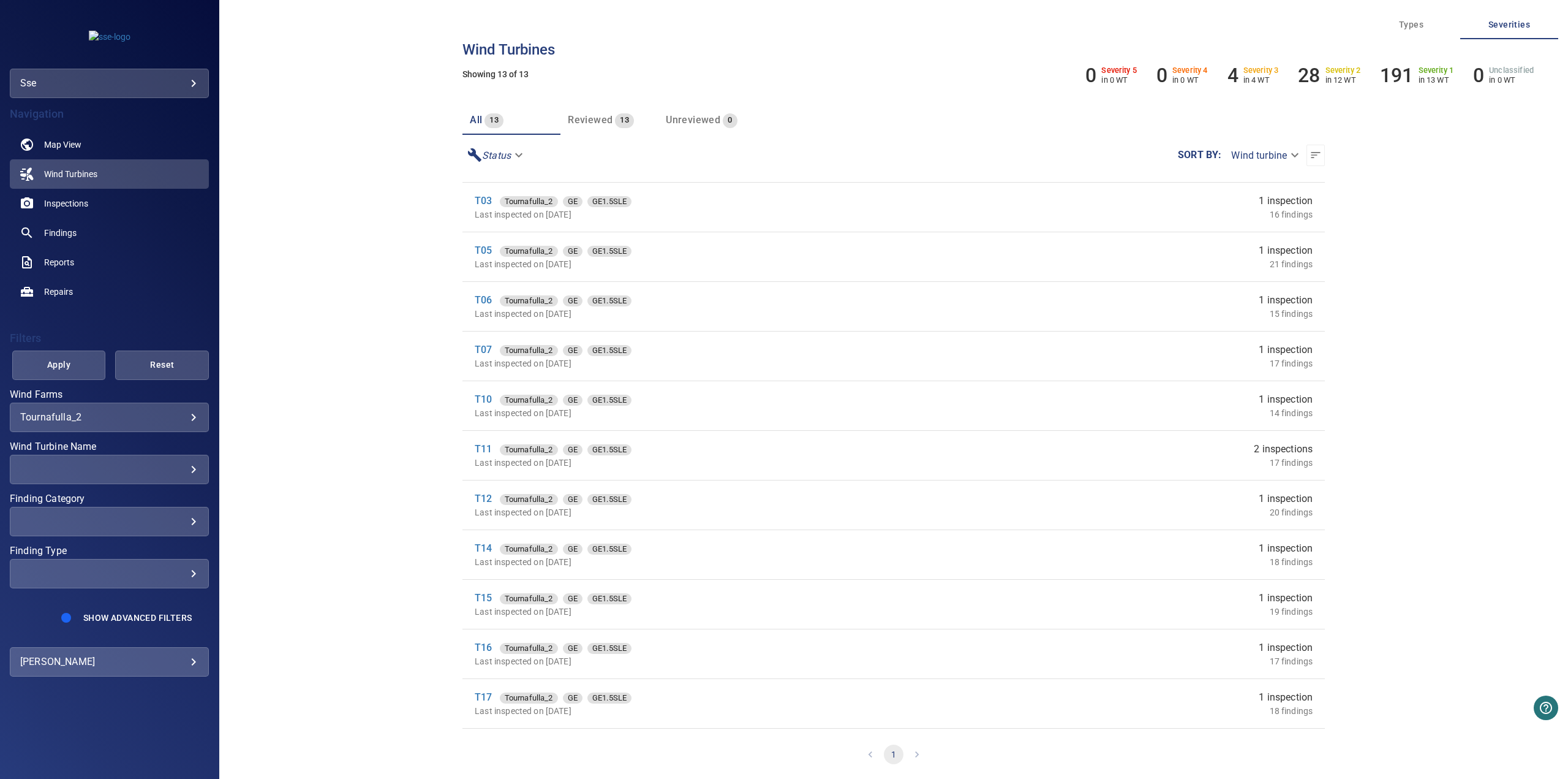
scroll to position [91, 0]
click at [480, 400] on link "T17" at bounding box center [482, 649] width 17 height 12
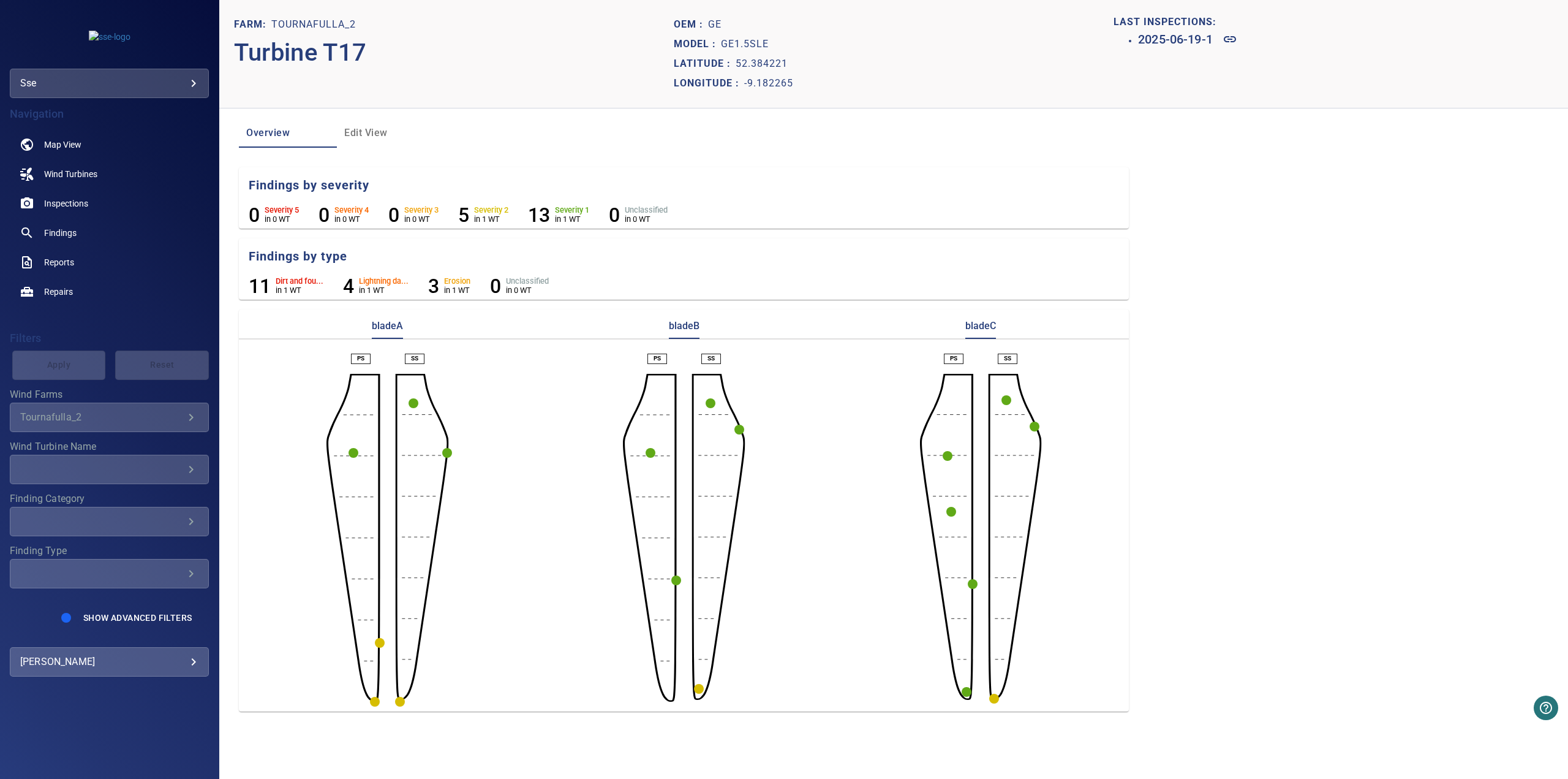
click at [379, 400] on circle "button" at bounding box center [380, 643] width 10 height 10
click at [571, 400] on icon at bounding box center [570, 664] width 12 height 6
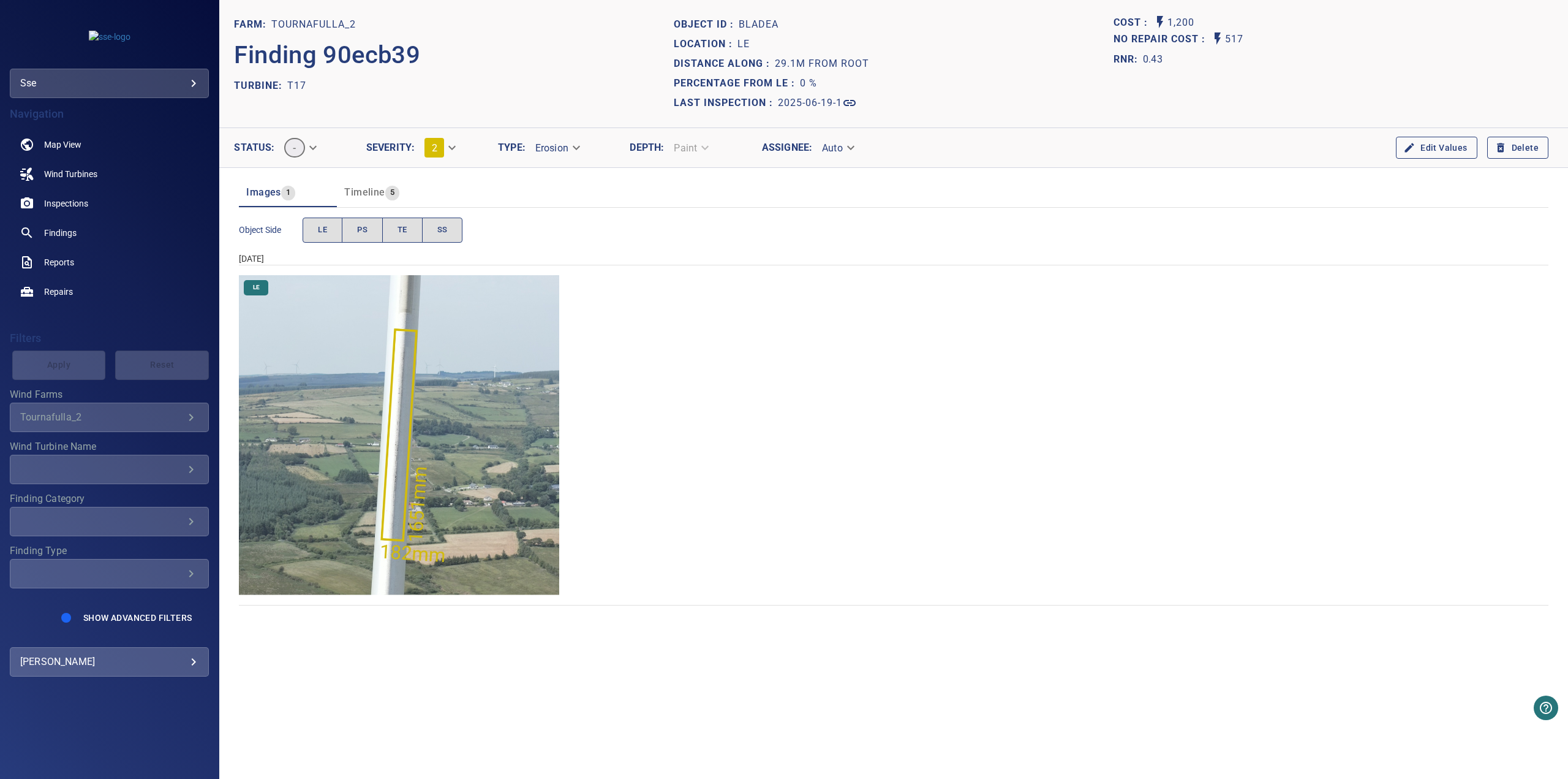
click at [401, 400] on img "Tournafulla_2/T17/2025-06-19-1/2025-06-19-2/image8wp10.jpg" at bounding box center [399, 435] width 320 height 320
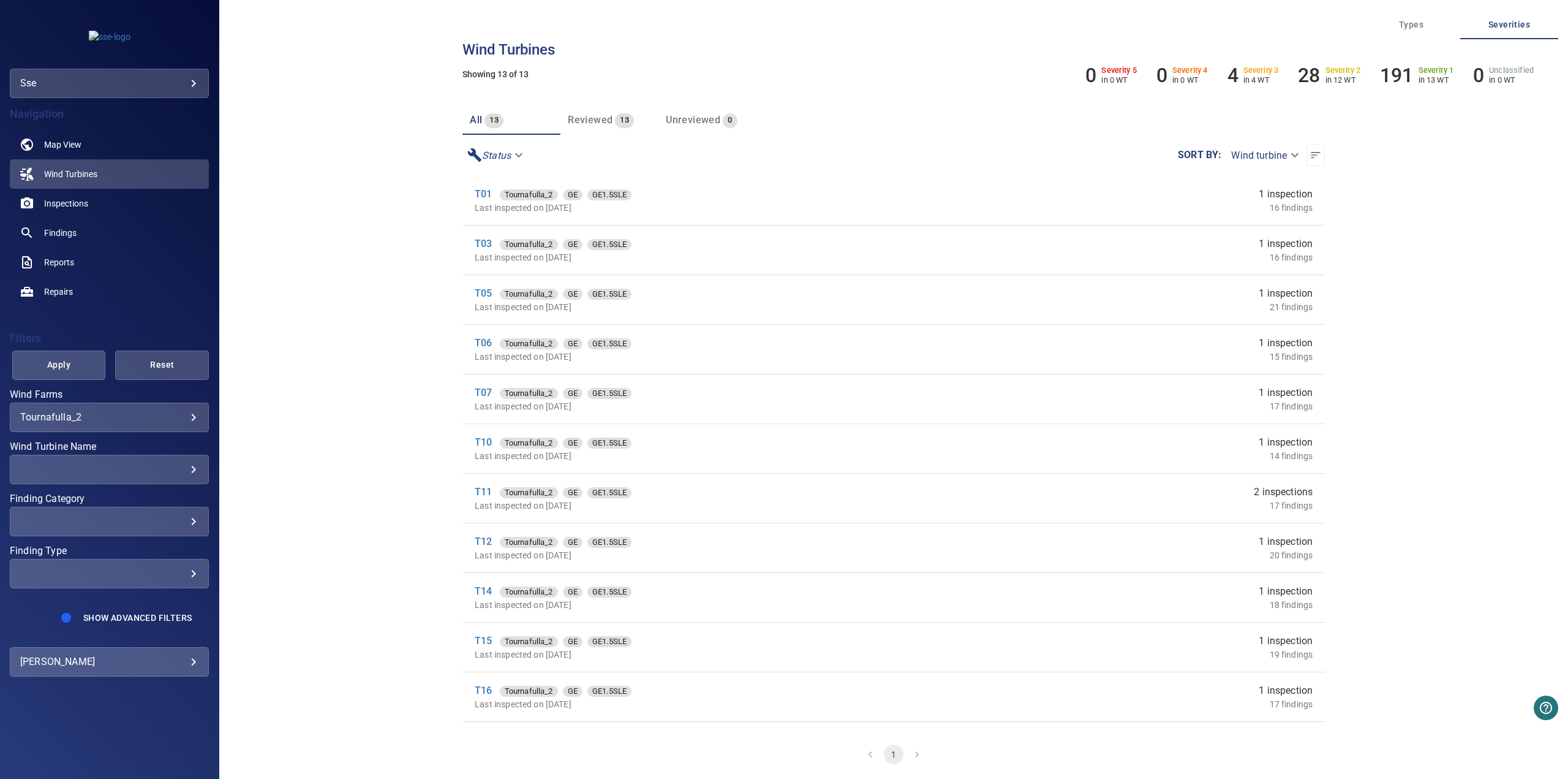
scroll to position [91, 0]
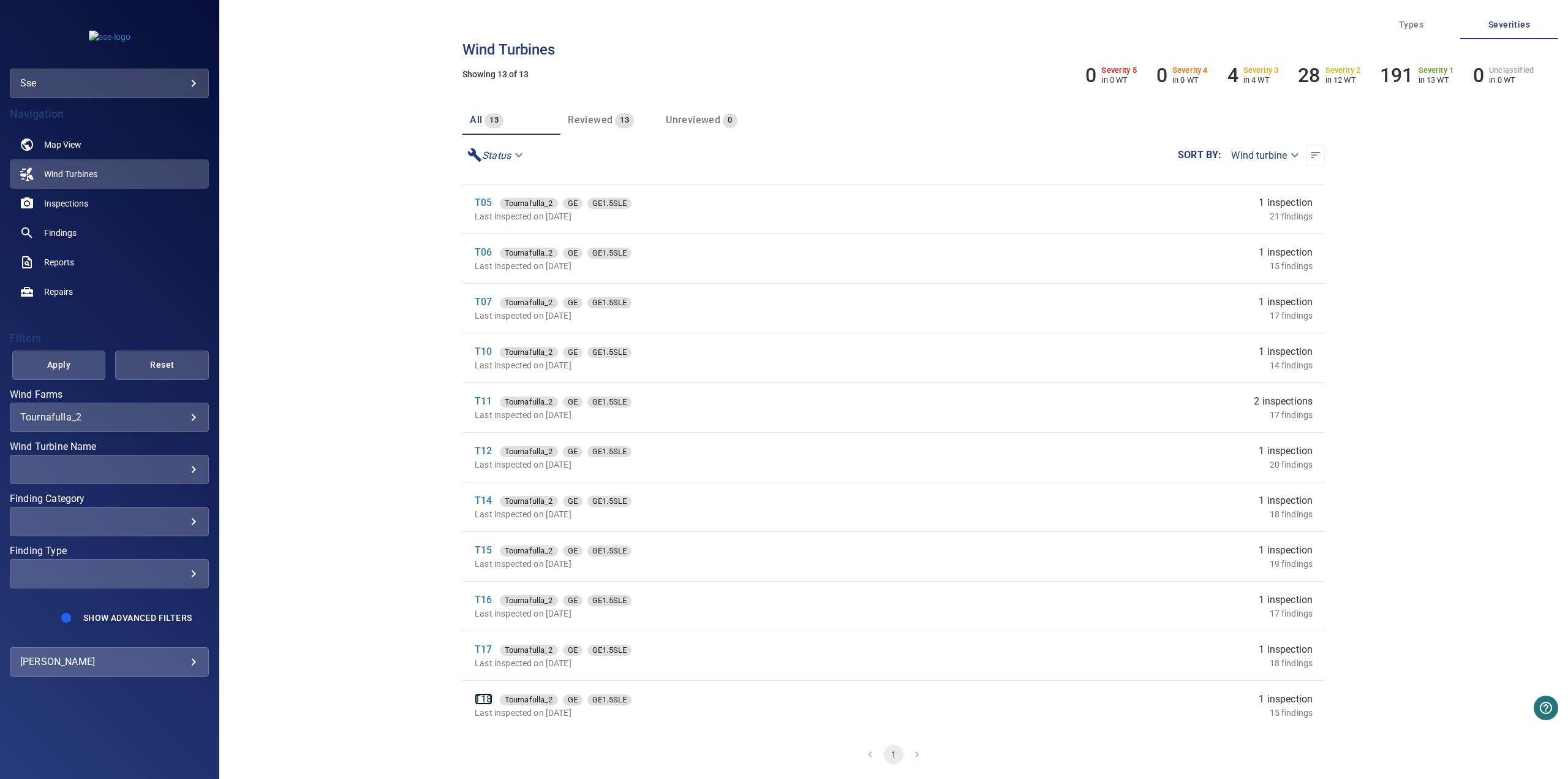
click at [488, 400] on link "T18" at bounding box center [482, 699] width 17 height 12
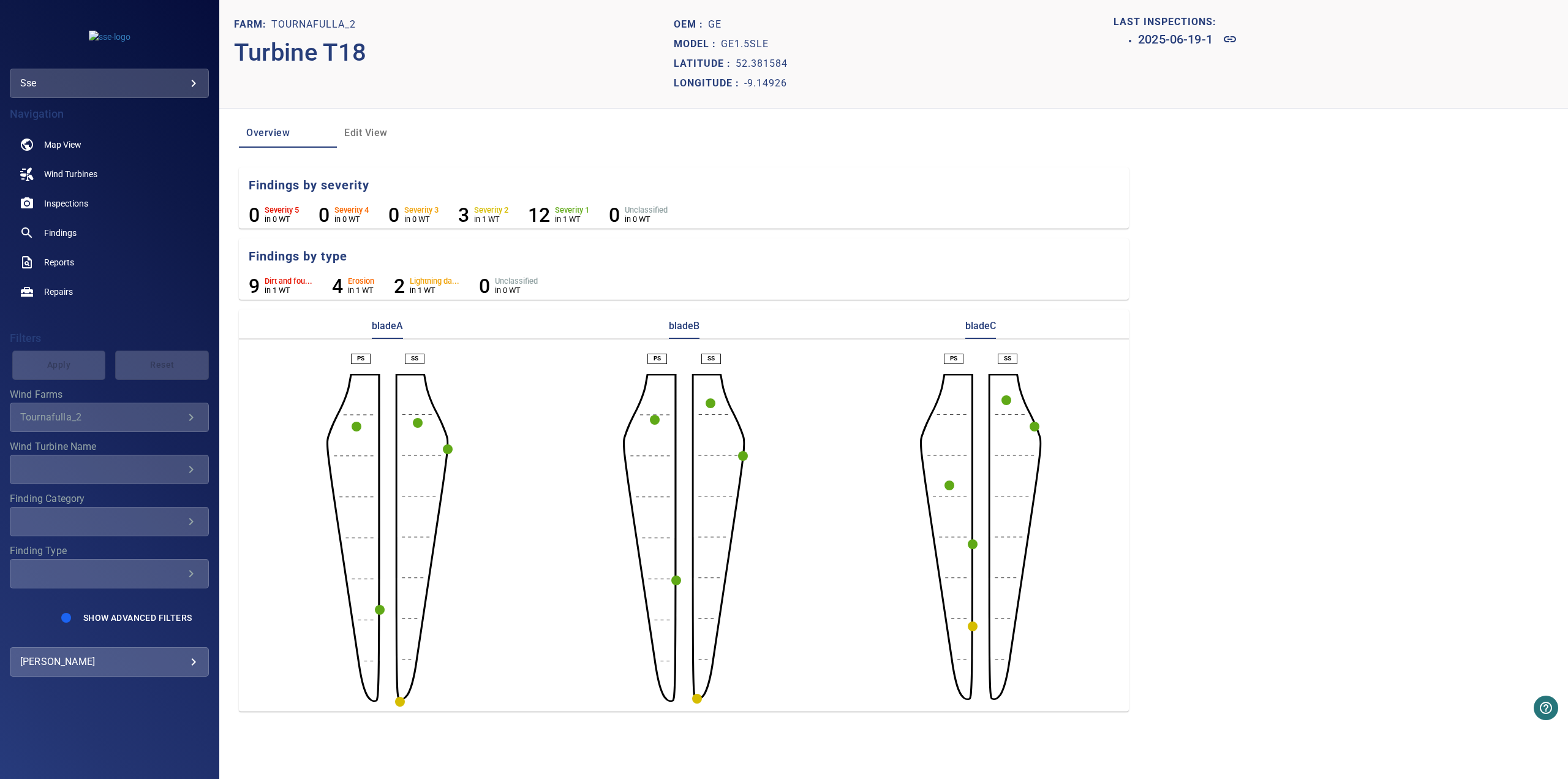
click at [696, 400] on aside at bounding box center [718, 538] width 53 height 328
click at [694, 400] on circle "button" at bounding box center [697, 699] width 10 height 10
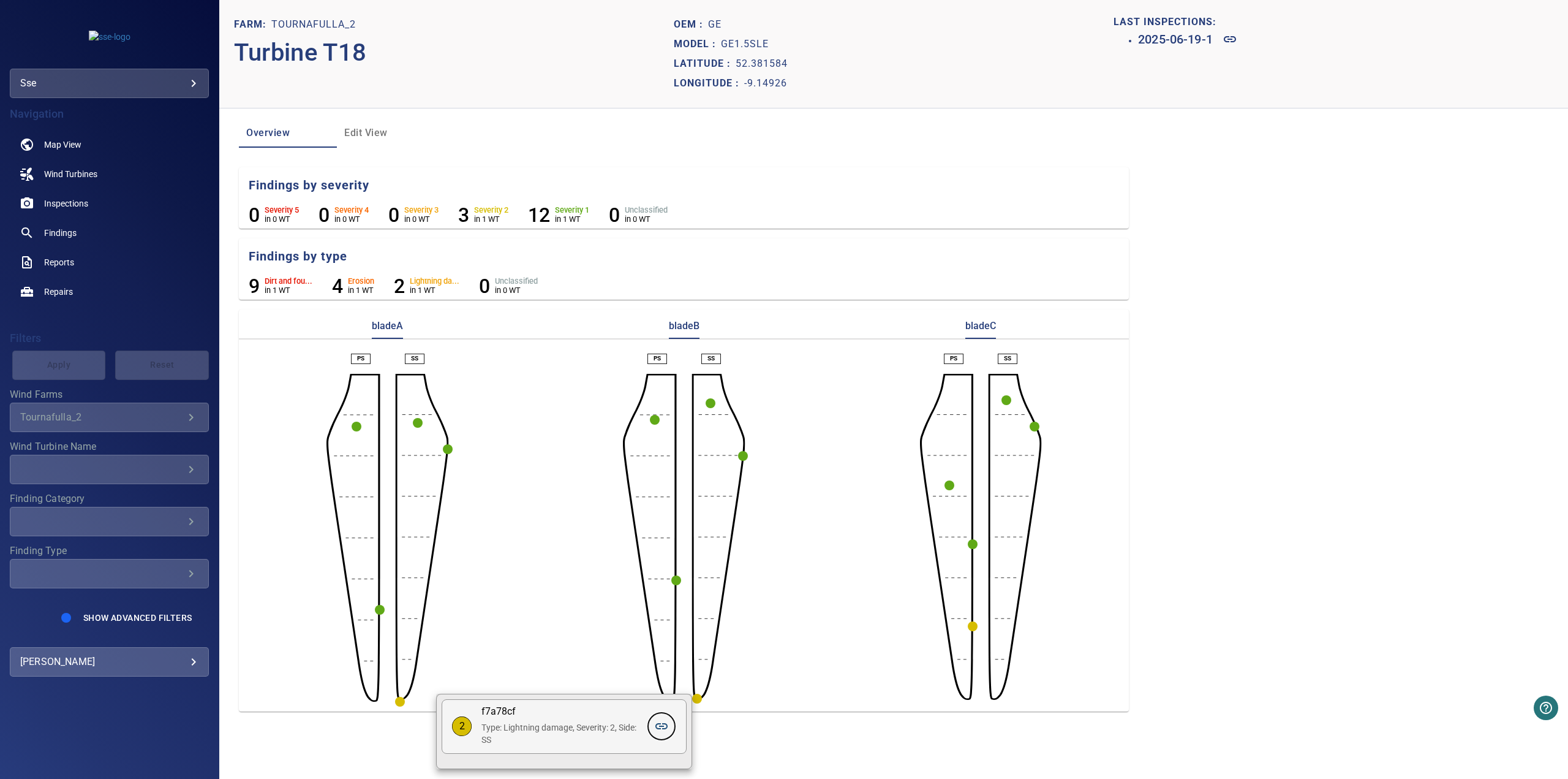
click at [659, 400] on icon at bounding box center [661, 726] width 15 height 15
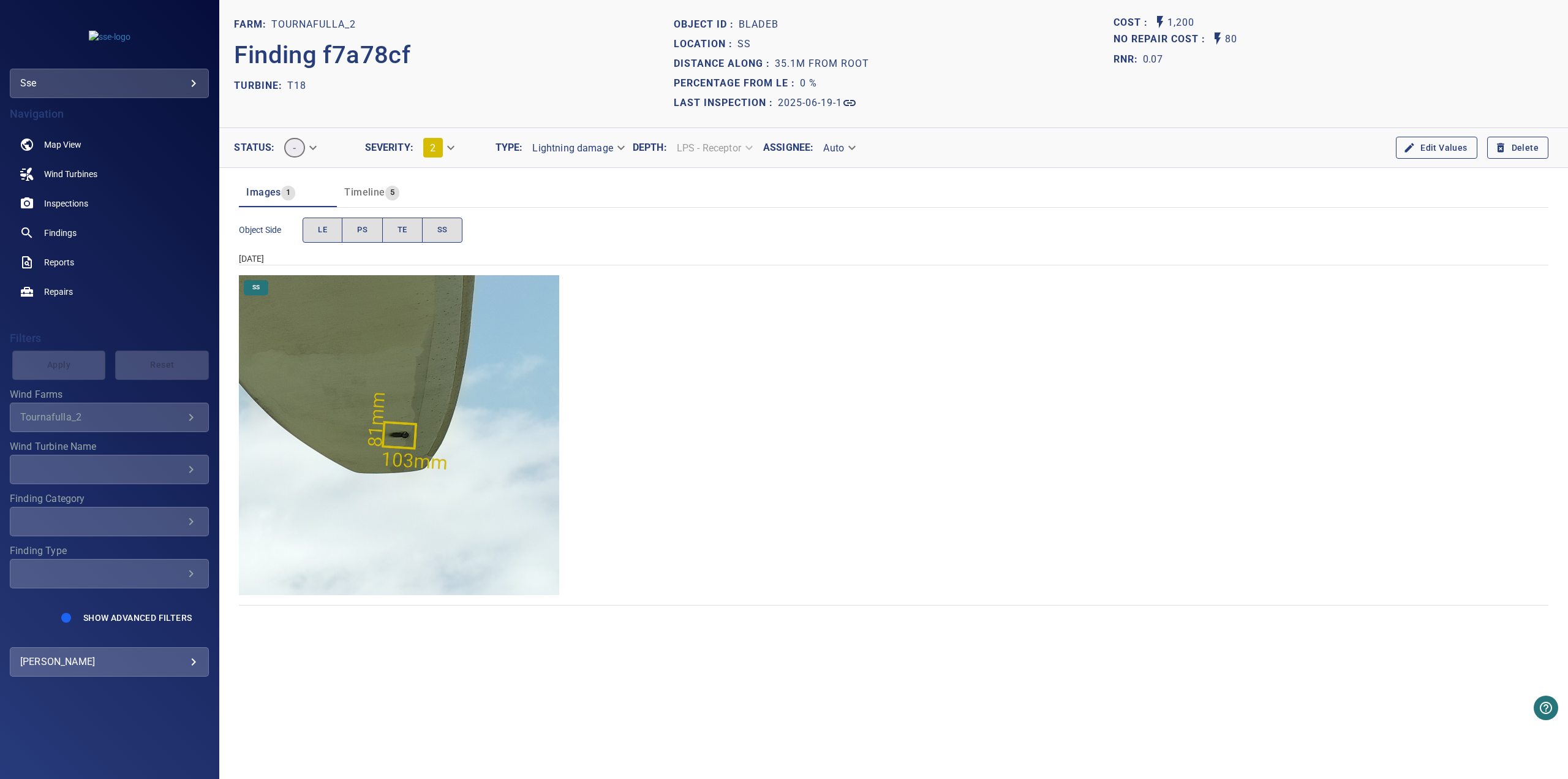
click at [427, 392] on img "Tournafulla_2/T18/2025-06-19-1/2025-06-19-1/image85wp92.jpg" at bounding box center [399, 435] width 320 height 320
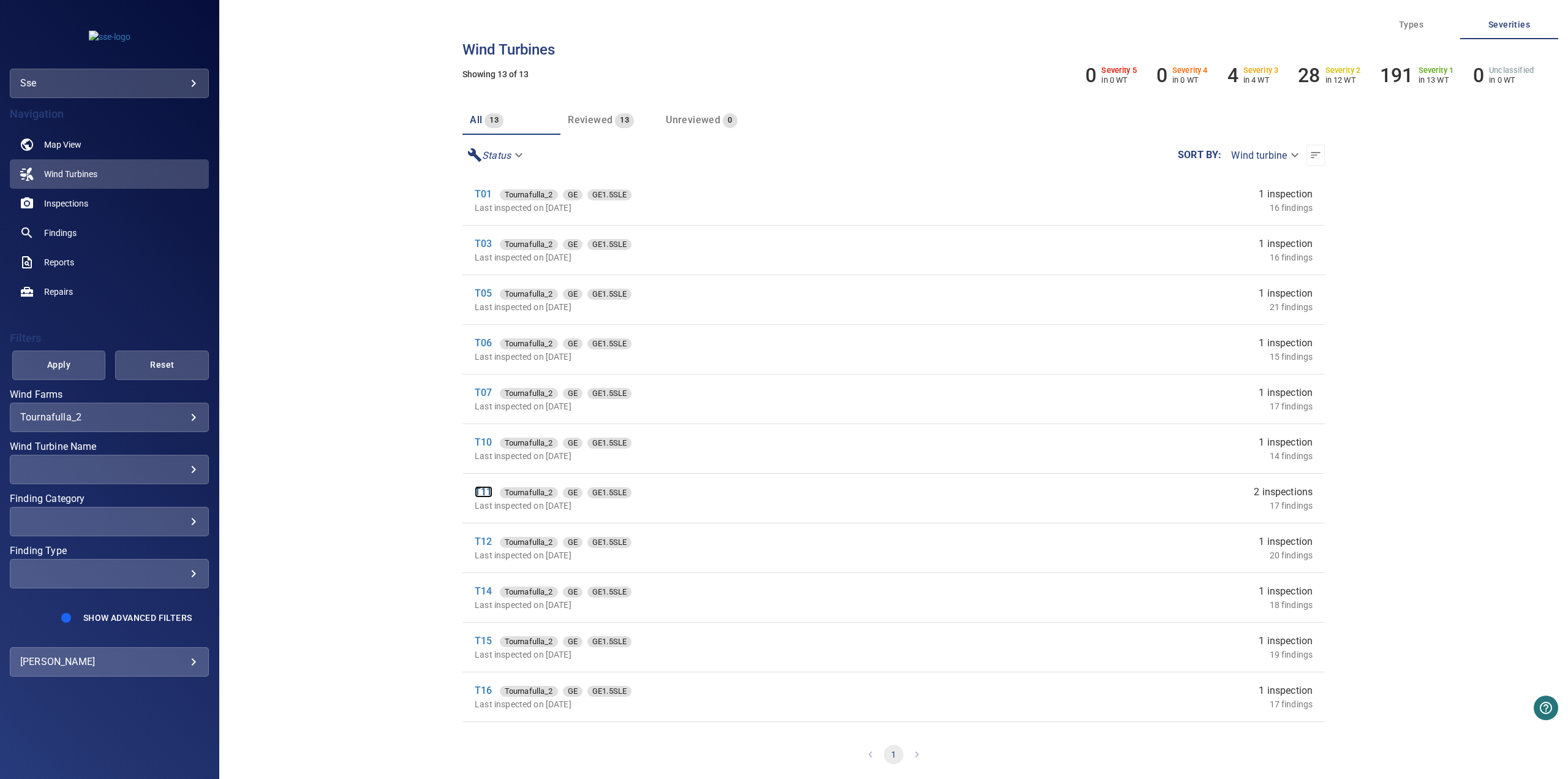
click at [486, 400] on link "T11" at bounding box center [482, 492] width 17 height 12
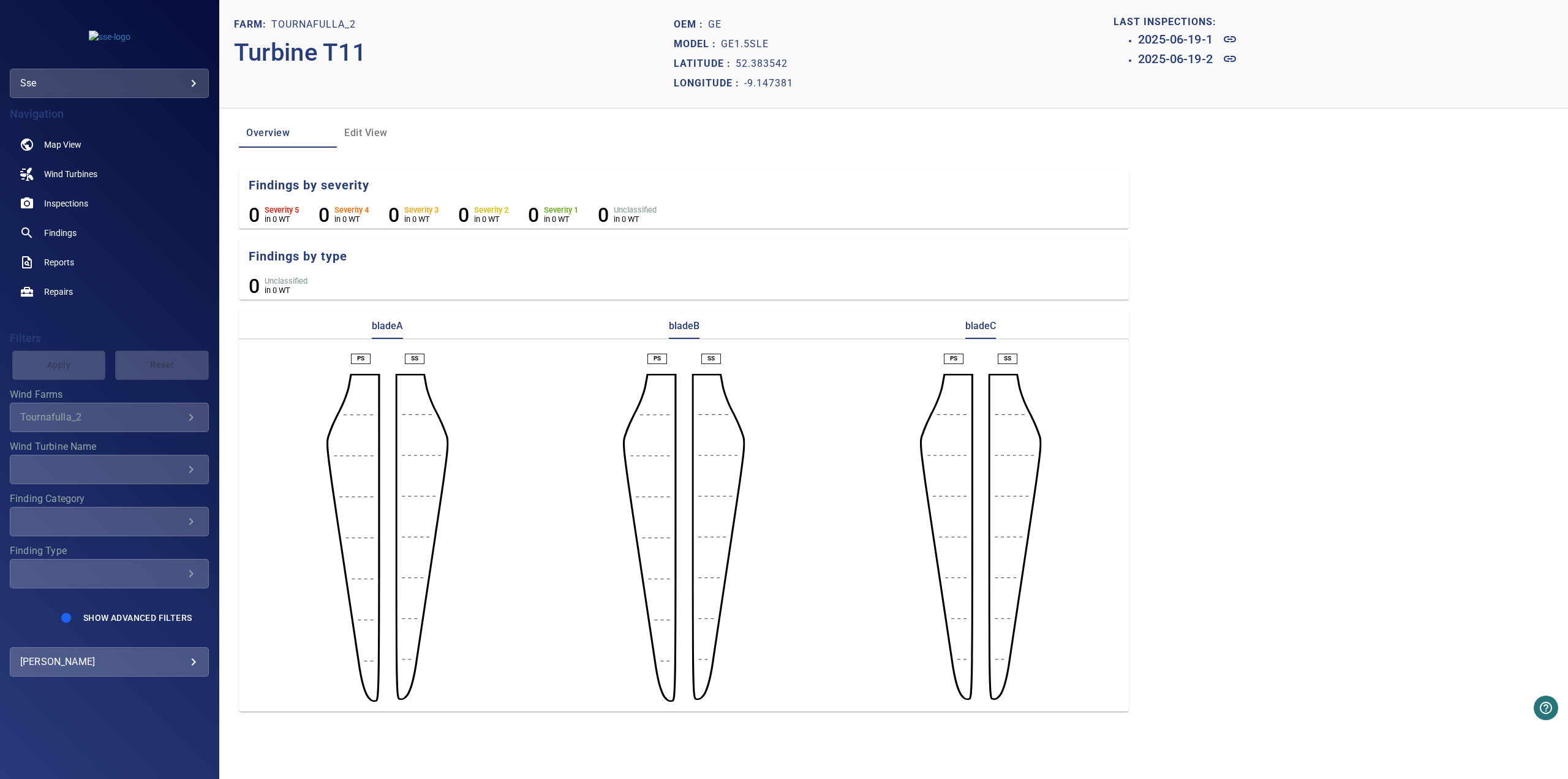
click at [744, 157] on section "Farm: Tournafulla_2 Turbine T11 Oem : GE Model : GE1.5SLE [GEOGRAPHIC_DATA] LAS…" at bounding box center [893, 389] width 1349 height 779
click at [744, 57] on icon at bounding box center [1230, 59] width 12 height 6
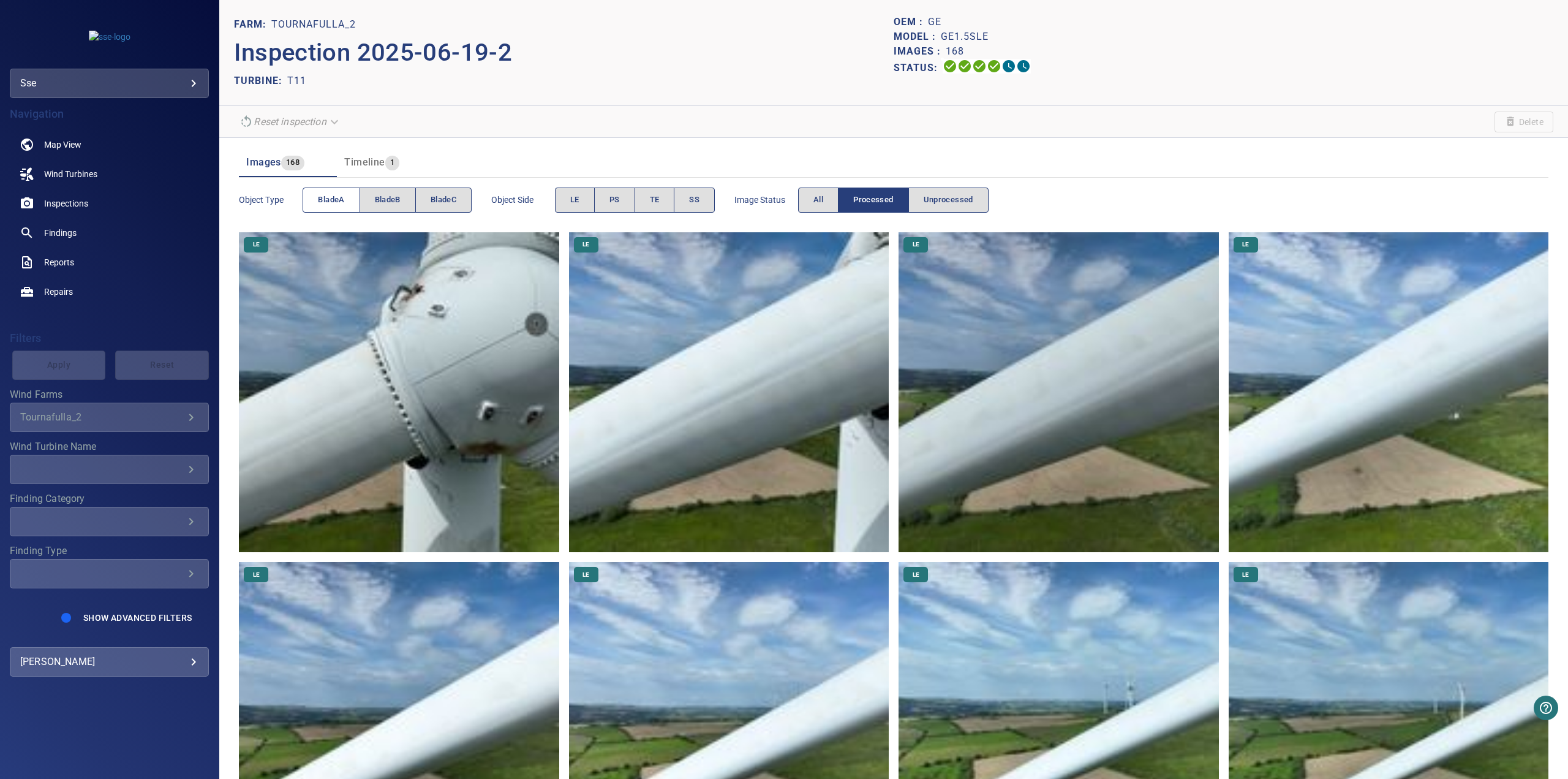
click at [333, 205] on span "bladeA" at bounding box center [331, 200] width 26 height 14
click at [384, 195] on span "bladeB" at bounding box center [388, 200] width 26 height 14
drag, startPoint x: 395, startPoint y: 204, endPoint x: 1561, endPoint y: 438, distance: 1189.2
click at [395, 204] on span "bladeB" at bounding box center [388, 200] width 26 height 14
click at [620, 38] on p "Inspection 2025-06-19-2" at bounding box center [564, 52] width 660 height 37
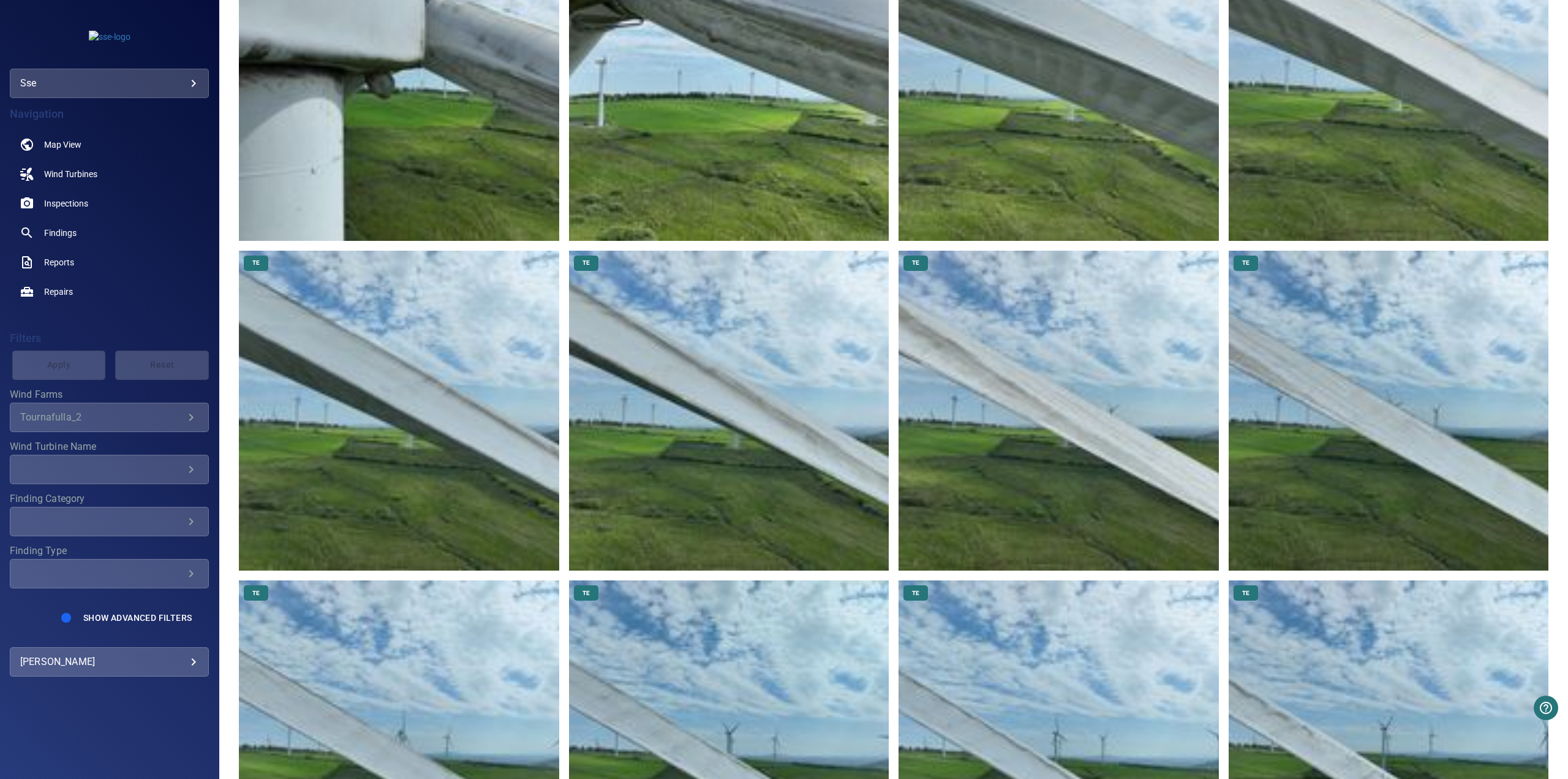
scroll to position [2696, 0]
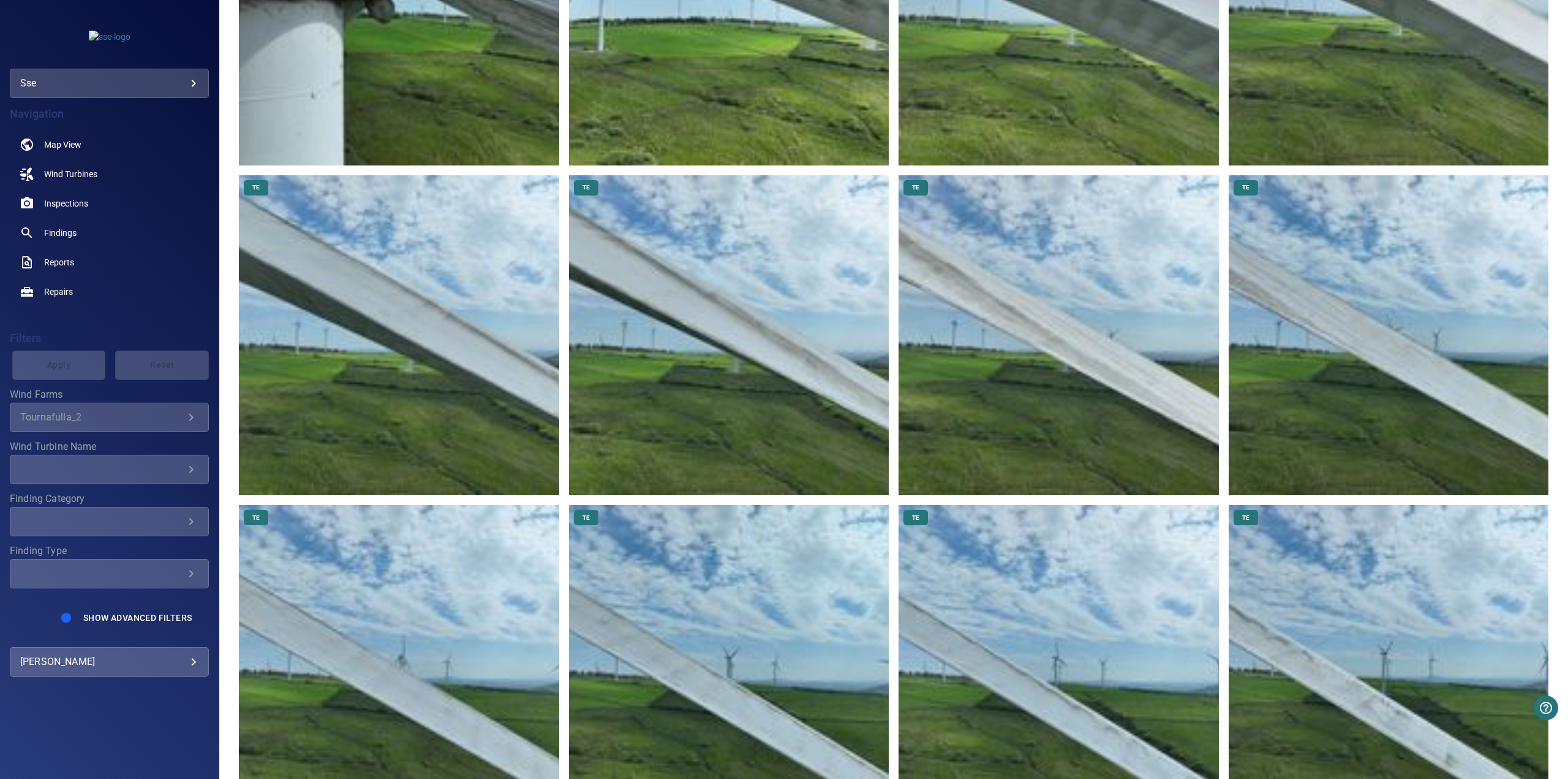
click at [447, 341] on img at bounding box center [399, 335] width 320 height 320
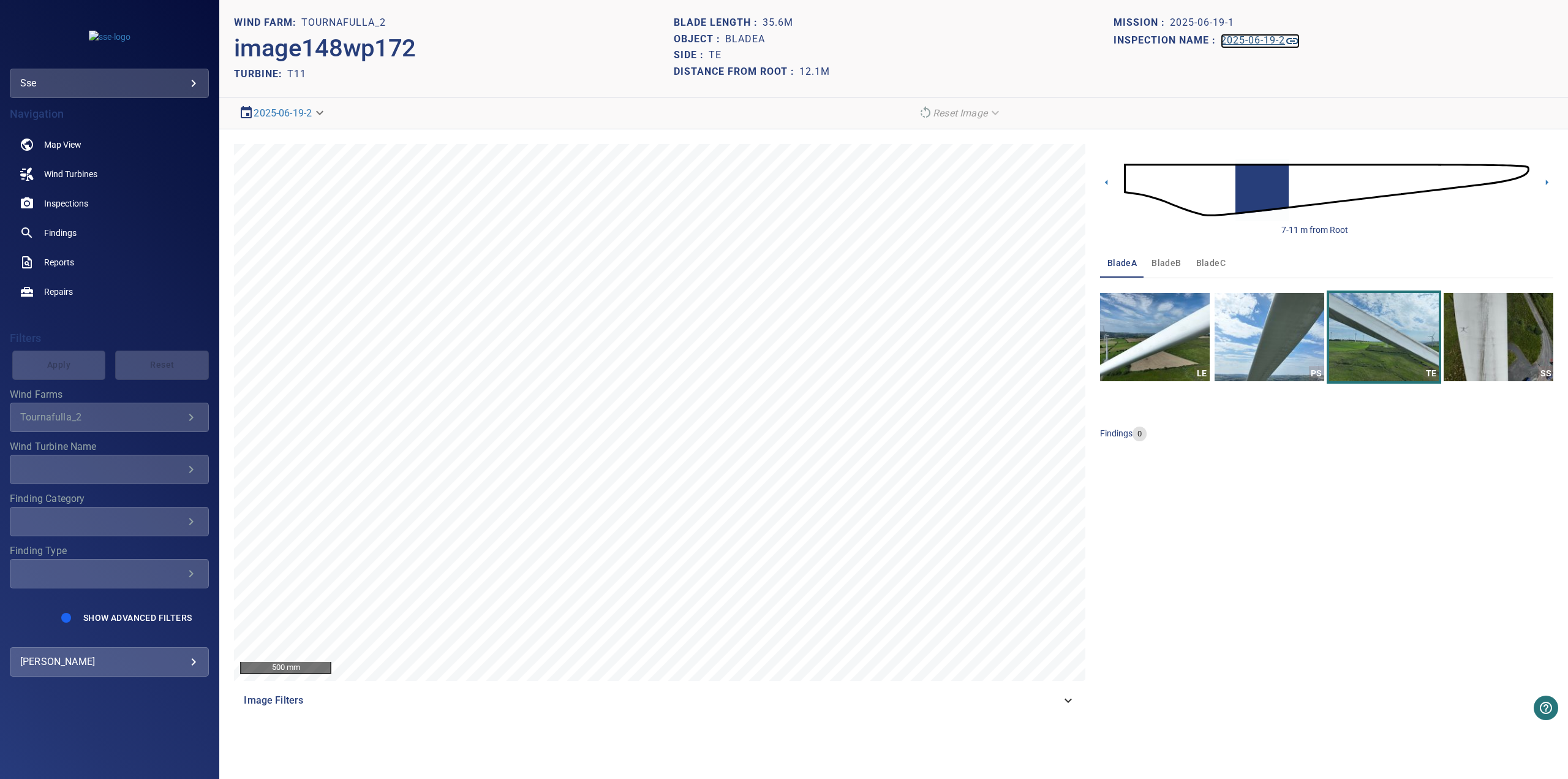
click at [744, 39] on icon at bounding box center [1292, 41] width 12 height 6
